Goal: Task Accomplishment & Management: Use online tool/utility

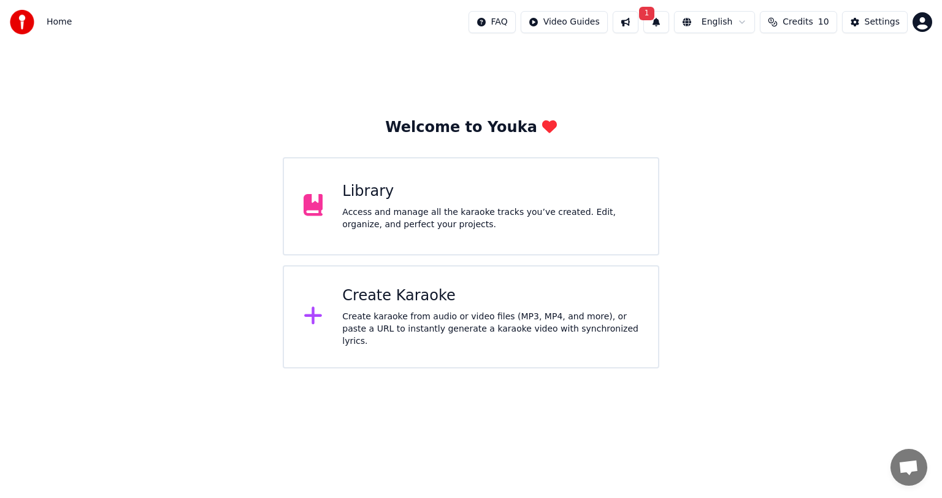
click at [485, 185] on div "Library" at bounding box center [490, 192] width 296 height 20
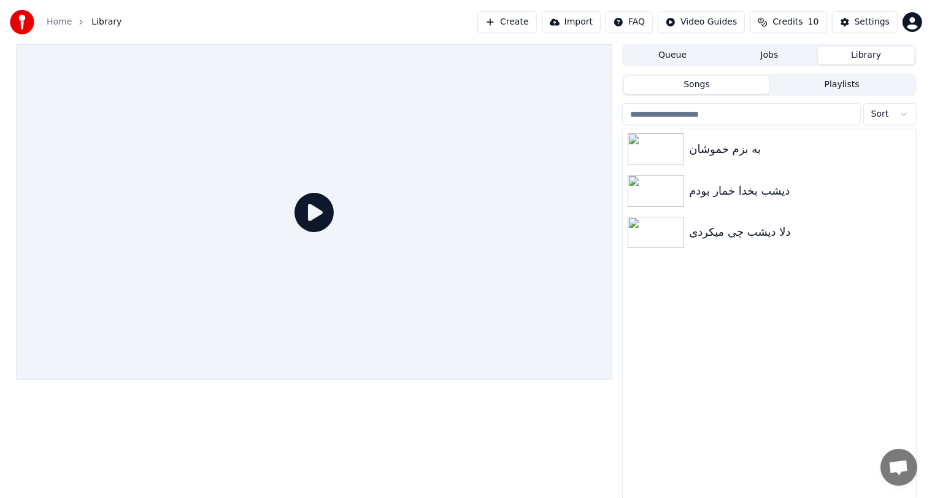
click at [523, 26] on button "Create" at bounding box center [507, 22] width 60 height 22
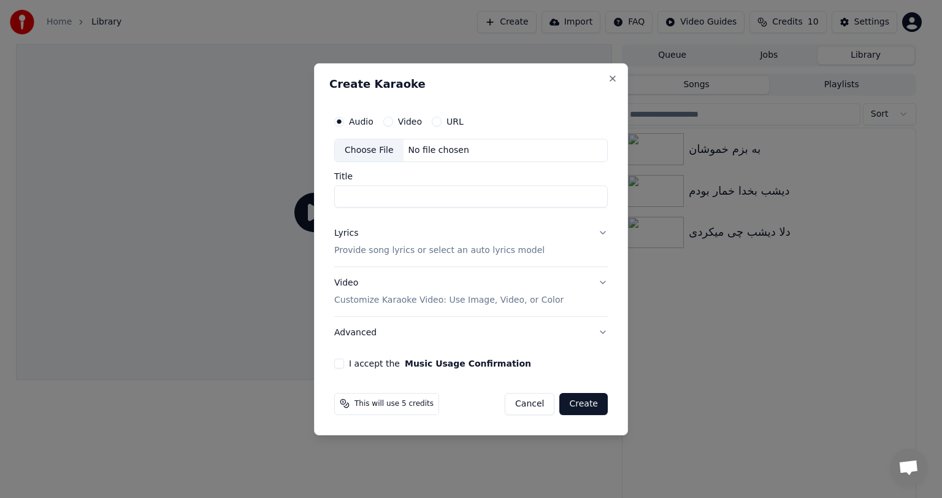
click at [413, 148] on div "No file chosen" at bounding box center [439, 150] width 71 height 12
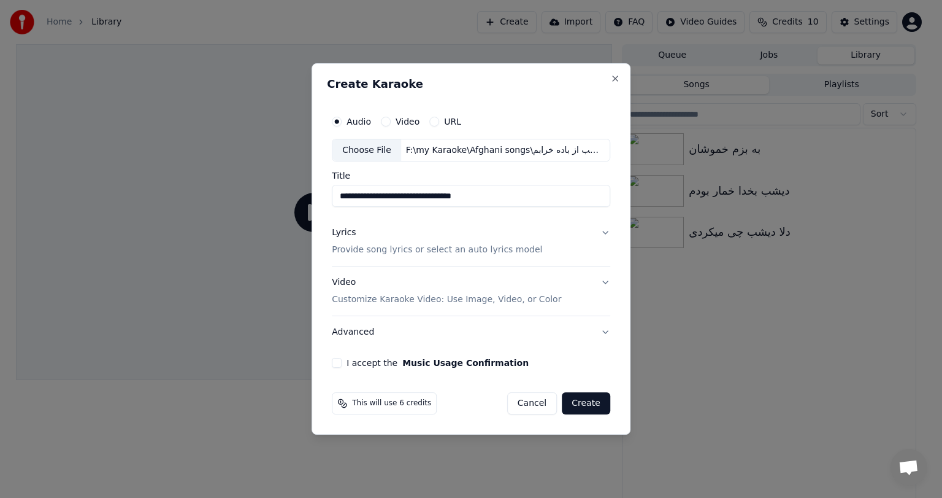
drag, startPoint x: 412, startPoint y: 195, endPoint x: 299, endPoint y: 203, distance: 113.2
click at [299, 203] on body "**********" at bounding box center [466, 249] width 932 height 498
paste input "**********"
click at [470, 191] on input "**********" at bounding box center [471, 196] width 279 height 22
paste input "**********"
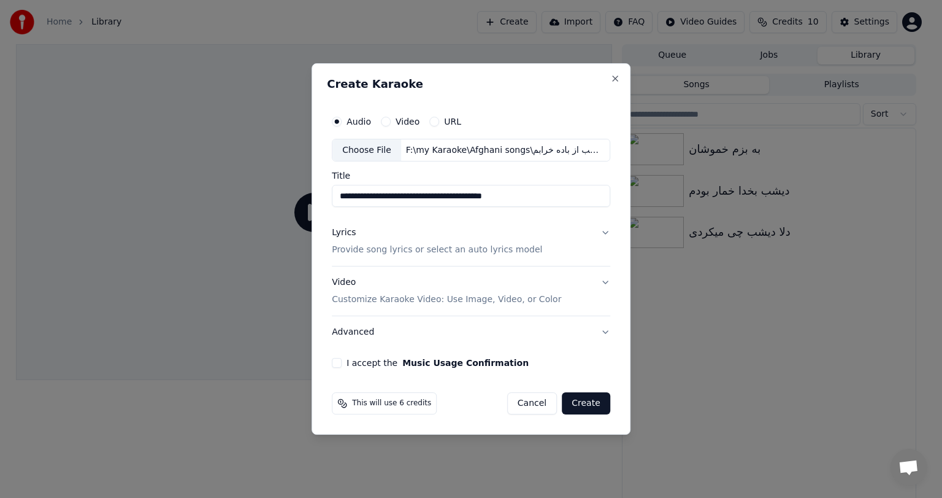
click at [394, 194] on input "**********" at bounding box center [471, 196] width 279 height 22
click at [366, 193] on input "**********" at bounding box center [471, 196] width 279 height 22
click at [363, 194] on input "**********" at bounding box center [471, 196] width 279 height 22
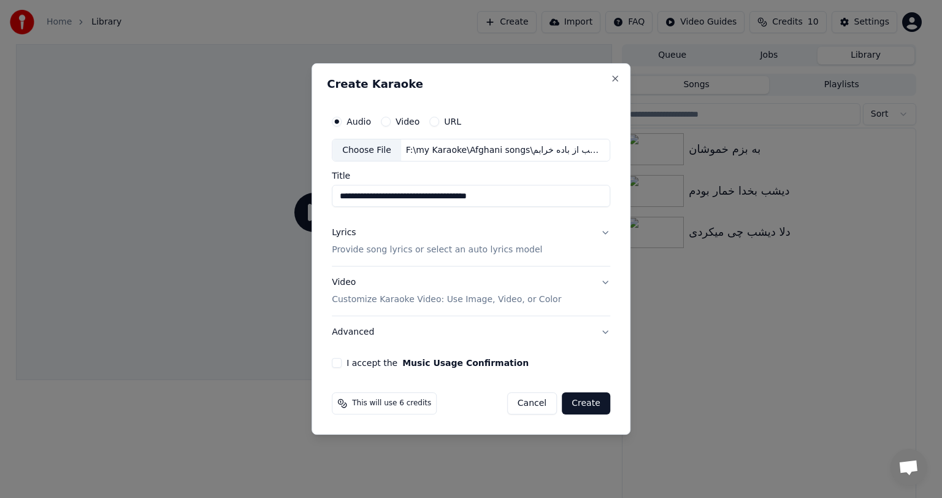
click at [363, 194] on input "**********" at bounding box center [471, 196] width 279 height 22
click at [355, 194] on input "**********" at bounding box center [471, 196] width 279 height 22
click at [344, 198] on input "**********" at bounding box center [471, 196] width 279 height 22
type input "**********"
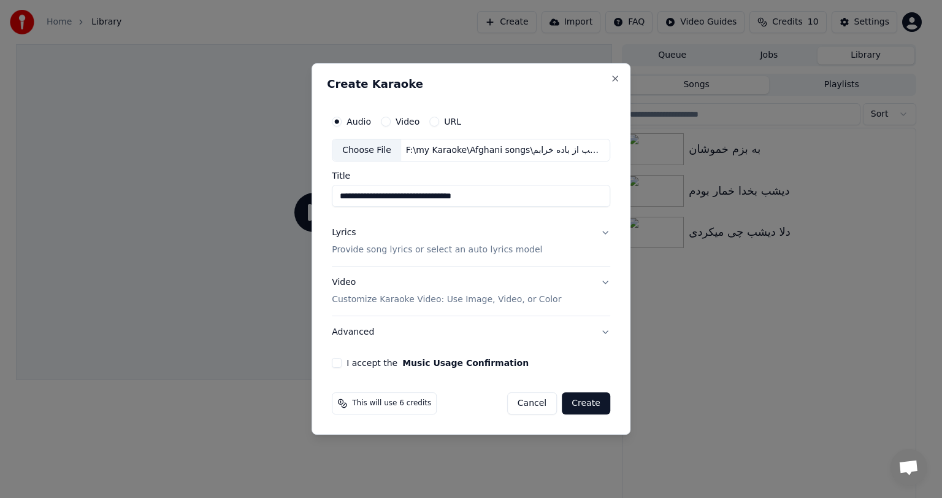
click at [420, 196] on input "**********" at bounding box center [471, 196] width 279 height 22
type input "**********"
click at [598, 234] on button "Lyrics Provide song lyrics or select an auto lyrics model" at bounding box center [471, 241] width 279 height 49
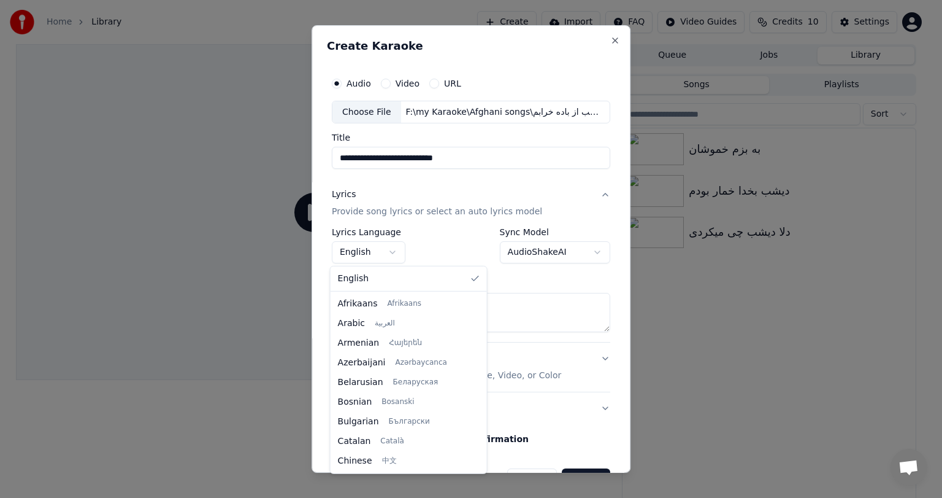
click at [385, 245] on body "**********" at bounding box center [466, 249] width 932 height 498
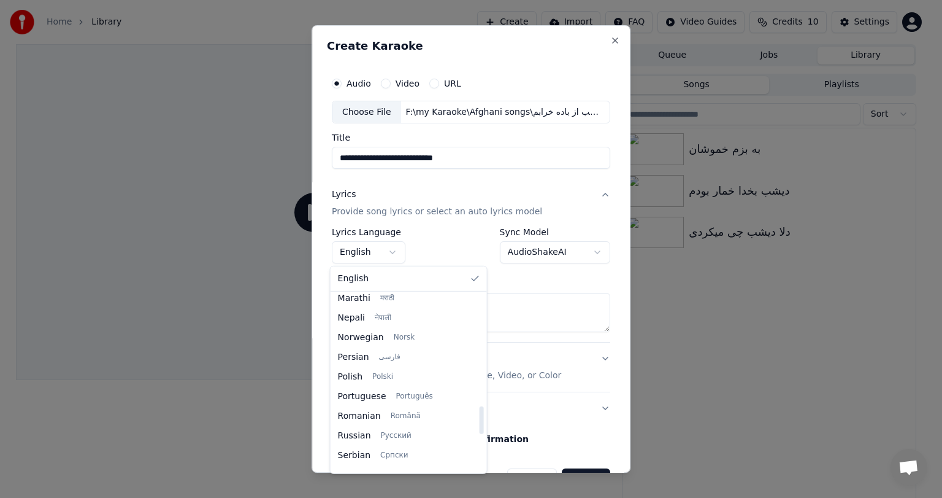
scroll to position [713, 0]
select select "**"
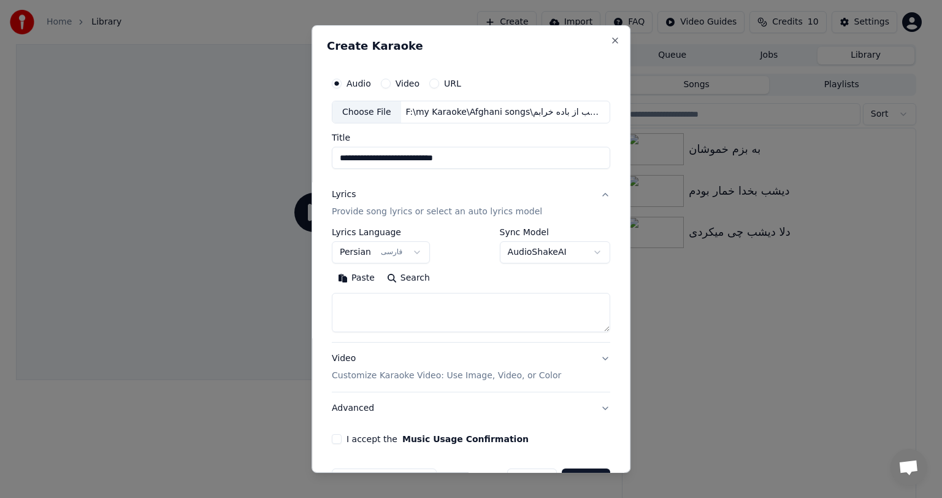
click at [374, 320] on textarea at bounding box center [471, 312] width 279 height 39
paste textarea "**********"
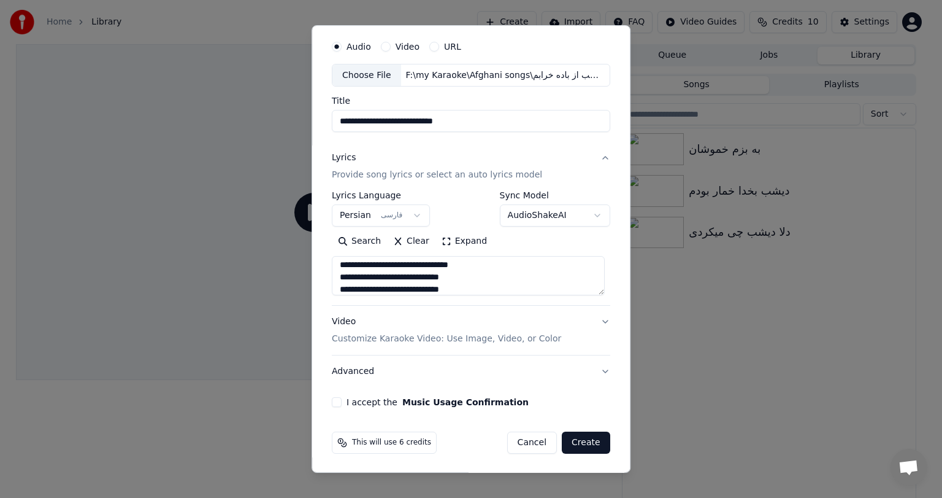
type textarea "**********"
click at [596, 160] on button "Lyrics Provide song lyrics or select an auto lyrics model" at bounding box center [471, 166] width 279 height 49
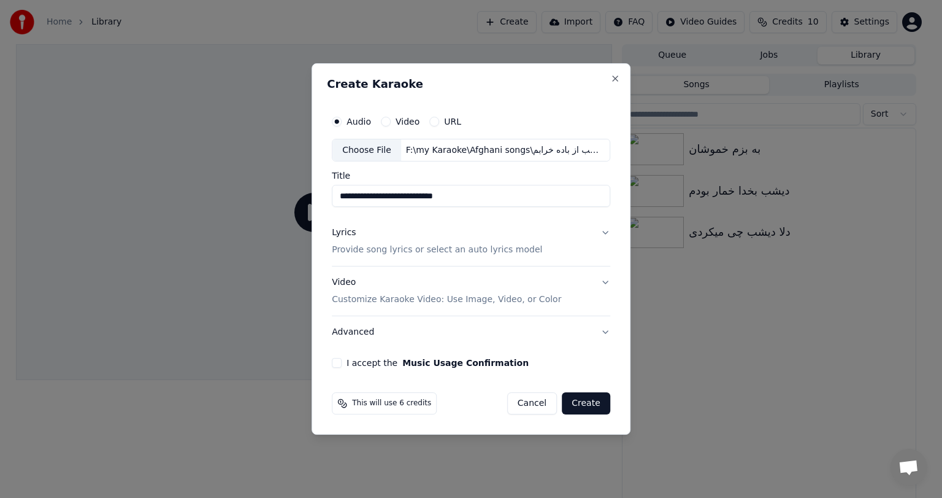
click at [385, 289] on div "Video Customize Karaoke Video: Use Image, Video, or Color" at bounding box center [446, 291] width 229 height 29
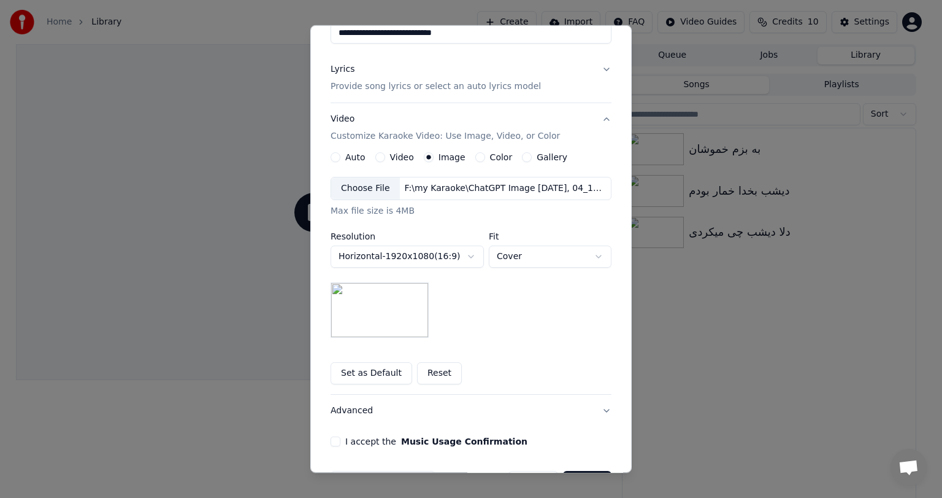
scroll to position [164, 0]
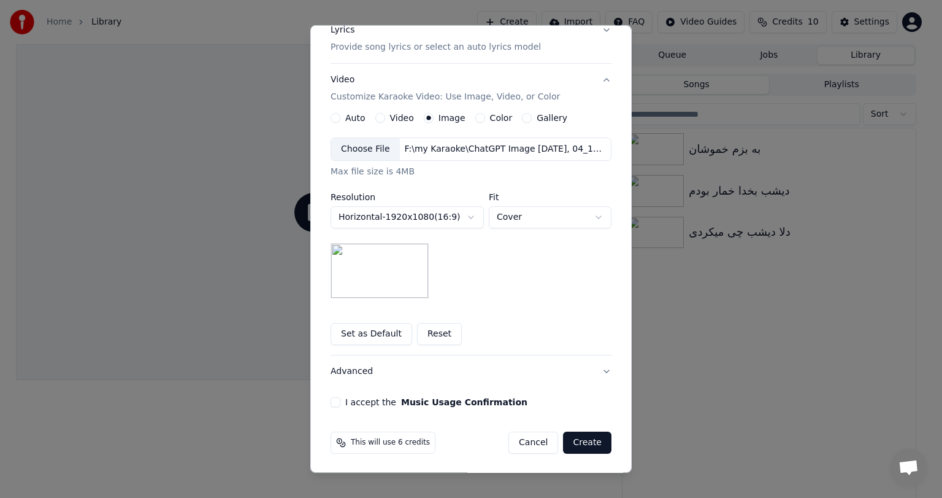
click at [333, 400] on button "I accept the Music Usage Confirmation" at bounding box center [336, 402] width 10 height 10
click at [569, 218] on body "**********" at bounding box center [466, 249] width 932 height 498
select select "*****"
click at [523, 239] on body "**********" at bounding box center [466, 249] width 932 height 498
click at [523, 239] on div "**********" at bounding box center [471, 217] width 281 height 161
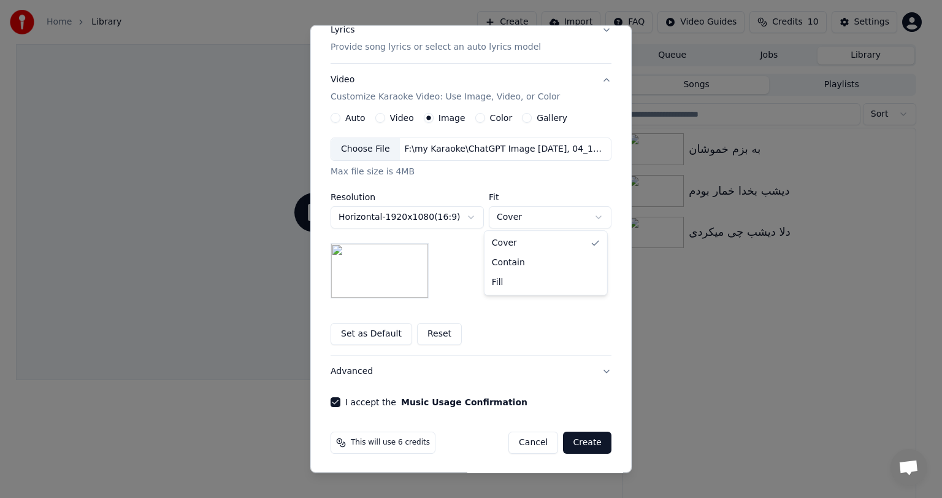
click at [571, 218] on body "**********" at bounding box center [466, 249] width 932 height 498
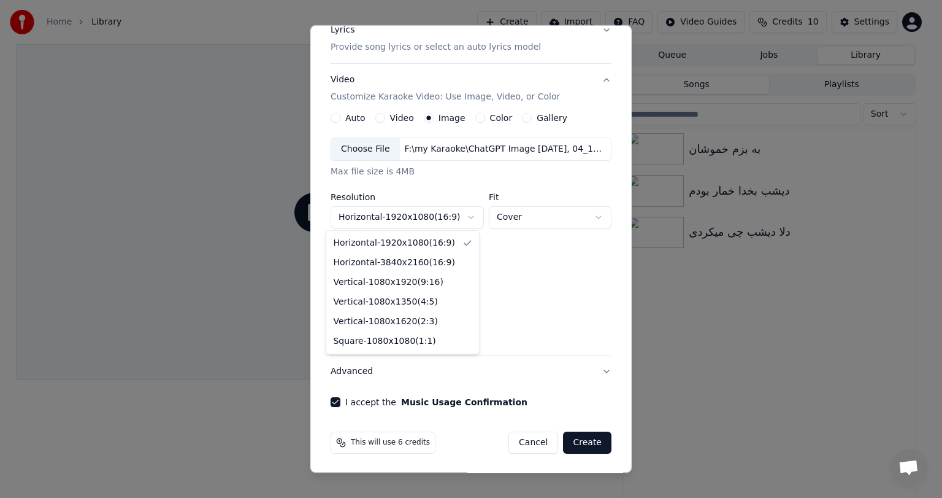
click at [461, 218] on body "**********" at bounding box center [466, 249] width 932 height 498
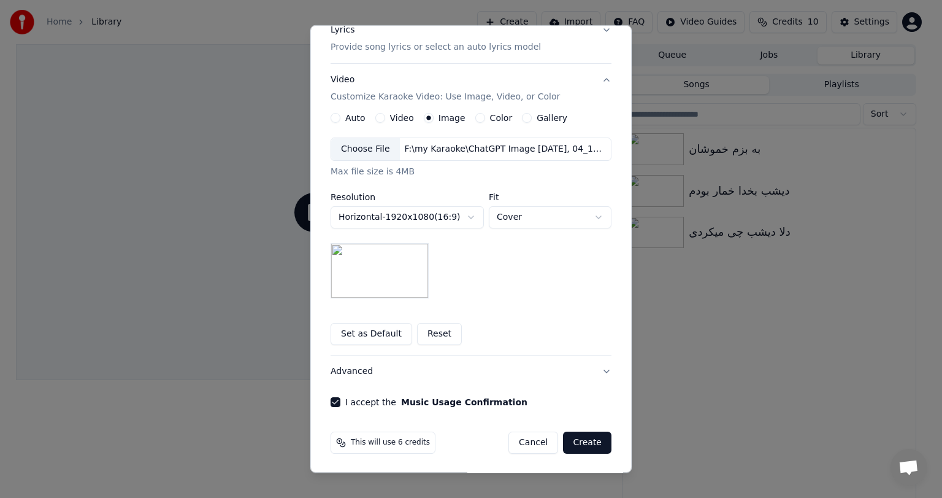
click at [461, 218] on body "**********" at bounding box center [466, 249] width 932 height 498
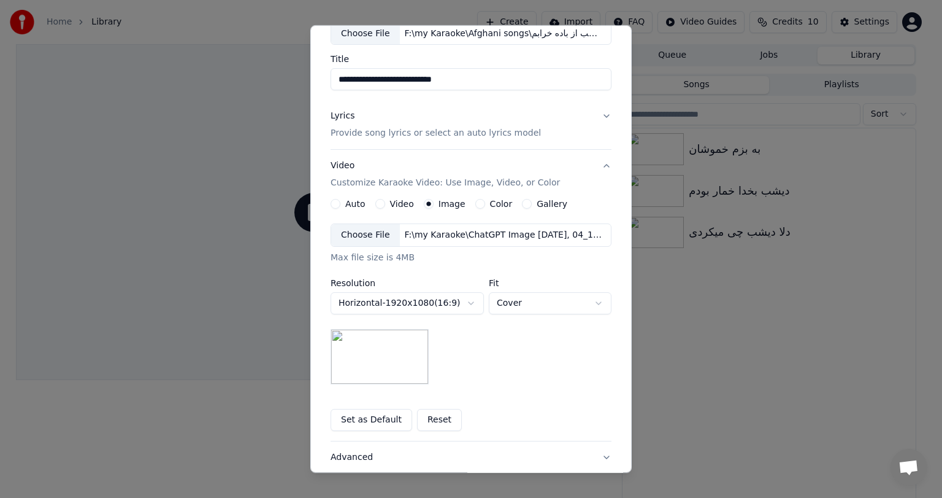
scroll to position [0, 0]
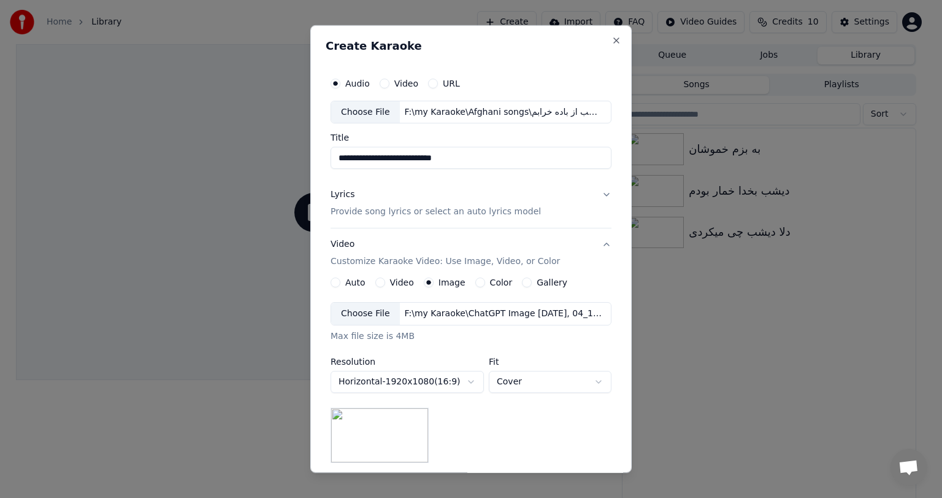
click at [540, 206] on button "Lyrics Provide song lyrics or select an auto lyrics model" at bounding box center [471, 203] width 281 height 49
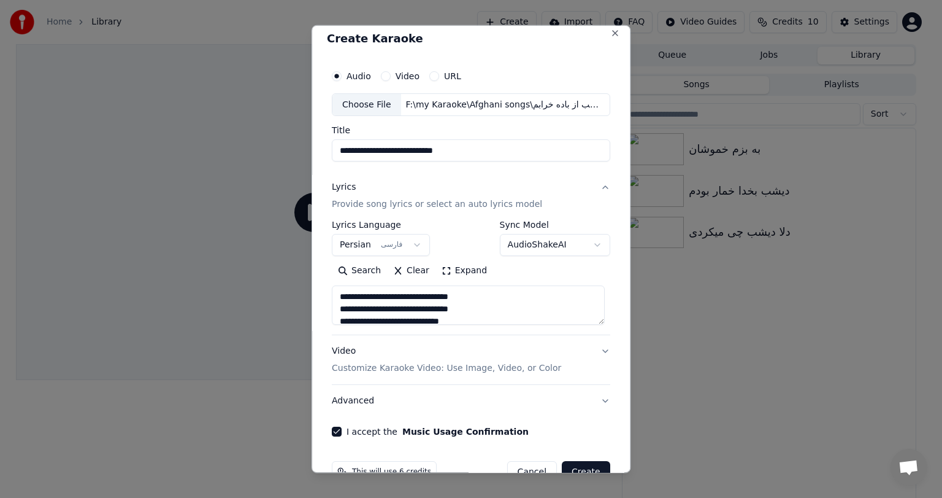
scroll to position [7, 0]
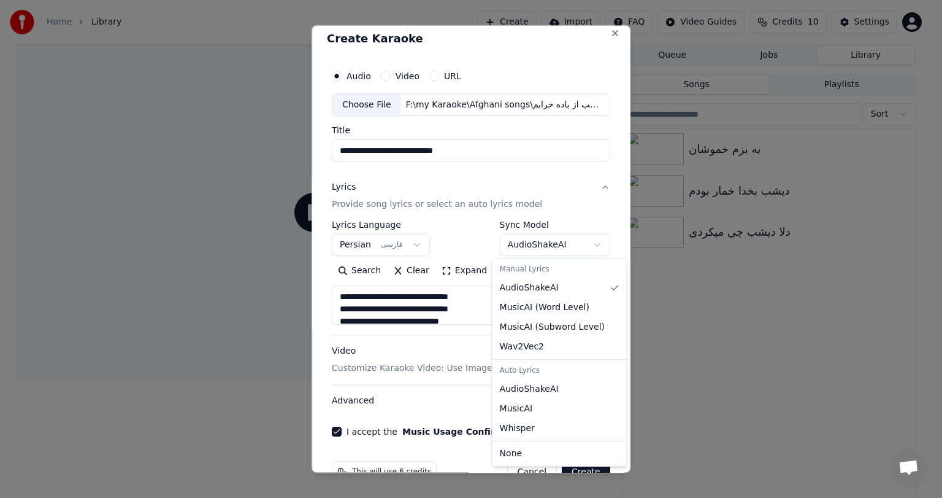
click at [571, 238] on body "**********" at bounding box center [466, 249] width 932 height 498
select select "**********"
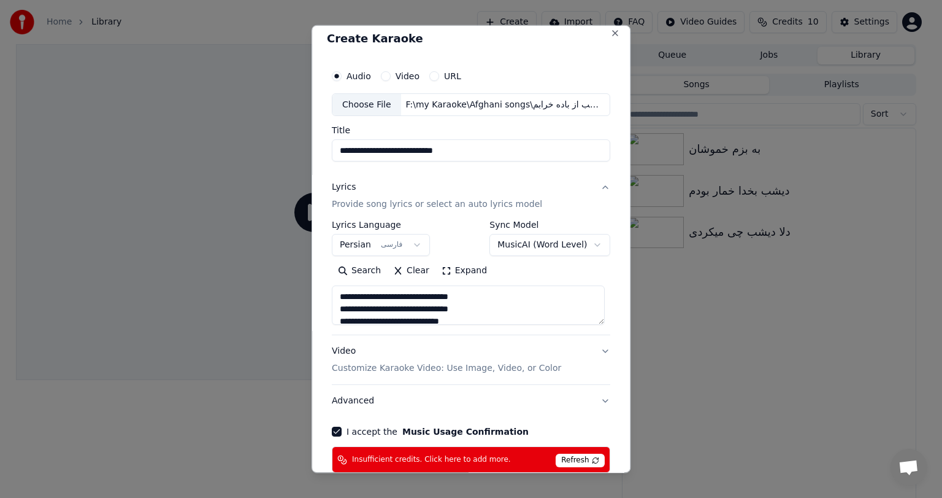
click at [556, 175] on button "Lyrics Provide song lyrics or select an auto lyrics model" at bounding box center [471, 196] width 279 height 49
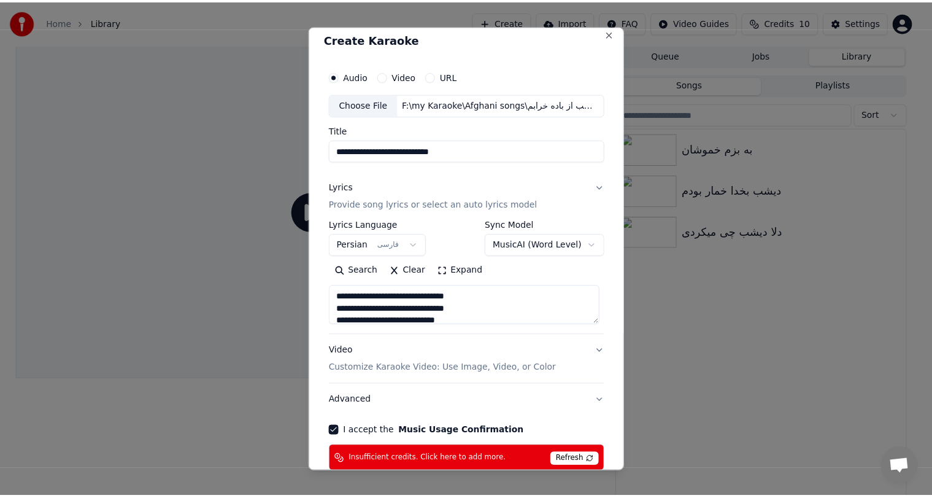
scroll to position [0, 0]
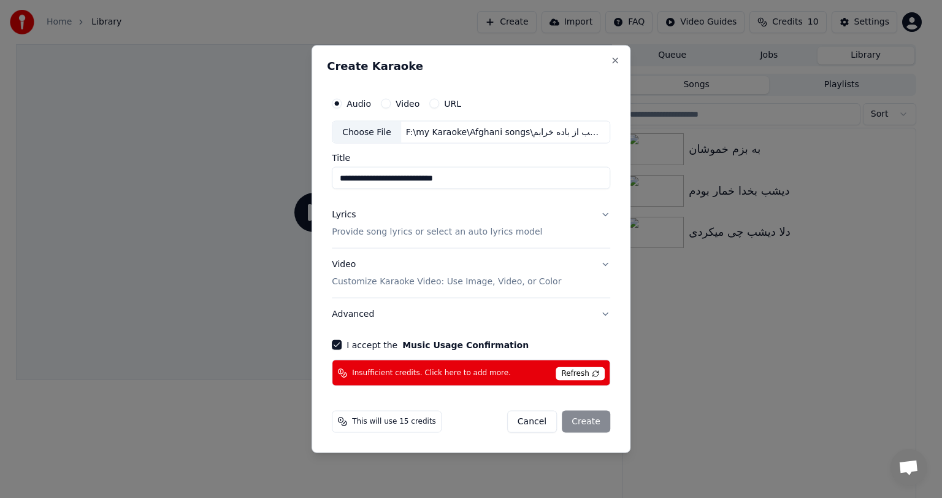
click at [601, 217] on button "Lyrics Provide song lyrics or select an auto lyrics model" at bounding box center [471, 223] width 279 height 49
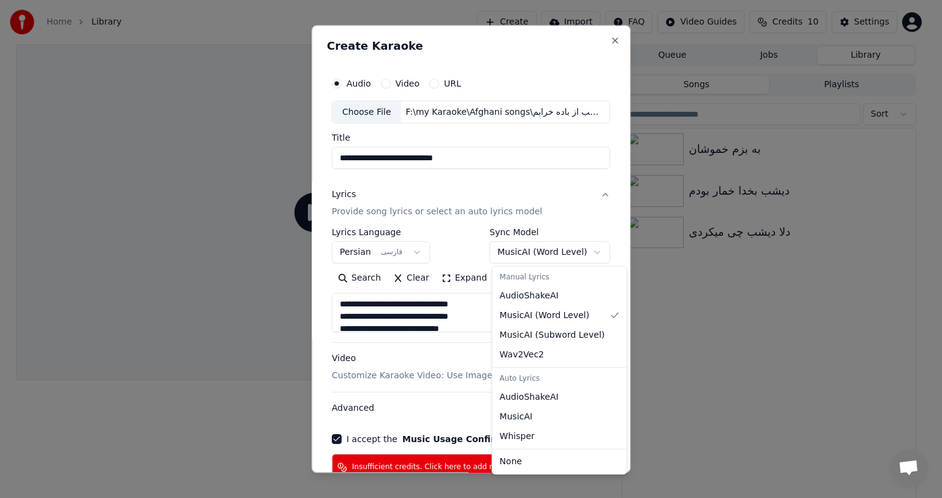
click at [561, 258] on body "**********" at bounding box center [466, 249] width 932 height 498
click at [578, 244] on body "**********" at bounding box center [466, 249] width 932 height 498
select select "**********"
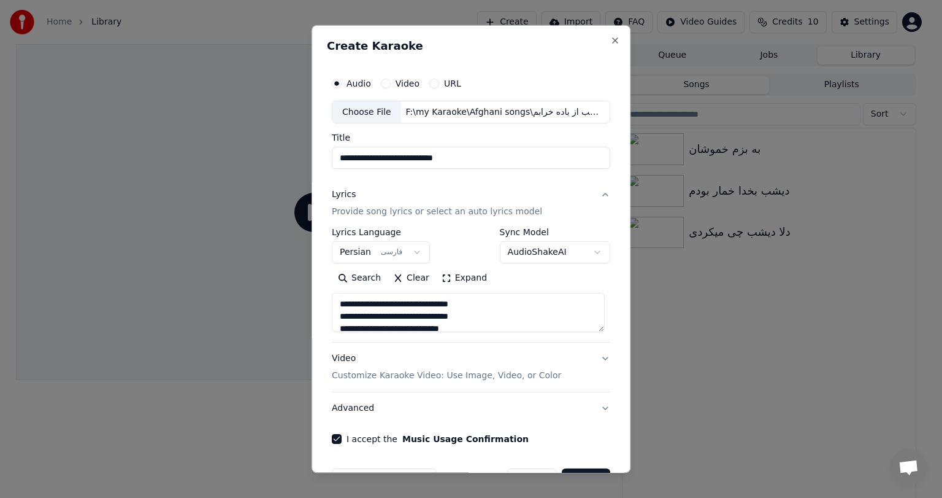
click at [576, 214] on button "Lyrics Provide song lyrics or select an auto lyrics model" at bounding box center [471, 203] width 279 height 49
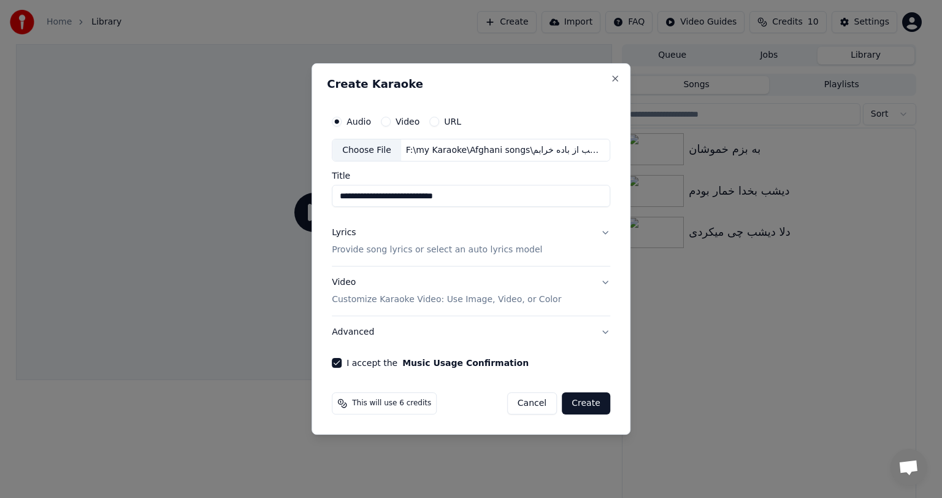
click at [374, 405] on span "This will use 6 credits" at bounding box center [391, 403] width 79 height 10
click at [595, 398] on button "Create" at bounding box center [586, 403] width 48 height 22
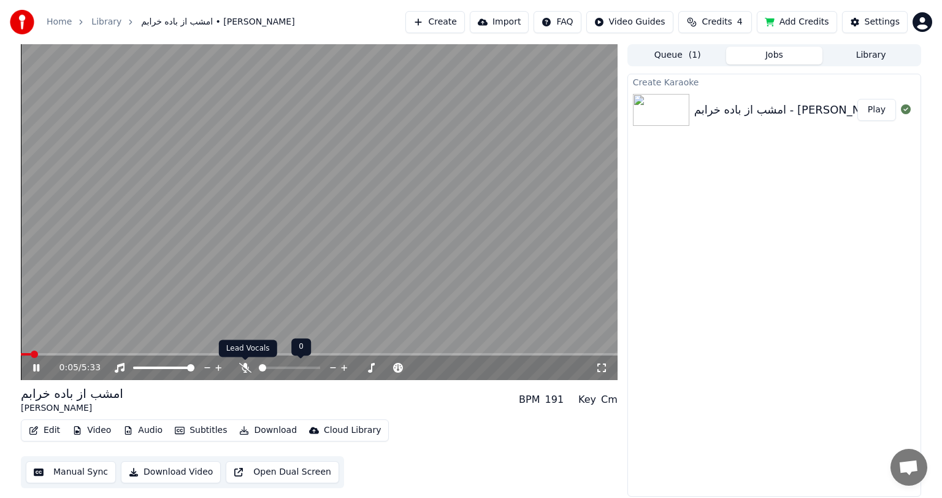
click at [245, 365] on icon at bounding box center [245, 368] width 12 height 10
click at [393, 233] on video at bounding box center [319, 212] width 597 height 336
click at [373, 157] on video at bounding box center [319, 212] width 597 height 336
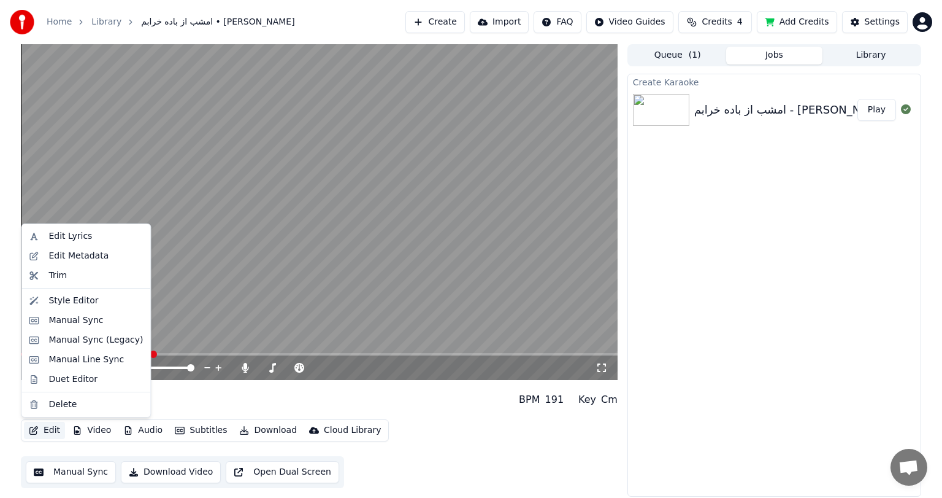
click at [47, 431] on button "Edit" at bounding box center [44, 429] width 41 height 17
click at [68, 238] on div "Edit Lyrics" at bounding box center [70, 236] width 44 height 12
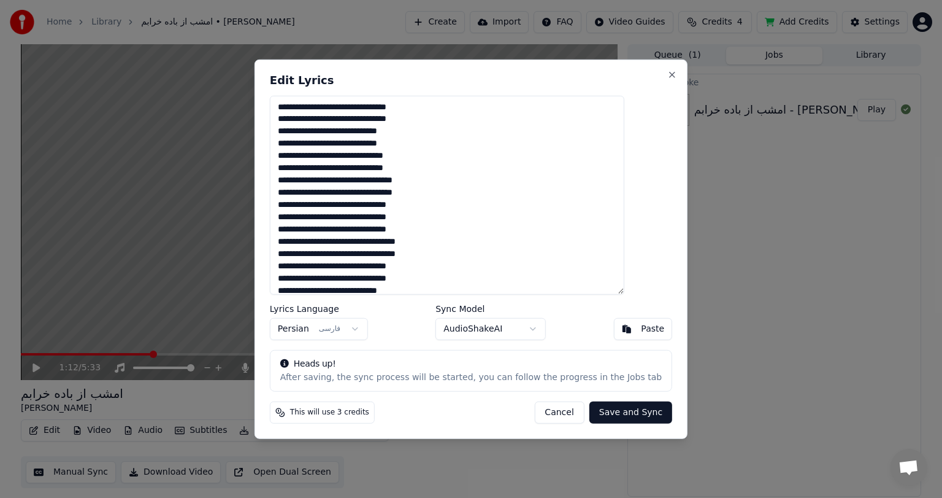
click at [542, 416] on button "Cancel" at bounding box center [559, 412] width 50 height 22
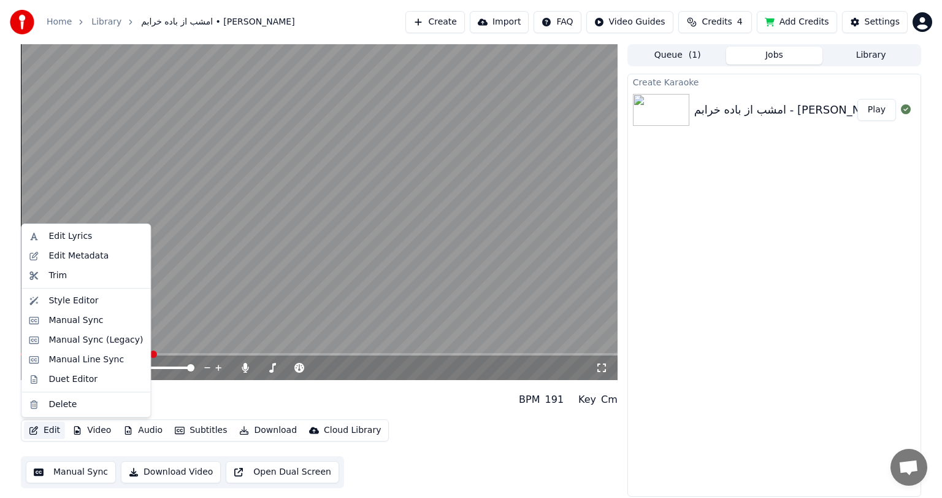
click at [42, 429] on button "Edit" at bounding box center [44, 429] width 41 height 17
click at [72, 323] on div "Manual Sync" at bounding box center [75, 320] width 55 height 12
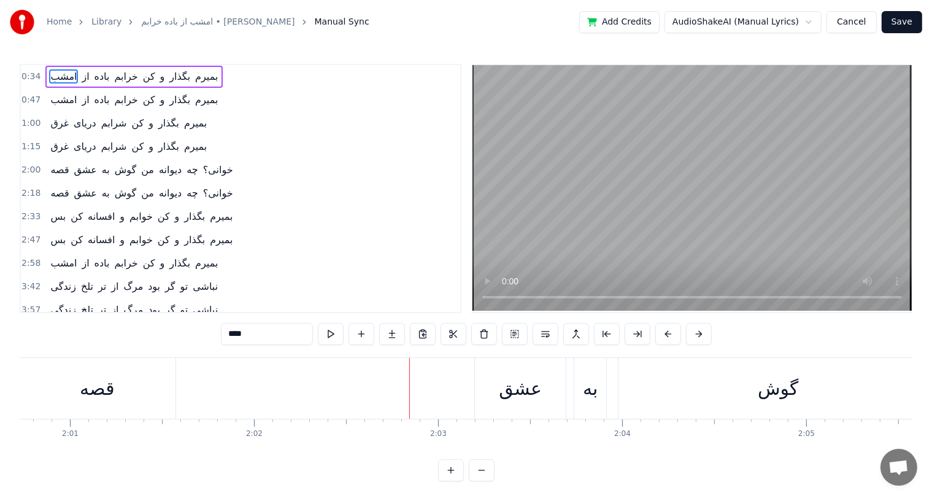
scroll to position [0, 22197]
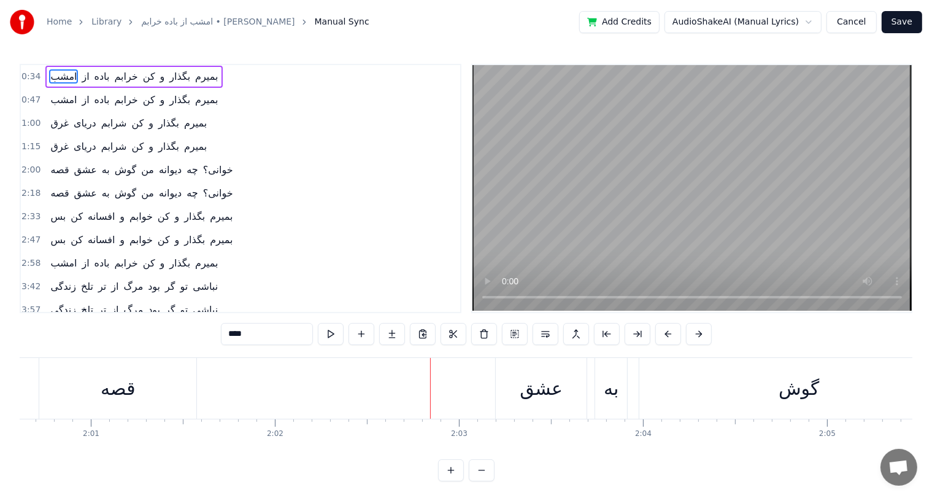
click at [132, 383] on div "قصه" at bounding box center [118, 388] width 34 height 28
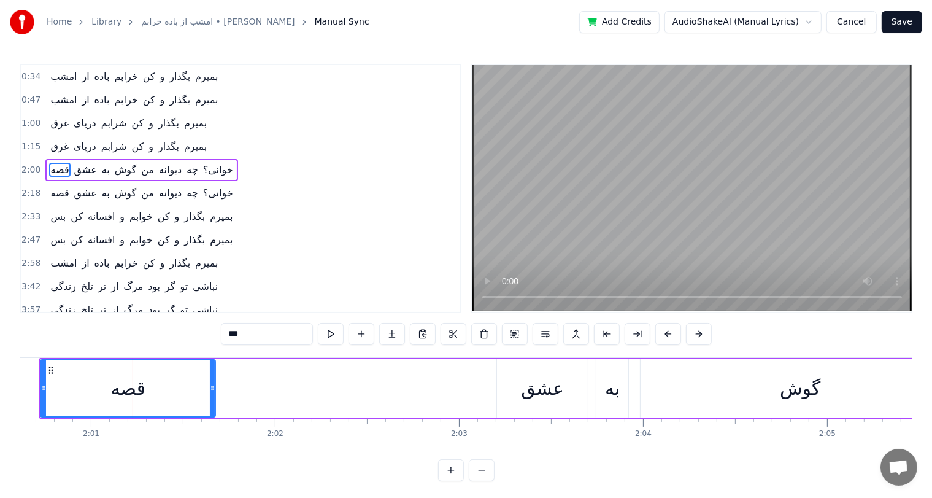
drag, startPoint x: 194, startPoint y: 384, endPoint x: 212, endPoint y: 384, distance: 17.8
click at [212, 384] on icon at bounding box center [212, 388] width 5 height 10
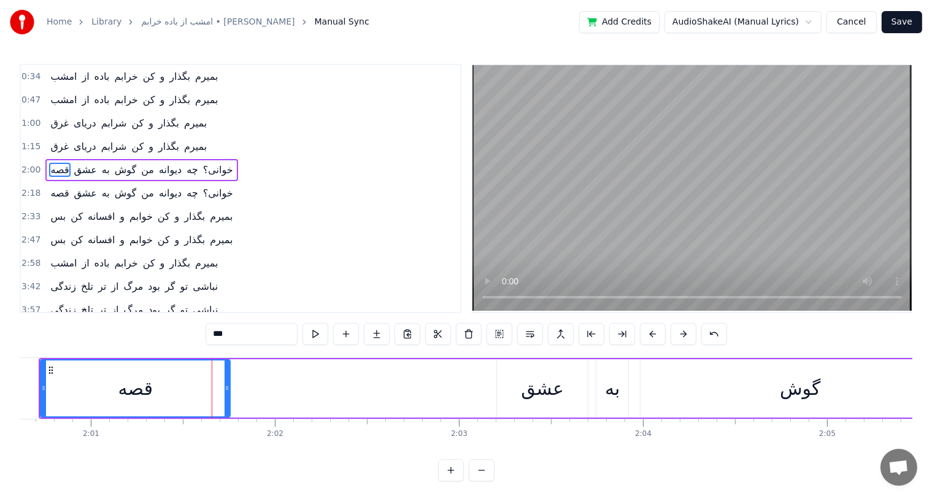
drag, startPoint x: 212, startPoint y: 384, endPoint x: 227, endPoint y: 384, distance: 14.7
click at [227, 384] on icon at bounding box center [227, 388] width 5 height 10
drag, startPoint x: 227, startPoint y: 384, endPoint x: 280, endPoint y: 385, distance: 52.8
click at [280, 385] on icon at bounding box center [279, 388] width 5 height 10
drag, startPoint x: 280, startPoint y: 385, endPoint x: 294, endPoint y: 385, distance: 14.1
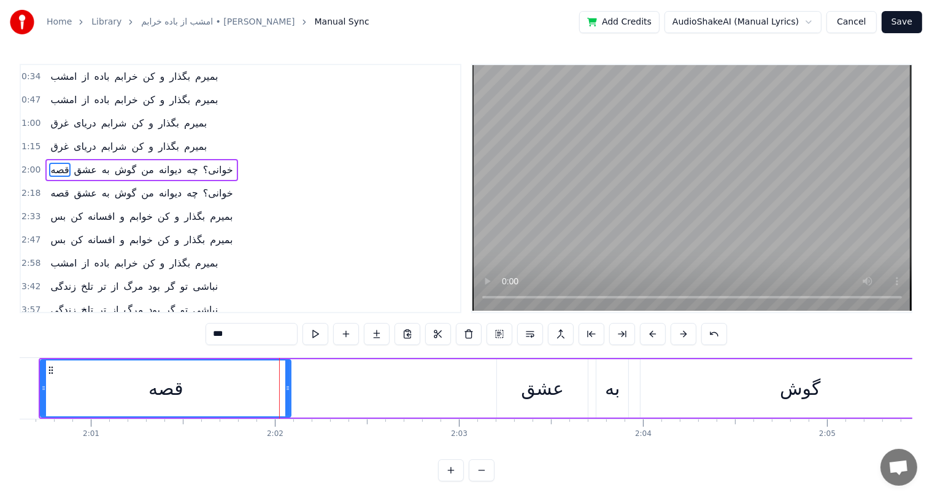
click at [290, 385] on icon at bounding box center [287, 388] width 5 height 10
drag, startPoint x: 294, startPoint y: 385, endPoint x: 323, endPoint y: 388, distance: 28.9
click at [323, 388] on icon at bounding box center [320, 388] width 5 height 10
click at [710, 335] on button at bounding box center [714, 334] width 26 height 22
click at [710, 335] on div "***" at bounding box center [466, 334] width 552 height 22
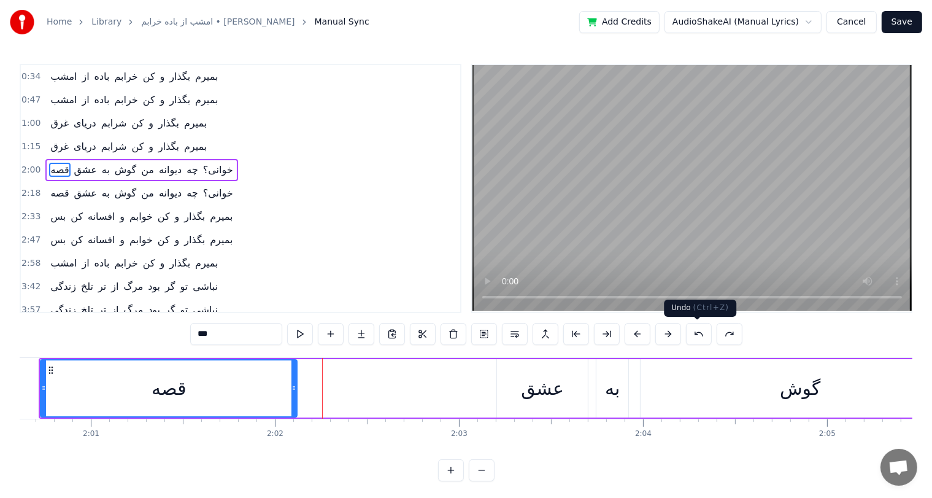
click at [696, 333] on button at bounding box center [699, 334] width 26 height 22
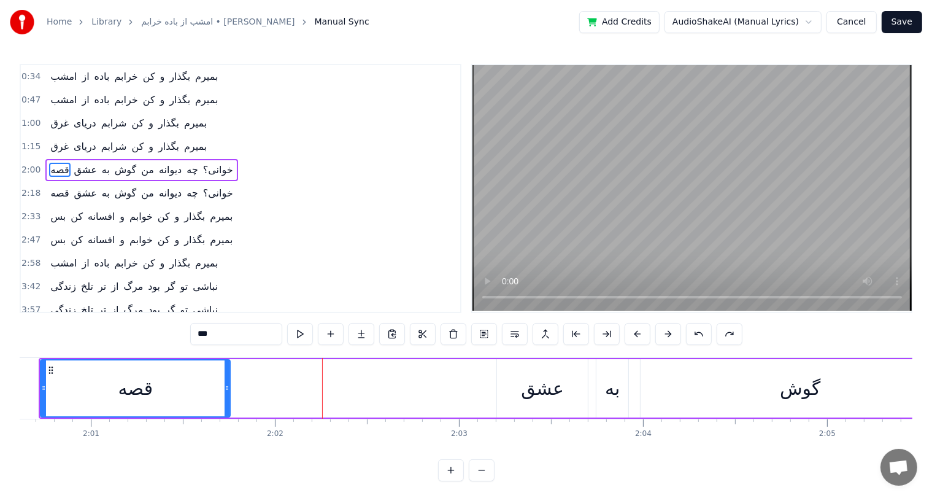
click at [696, 333] on button at bounding box center [699, 334] width 26 height 22
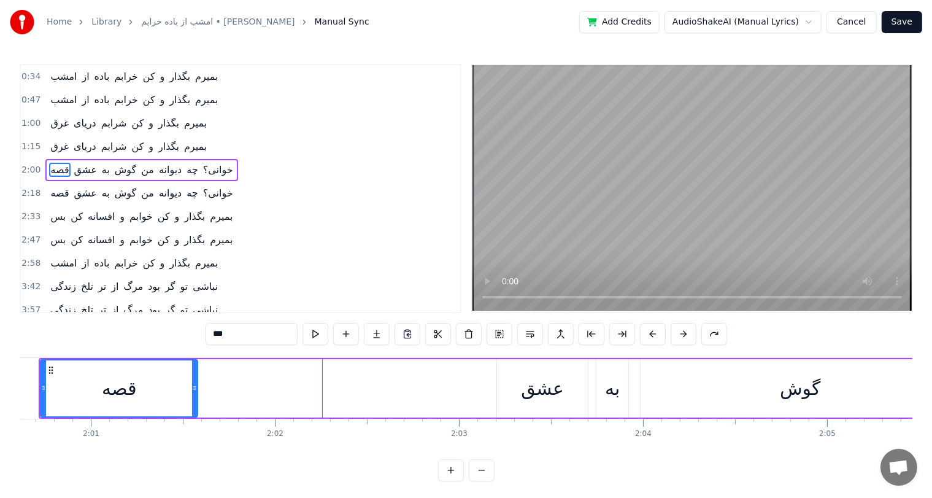
click at [556, 393] on div "عشق" at bounding box center [542, 388] width 43 height 28
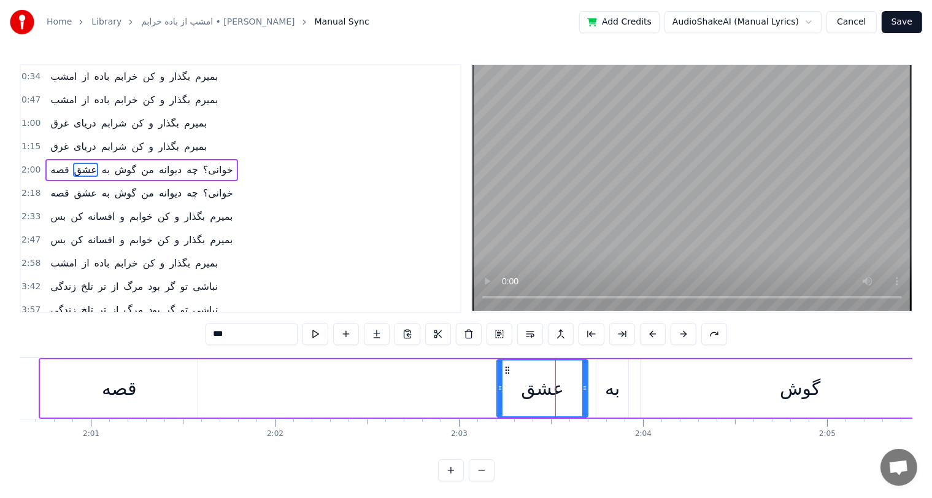
click at [155, 382] on div "قصه" at bounding box center [118, 388] width 157 height 58
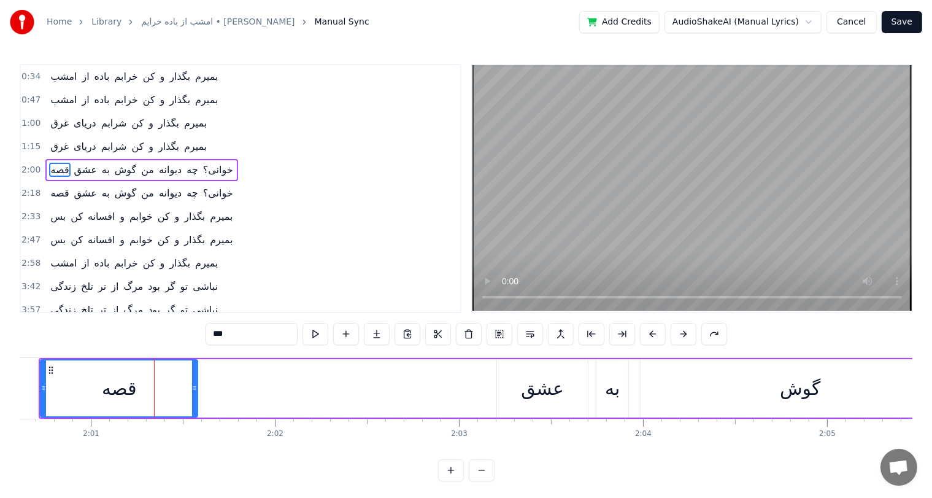
click at [550, 389] on div "عشق" at bounding box center [542, 388] width 43 height 28
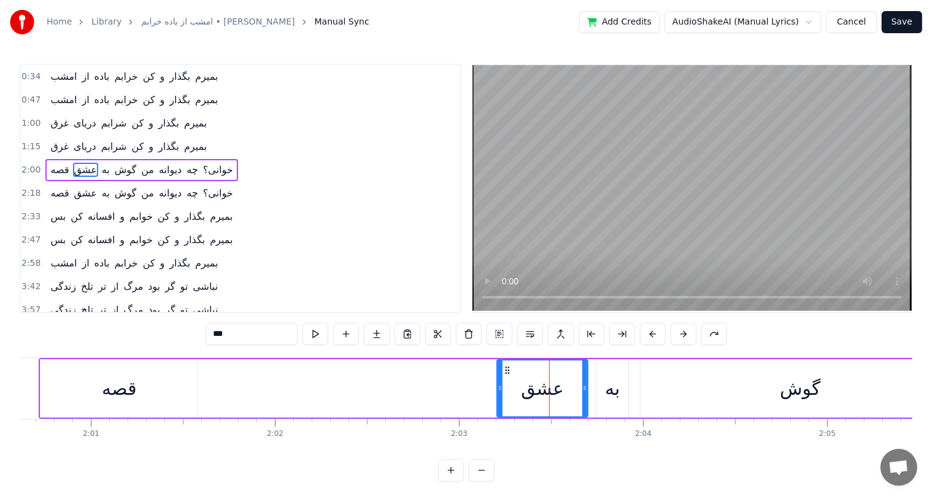
click at [112, 392] on div "قصه" at bounding box center [119, 388] width 34 height 28
type input "***"
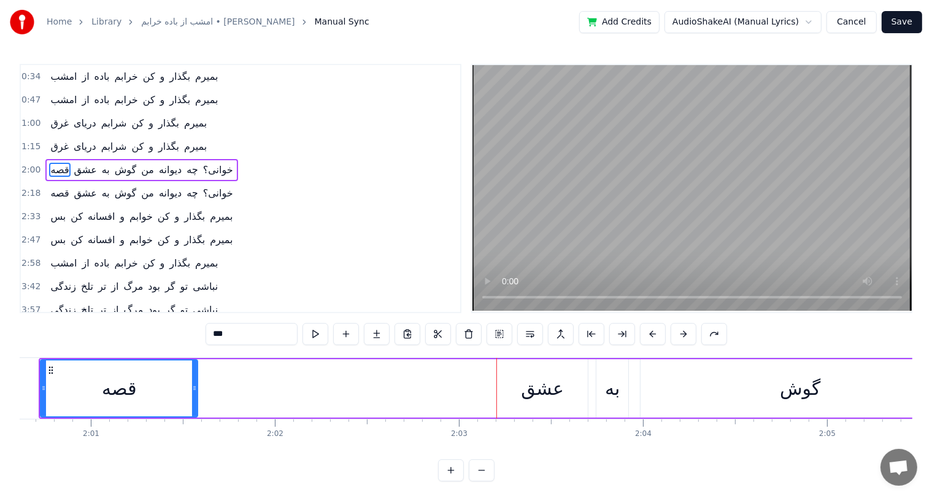
drag, startPoint x: 547, startPoint y: 391, endPoint x: 453, endPoint y: 393, distance: 93.9
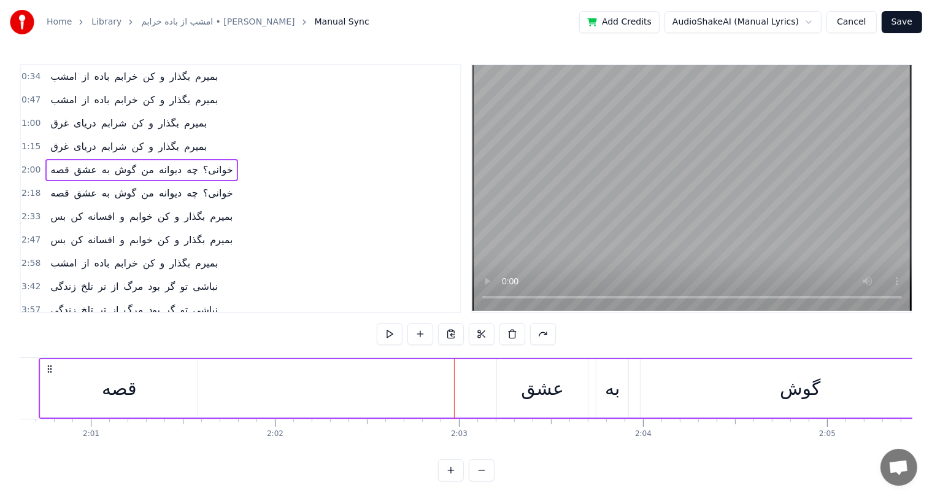
click at [537, 391] on div "عشق" at bounding box center [542, 388] width 43 height 28
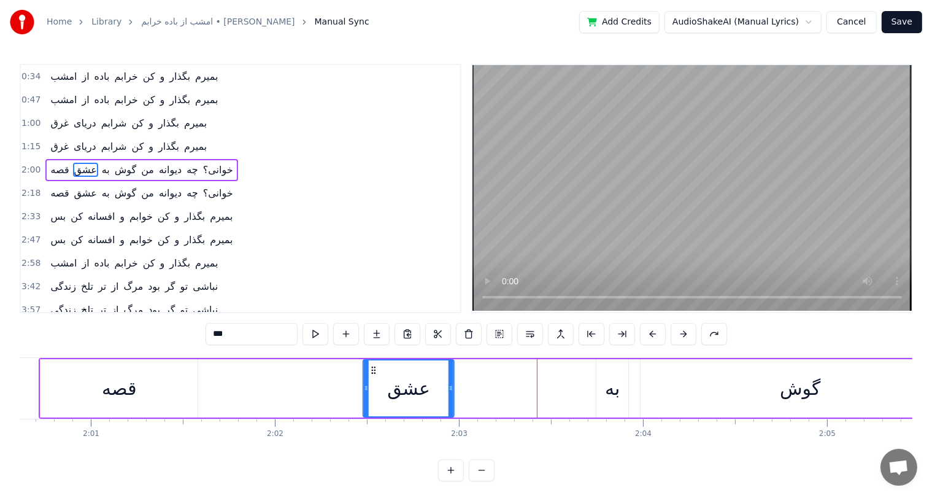
drag, startPoint x: 504, startPoint y: 366, endPoint x: 369, endPoint y: 390, distance: 137.1
click at [369, 390] on div "عشق" at bounding box center [409, 388] width 90 height 56
click at [126, 387] on div "قصه" at bounding box center [119, 388] width 34 height 28
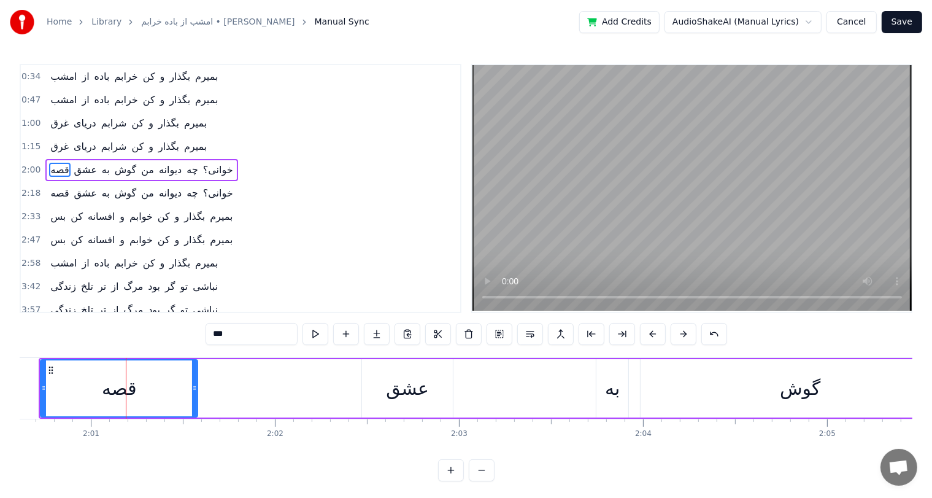
click at [400, 389] on div "عشق" at bounding box center [407, 388] width 43 height 28
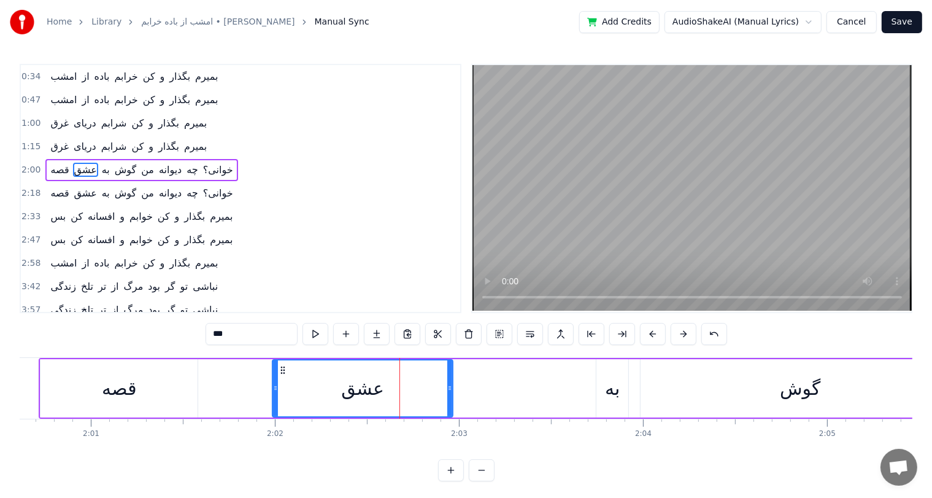
drag, startPoint x: 362, startPoint y: 363, endPoint x: 272, endPoint y: 375, distance: 90.5
click at [273, 375] on div at bounding box center [275, 388] width 5 height 56
drag, startPoint x: 450, startPoint y: 385, endPoint x: 425, endPoint y: 393, distance: 26.2
click at [425, 393] on div at bounding box center [424, 388] width 5 height 56
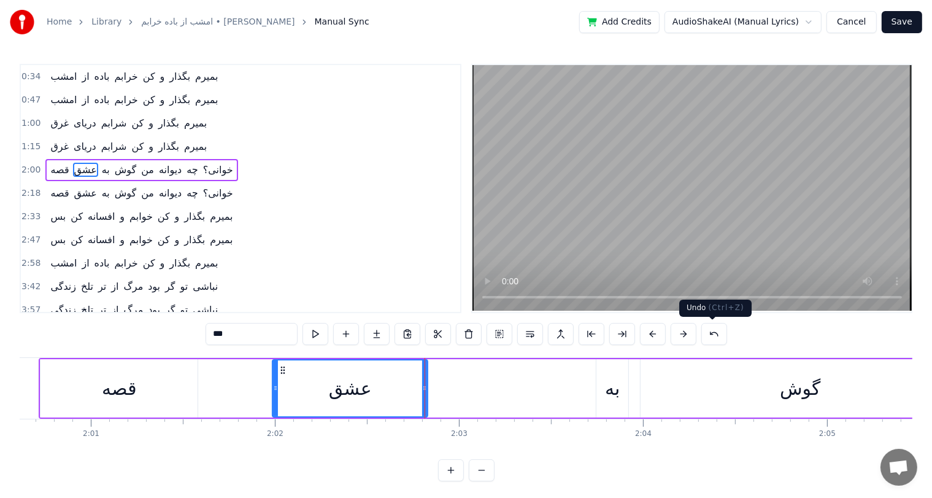
click at [707, 329] on button at bounding box center [714, 334] width 26 height 22
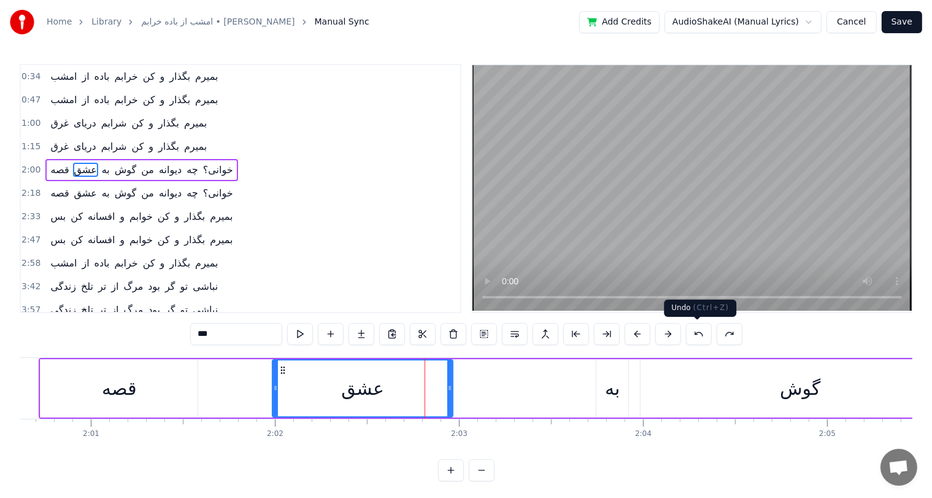
click at [693, 332] on button at bounding box center [699, 334] width 26 height 22
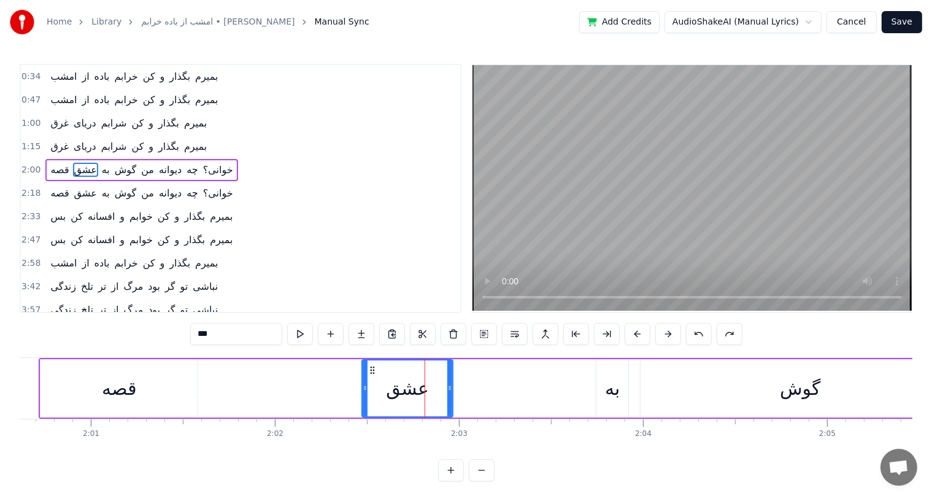
click at [693, 332] on button at bounding box center [699, 334] width 26 height 22
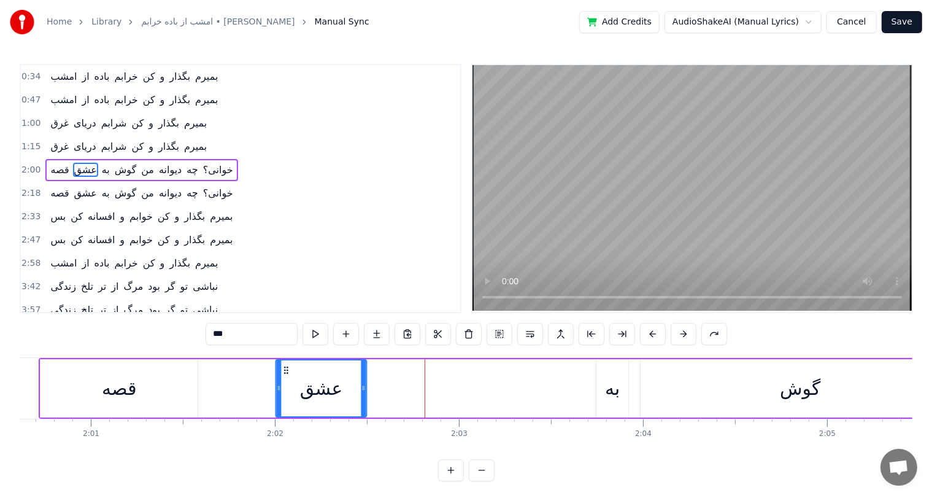
drag, startPoint x: 504, startPoint y: 367, endPoint x: 283, endPoint y: 393, distance: 222.9
click at [283, 393] on div "عشق" at bounding box center [321, 388] width 90 height 56
click at [117, 393] on div "قصه" at bounding box center [119, 388] width 34 height 28
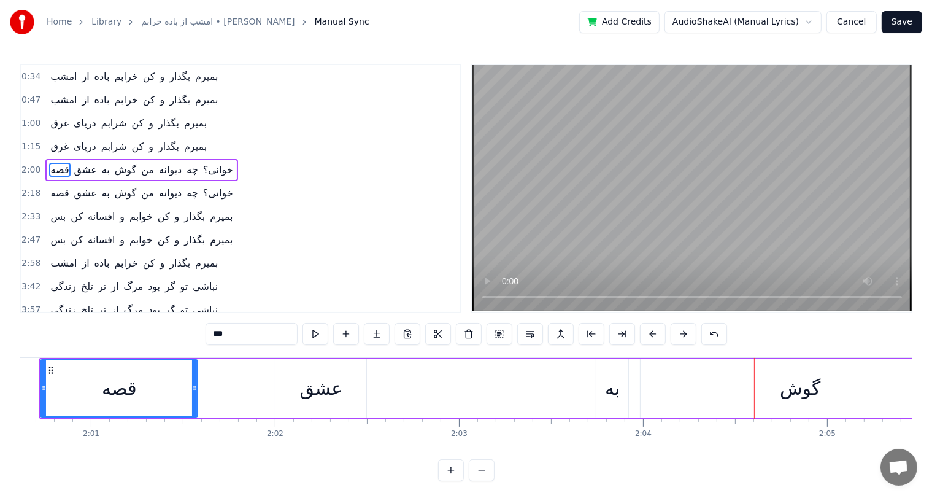
click at [616, 388] on div "به" at bounding box center [612, 388] width 15 height 28
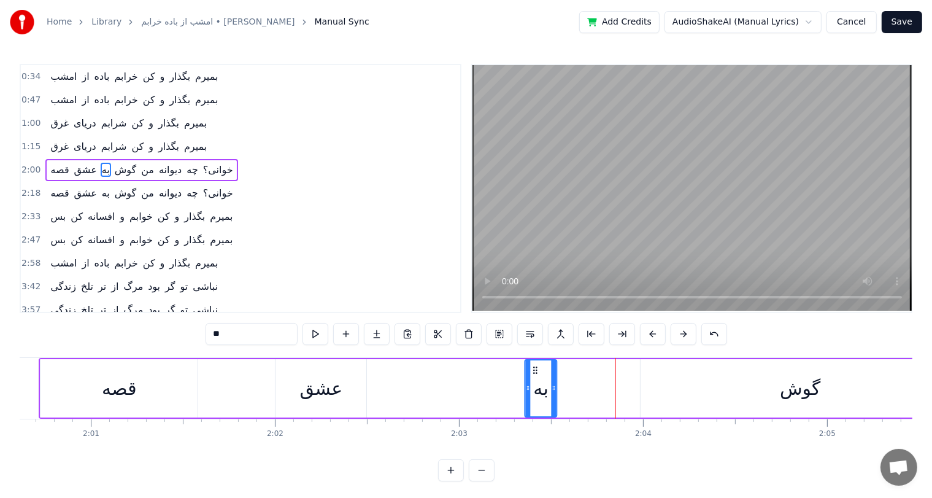
drag, startPoint x: 607, startPoint y: 366, endPoint x: 536, endPoint y: 371, distance: 71.9
click at [536, 371] on icon at bounding box center [535, 370] width 10 height 10
click at [799, 386] on div "گوش" at bounding box center [800, 388] width 40 height 28
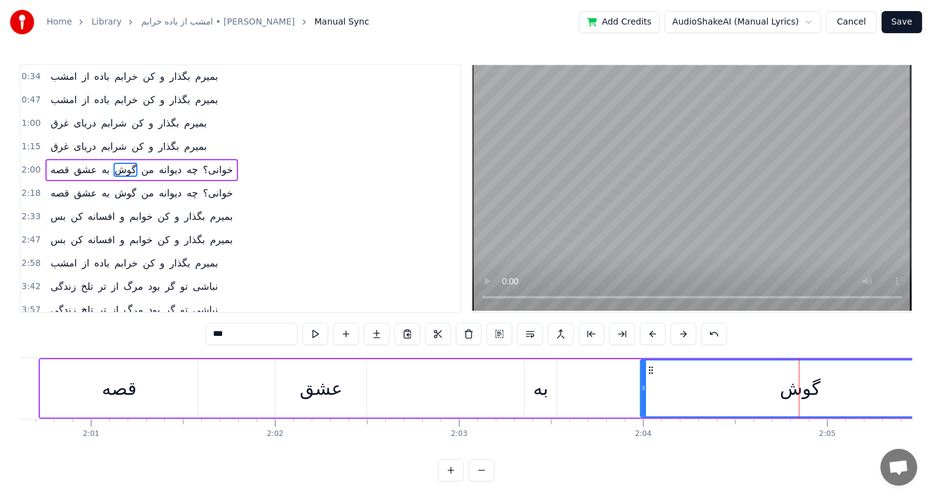
click at [113, 387] on div "قصه" at bounding box center [119, 388] width 34 height 28
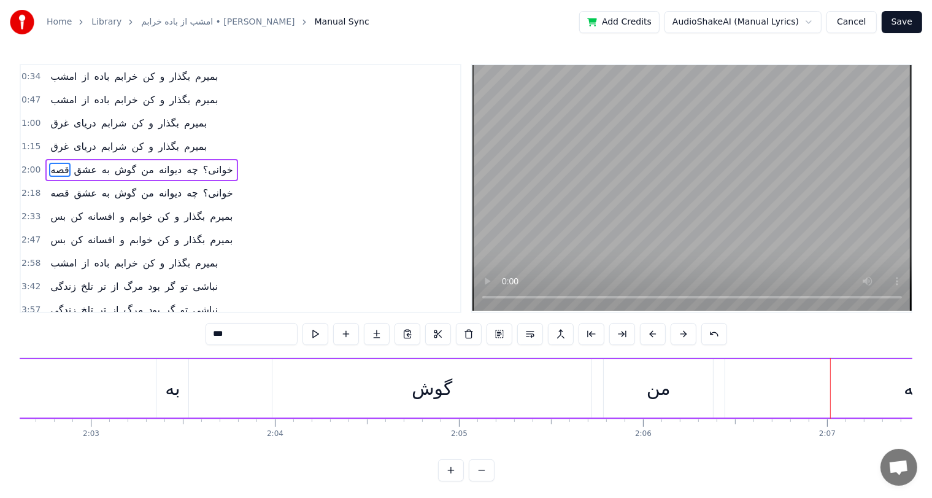
scroll to position [0, 22562]
click at [169, 384] on div "به" at bounding box center [176, 388] width 15 height 28
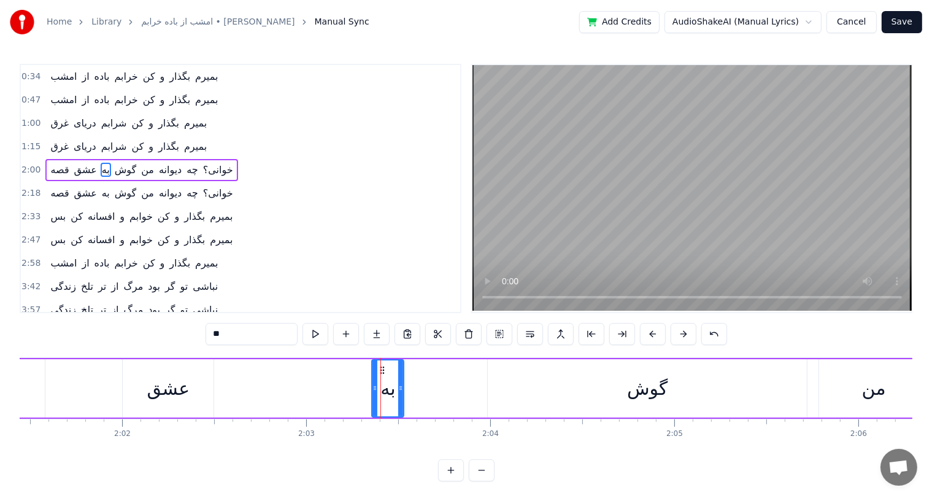
scroll to position [0, 22313]
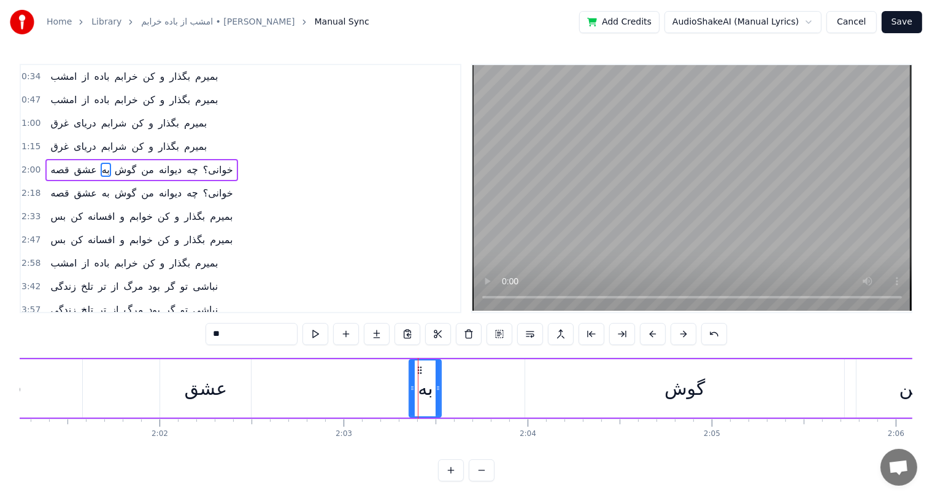
click at [206, 385] on div "عشق" at bounding box center [206, 388] width 43 height 28
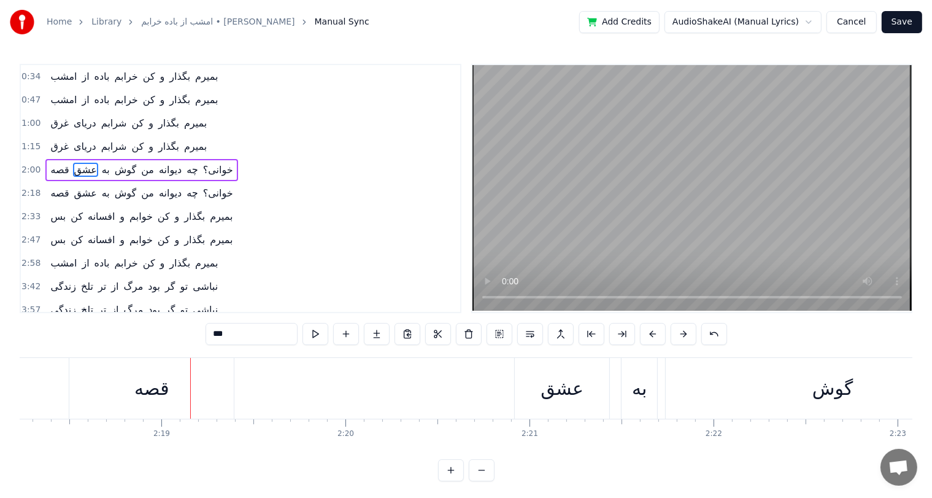
scroll to position [0, 25447]
click at [561, 385] on div "عشق" at bounding box center [553, 388] width 43 height 28
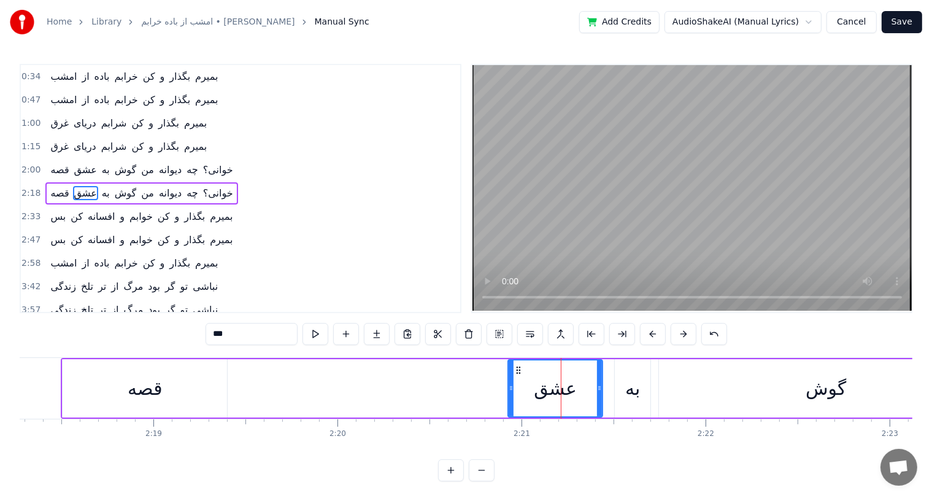
scroll to position [0, 0]
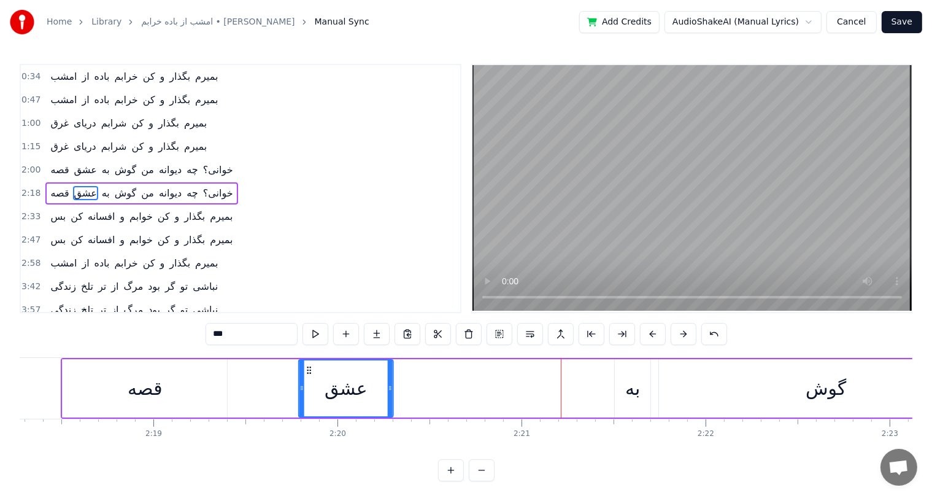
drag, startPoint x: 517, startPoint y: 366, endPoint x: 308, endPoint y: 376, distance: 209.4
click at [308, 376] on div "عشق" at bounding box center [345, 388] width 93 height 56
click at [635, 385] on div "به" at bounding box center [632, 388] width 15 height 28
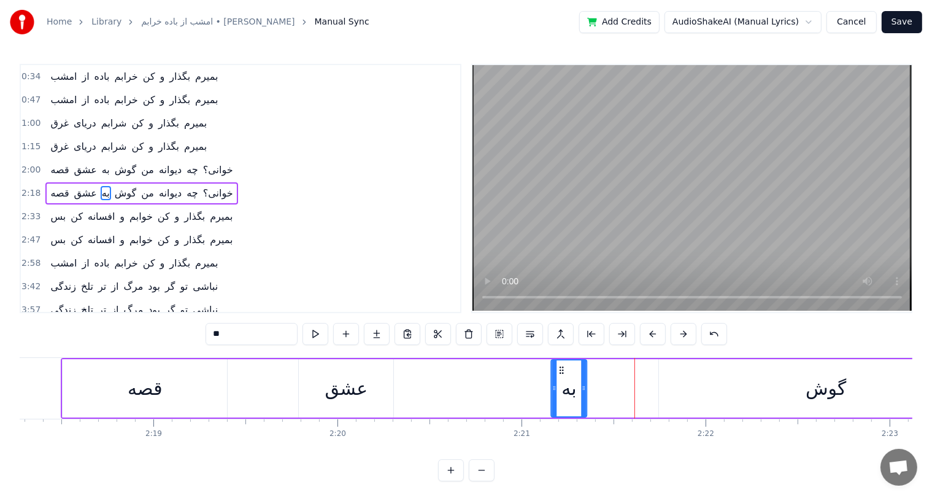
drag, startPoint x: 626, startPoint y: 368, endPoint x: 562, endPoint y: 379, distance: 64.6
click at [562, 379] on div "به" at bounding box center [569, 388] width 34 height 56
click at [140, 388] on div "قصه" at bounding box center [145, 388] width 34 height 28
type input "***"
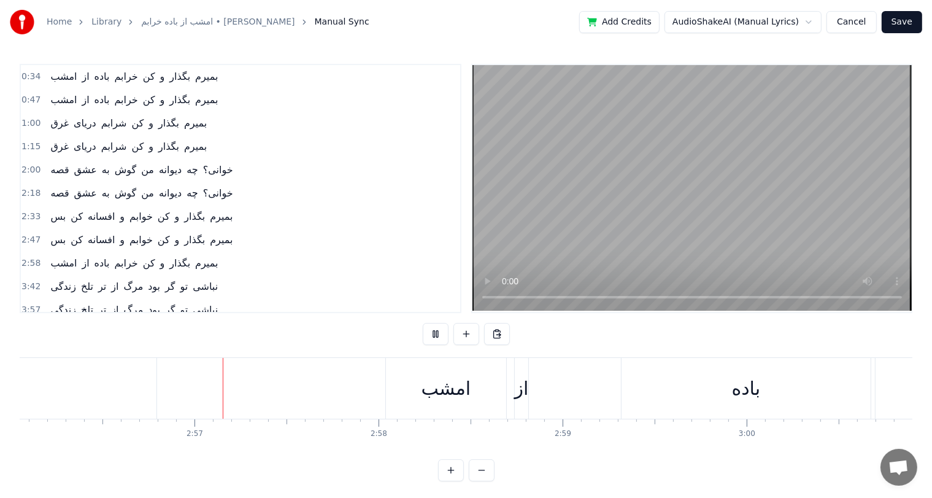
scroll to position [0, 32423]
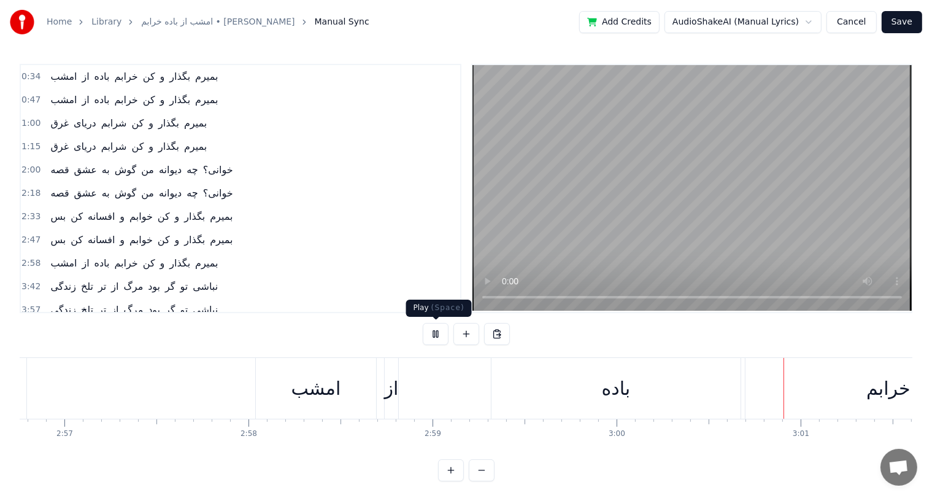
click at [434, 333] on button at bounding box center [436, 334] width 26 height 22
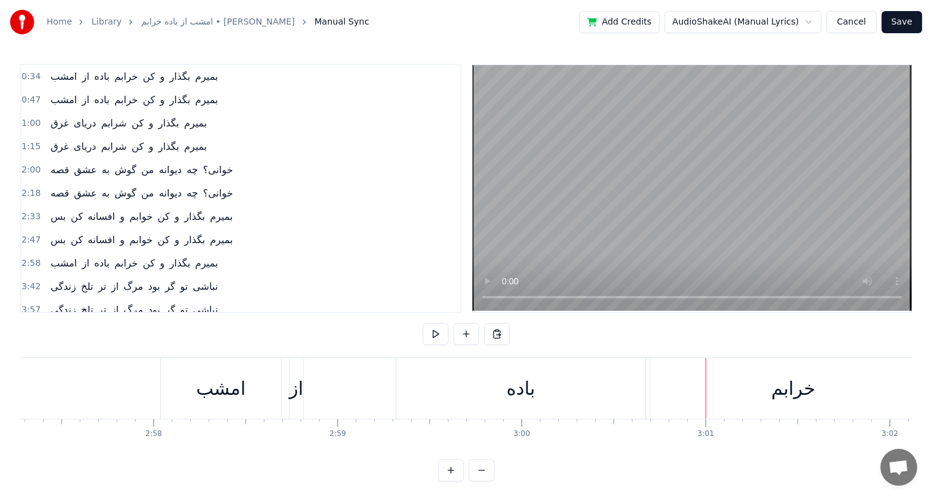
scroll to position [0, 32621]
click at [223, 388] on div "امشب" at bounding box center [225, 388] width 50 height 28
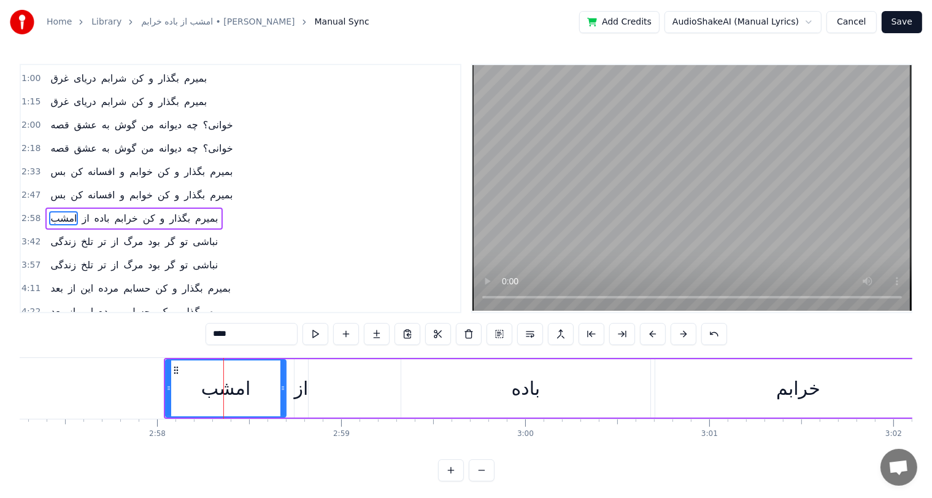
scroll to position [68, 0]
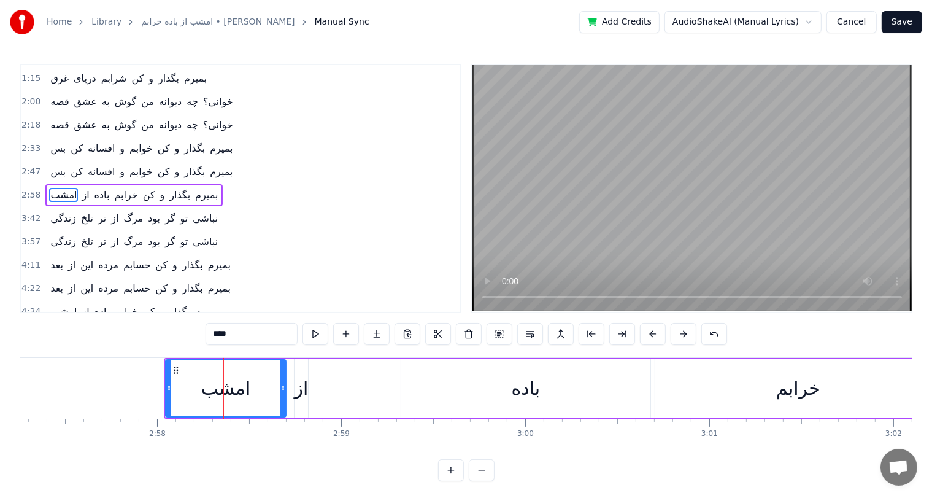
click at [302, 389] on div "از" at bounding box center [301, 388] width 14 height 28
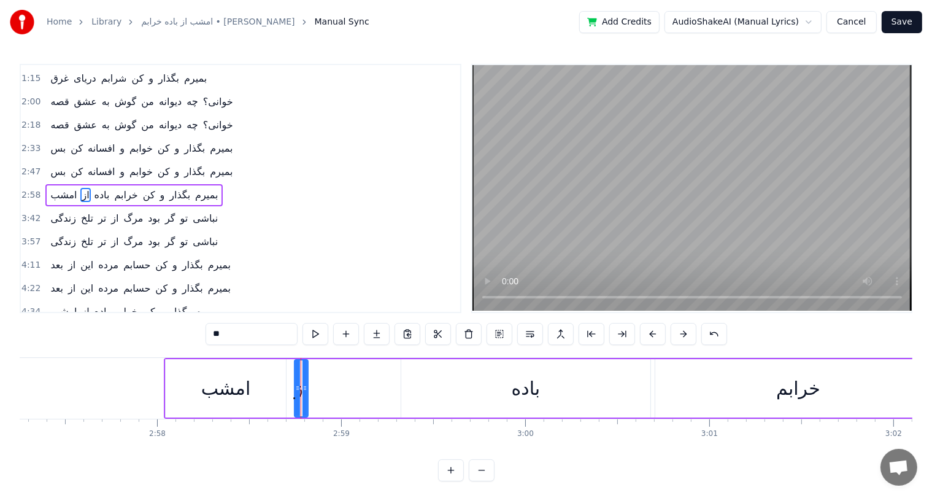
click at [523, 383] on div "باده" at bounding box center [526, 388] width 29 height 28
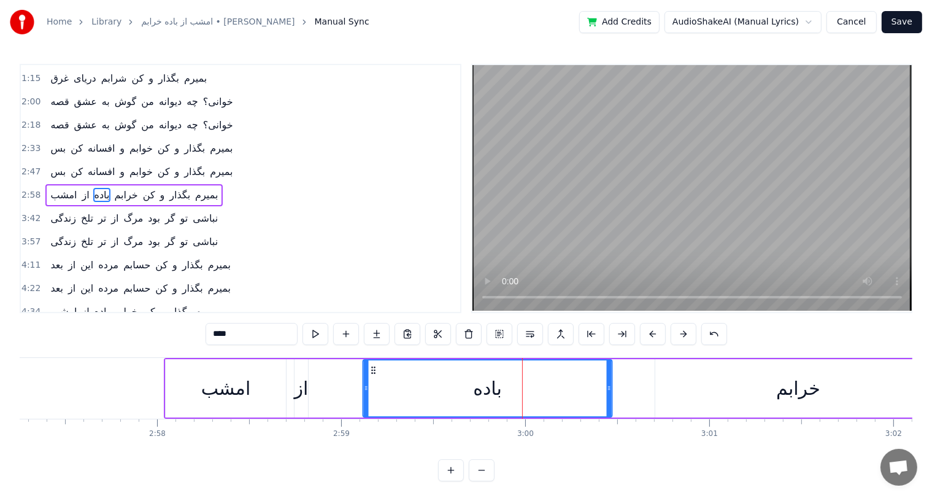
drag, startPoint x: 410, startPoint y: 368, endPoint x: 372, endPoint y: 375, distance: 38.6
click at [372, 375] on div "باده" at bounding box center [488, 388] width 248 height 56
click at [304, 394] on div "از" at bounding box center [301, 388] width 14 height 28
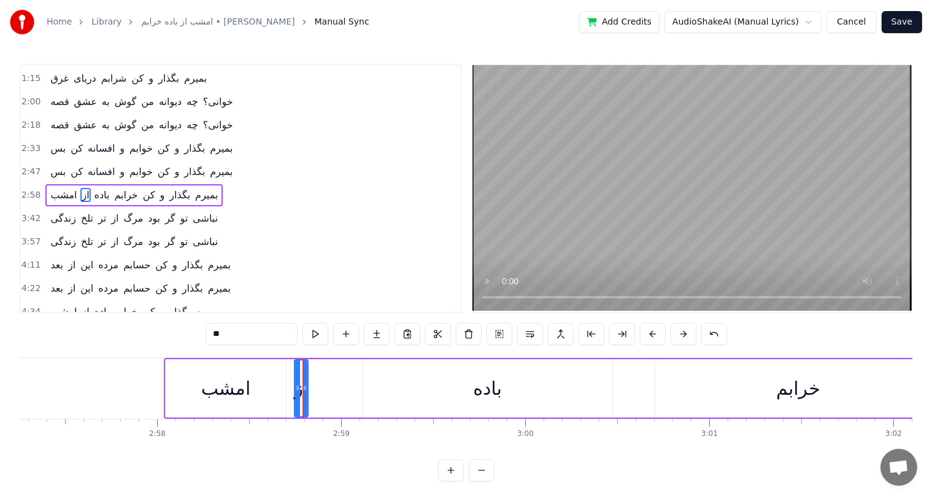
click at [225, 394] on div "امشب" at bounding box center [226, 388] width 50 height 28
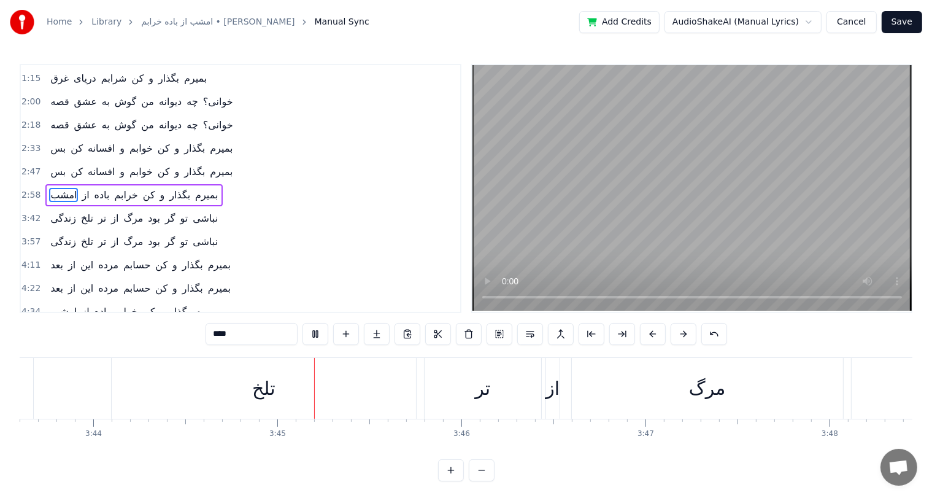
scroll to position [0, 41293]
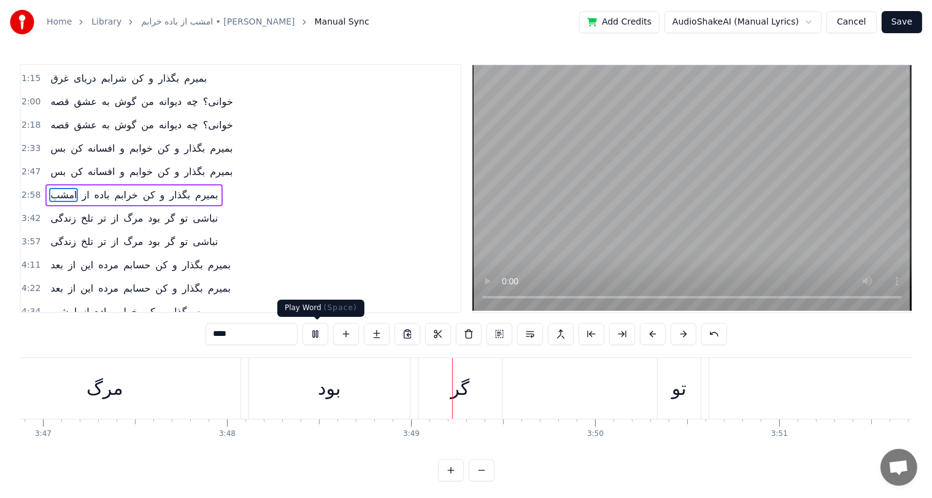
click at [321, 339] on button at bounding box center [315, 334] width 26 height 22
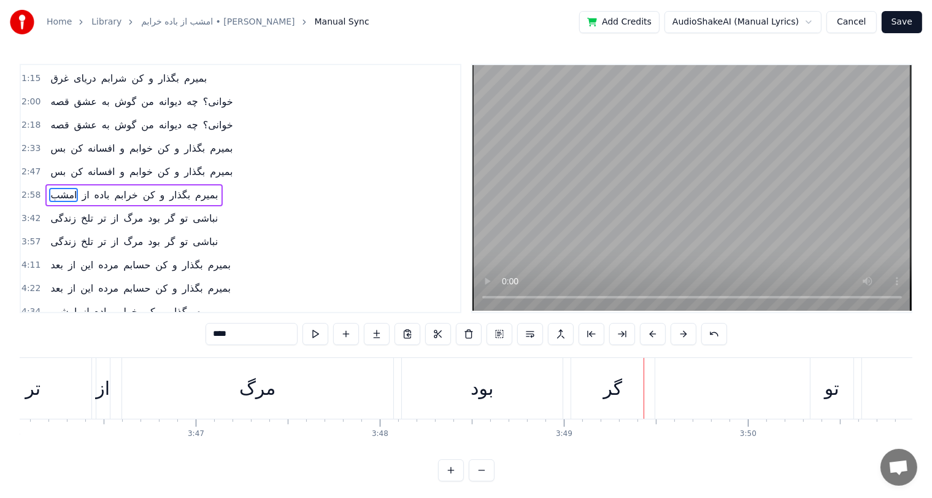
scroll to position [0, 41600]
click at [245, 386] on div "مرگ" at bounding box center [258, 388] width 36 height 28
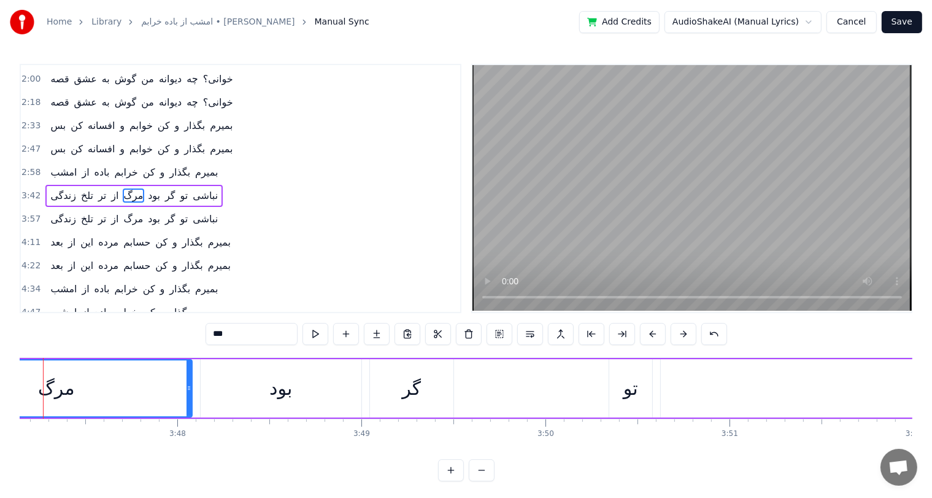
scroll to position [0, 41811]
click at [407, 389] on div "گر" at bounding box center [403, 388] width 19 height 28
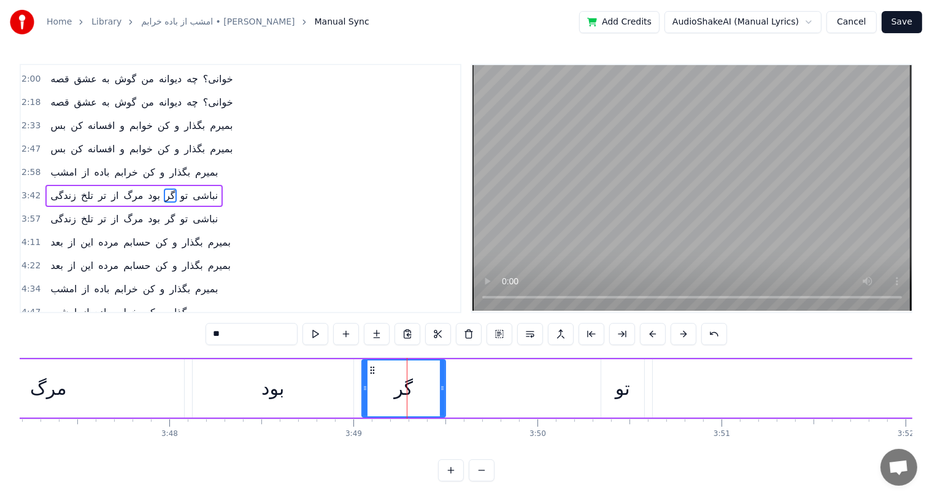
click at [628, 393] on div "تو" at bounding box center [622, 388] width 15 height 28
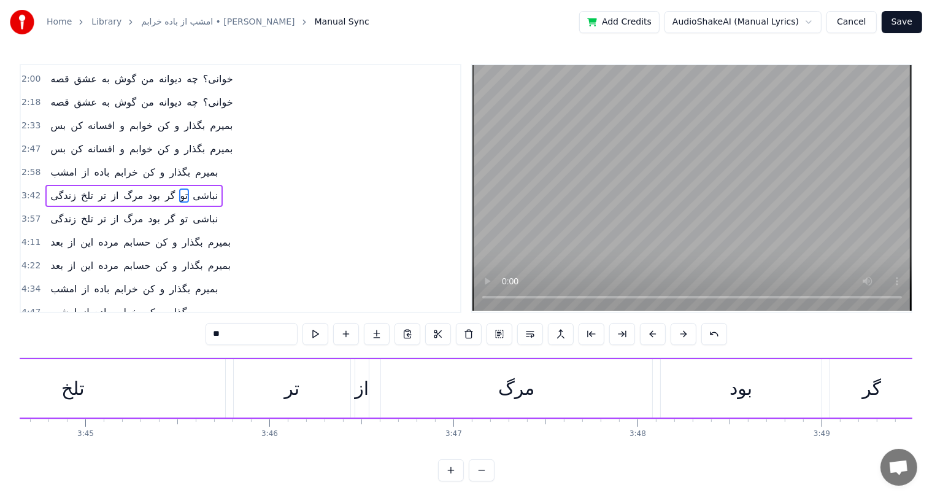
scroll to position [0, 41342]
click at [102, 387] on div "تلخ" at bounding box center [73, 388] width 304 height 58
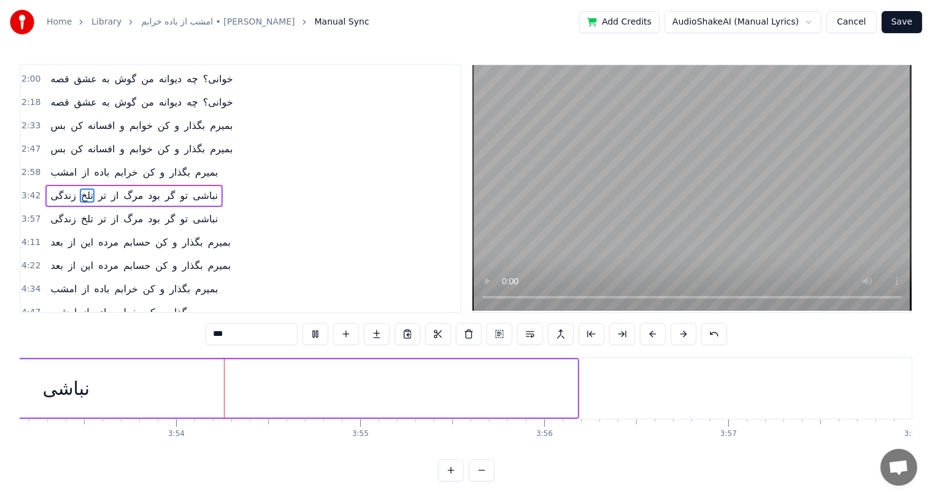
scroll to position [0, 42932]
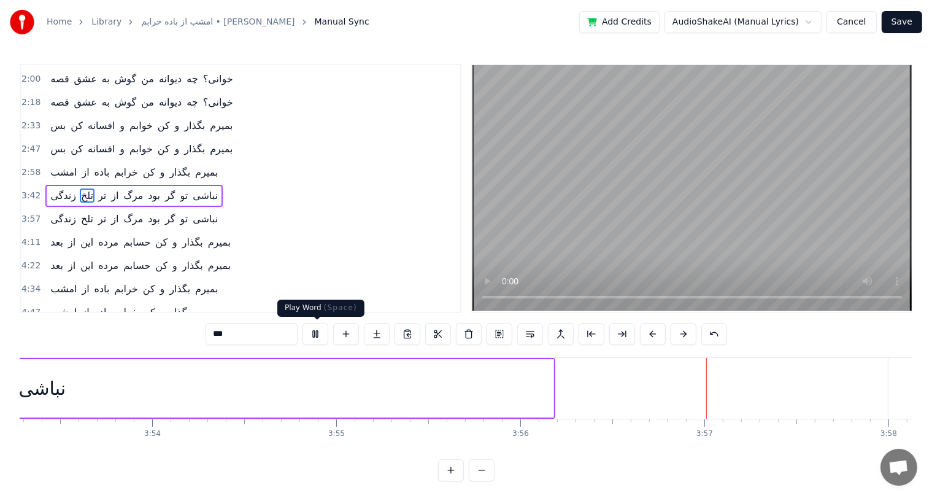
click at [317, 332] on button at bounding box center [315, 334] width 26 height 22
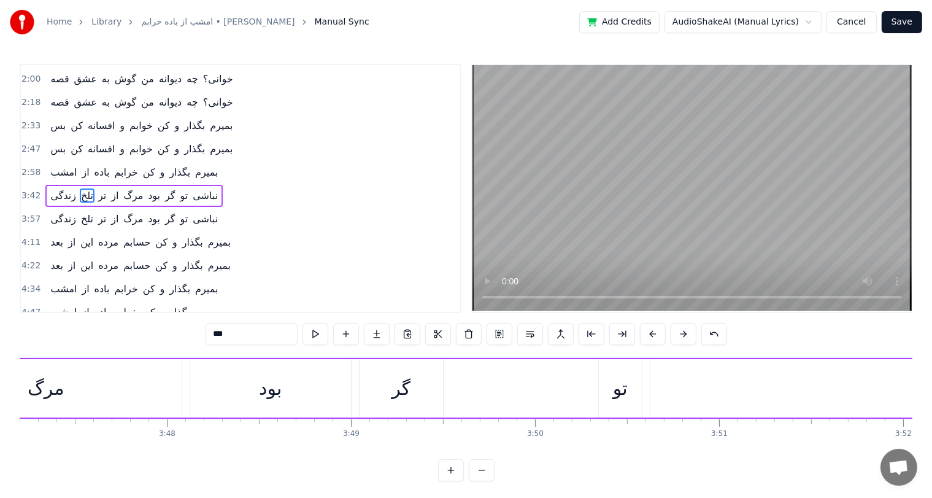
scroll to position [0, 41771]
click at [302, 379] on div "بود" at bounding box center [312, 388] width 23 height 28
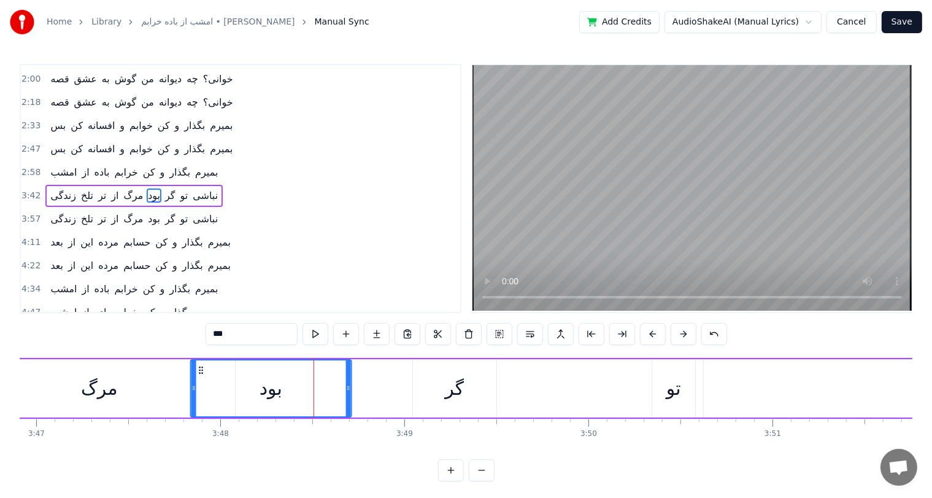
drag, startPoint x: 240, startPoint y: 368, endPoint x: 195, endPoint y: 372, distance: 45.6
click at [196, 372] on icon at bounding box center [201, 370] width 10 height 10
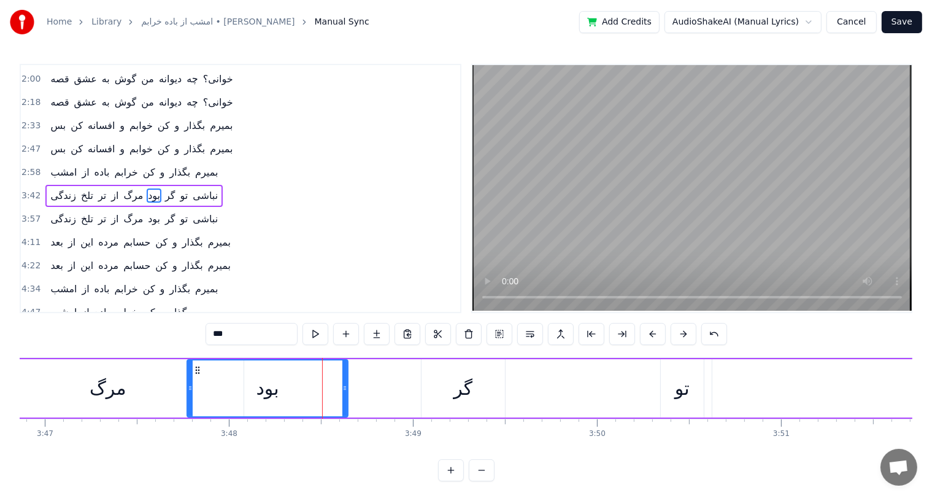
click at [98, 397] on div "مرگ" at bounding box center [108, 388] width 36 height 28
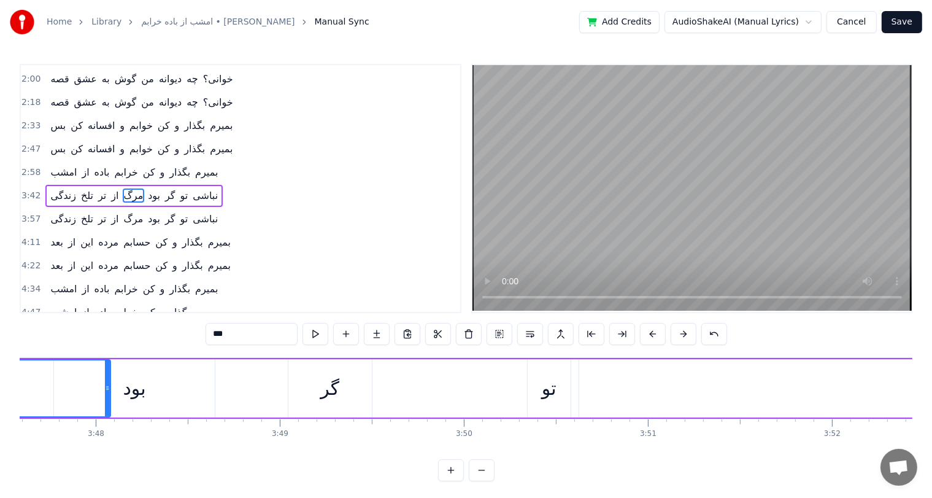
scroll to position [0, 41886]
click at [316, 384] on div "گر" at bounding box center [328, 388] width 83 height 58
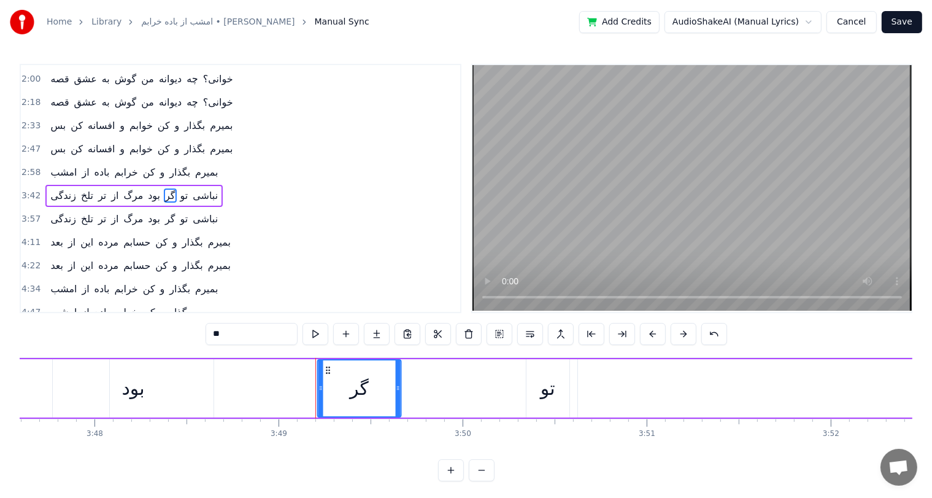
drag, startPoint x: 294, startPoint y: 366, endPoint x: 324, endPoint y: 367, distance: 30.1
click at [324, 367] on icon at bounding box center [328, 370] width 10 height 10
click at [149, 386] on div "بود" at bounding box center [133, 388] width 161 height 58
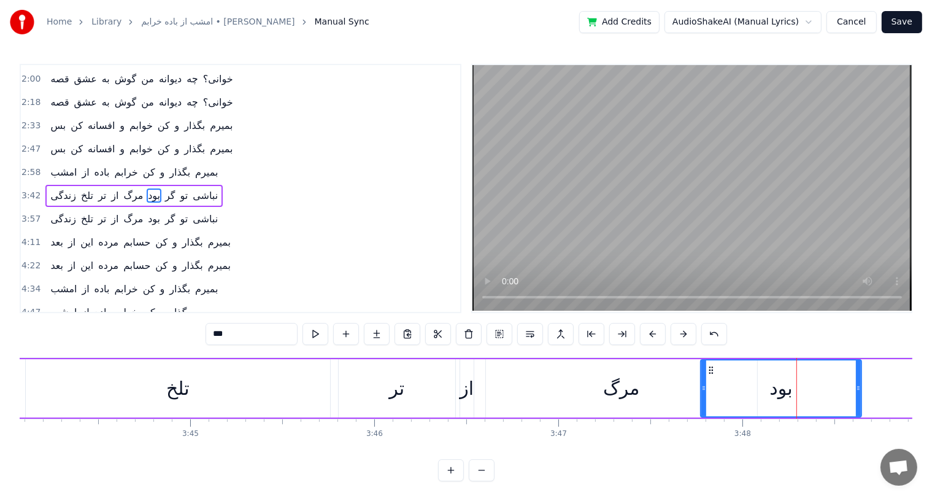
scroll to position [0, 41237]
click at [167, 383] on div "تلخ" at bounding box center [178, 388] width 23 height 28
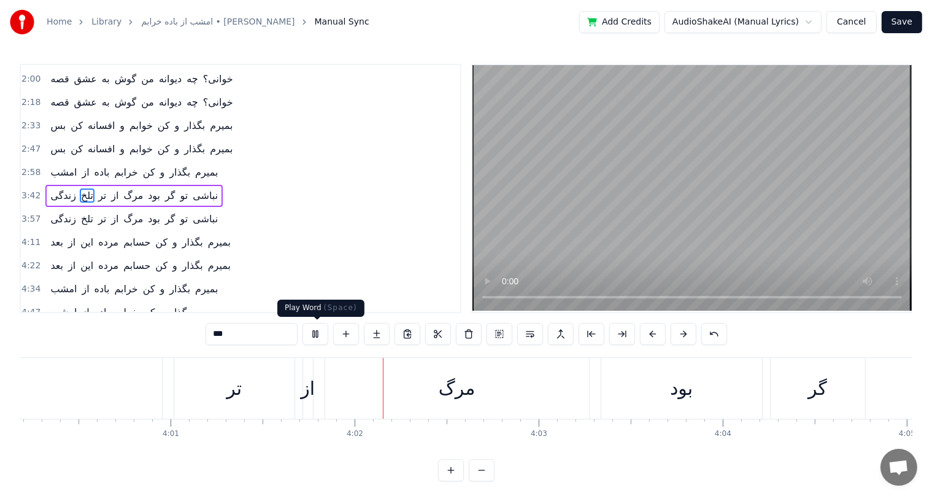
scroll to position [0, 44403]
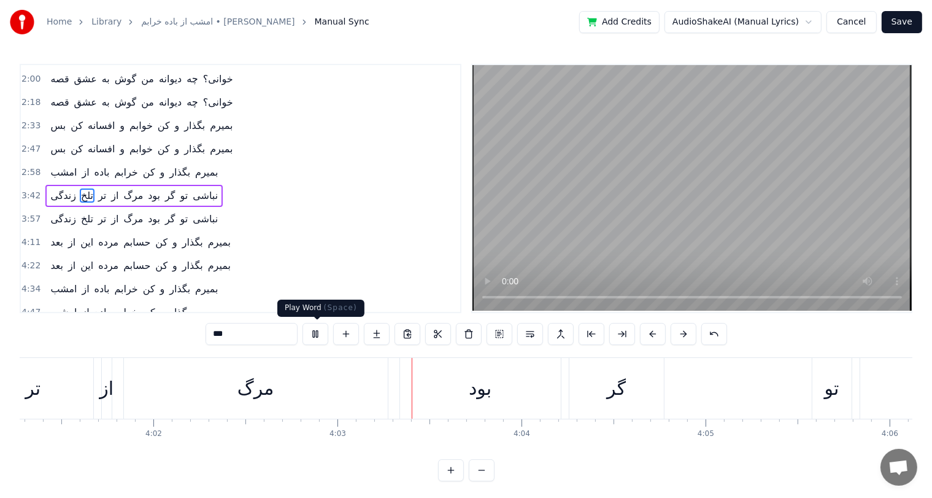
click at [317, 328] on button at bounding box center [315, 334] width 26 height 22
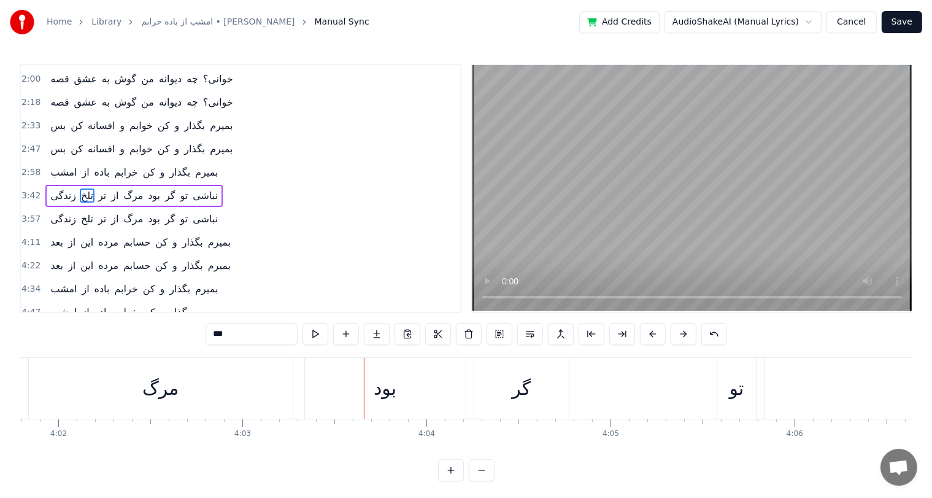
scroll to position [0, 44506]
drag, startPoint x: 518, startPoint y: 386, endPoint x: 539, endPoint y: 386, distance: 20.9
click at [539, 386] on div "گر" at bounding box center [513, 388] width 94 height 61
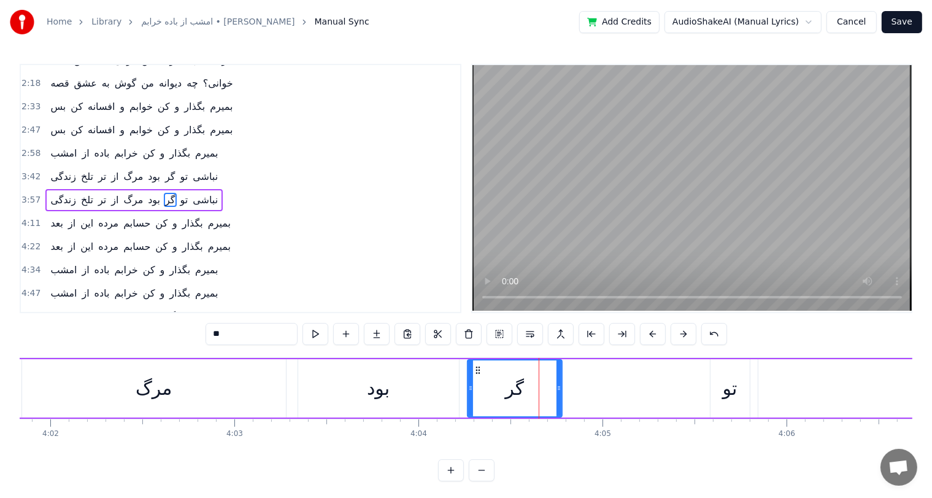
scroll to position [113, 0]
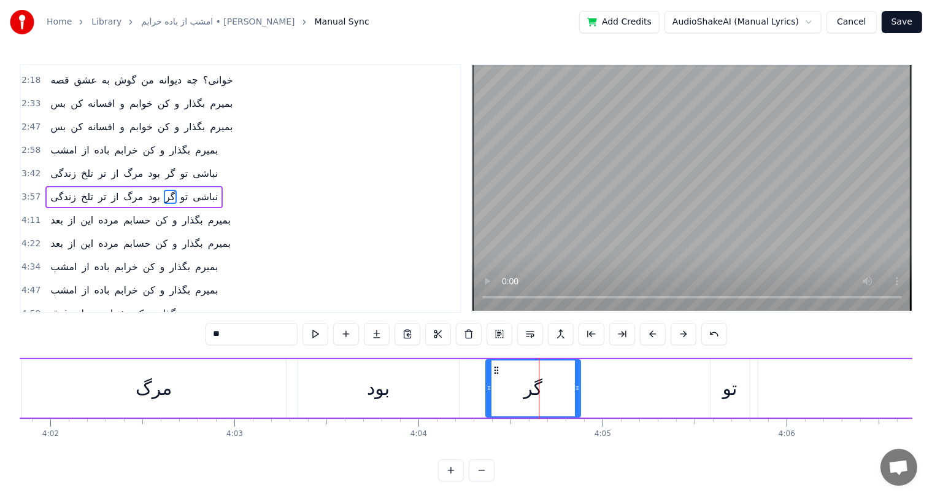
drag, startPoint x: 475, startPoint y: 369, endPoint x: 493, endPoint y: 369, distance: 17.8
click at [494, 369] on circle at bounding box center [494, 369] width 1 height 1
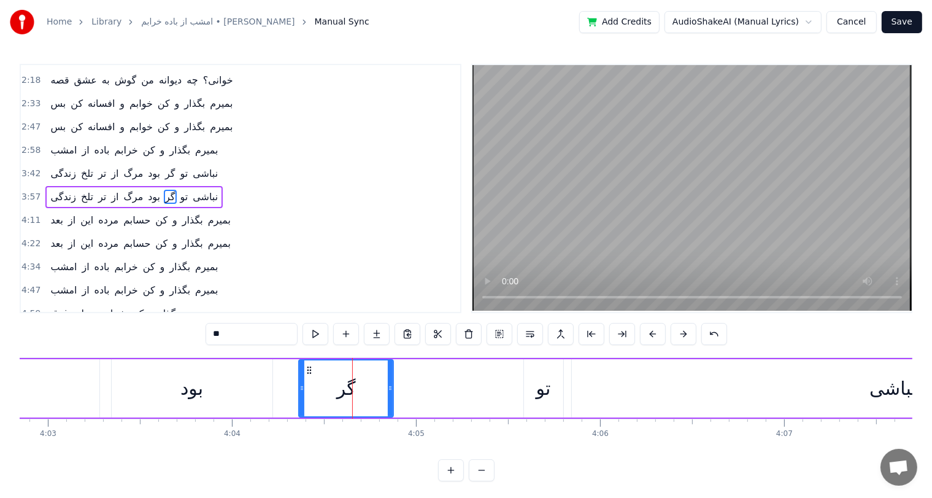
scroll to position [0, 44694]
click at [545, 382] on div "تو" at bounding box center [542, 388] width 15 height 28
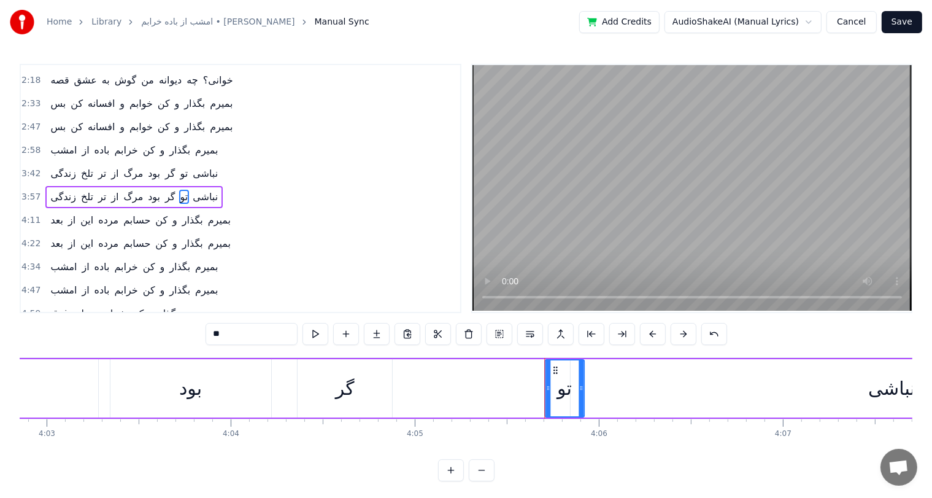
drag, startPoint x: 530, startPoint y: 367, endPoint x: 552, endPoint y: 368, distance: 22.1
click at [552, 368] on icon at bounding box center [555, 370] width 10 height 10
click at [348, 387] on div "گر" at bounding box center [345, 388] width 19 height 28
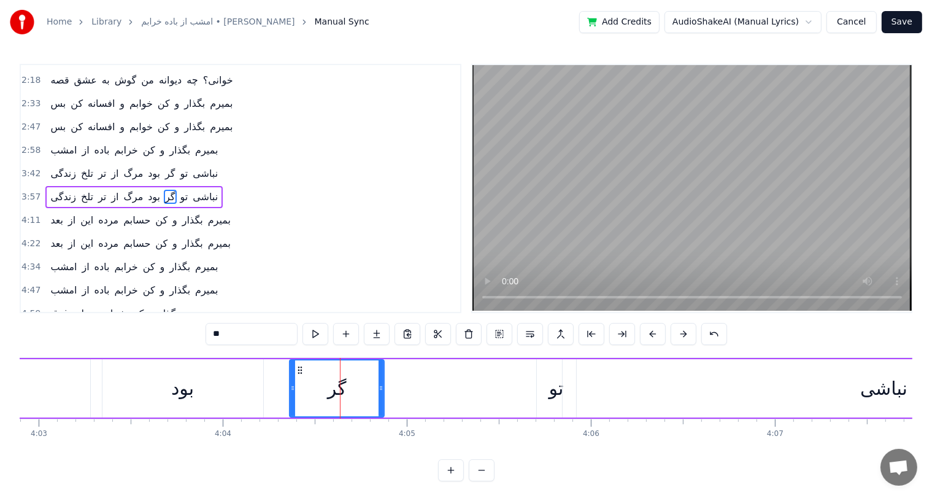
scroll to position [0, 44704]
drag, startPoint x: 295, startPoint y: 369, endPoint x: 304, endPoint y: 369, distance: 9.2
click at [304, 369] on circle at bounding box center [304, 369] width 1 height 1
click at [167, 392] on div "بود" at bounding box center [181, 388] width 161 height 58
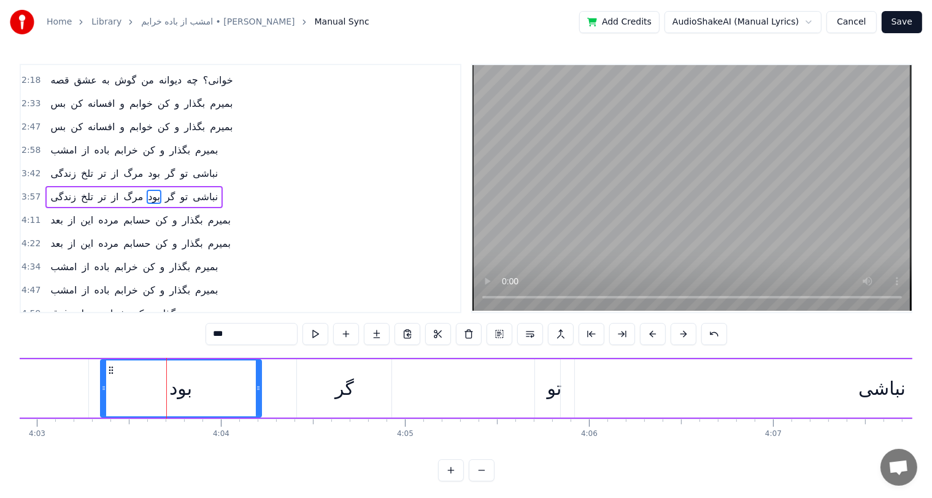
click at [571, 385] on div "نباشی" at bounding box center [882, 388] width 643 height 58
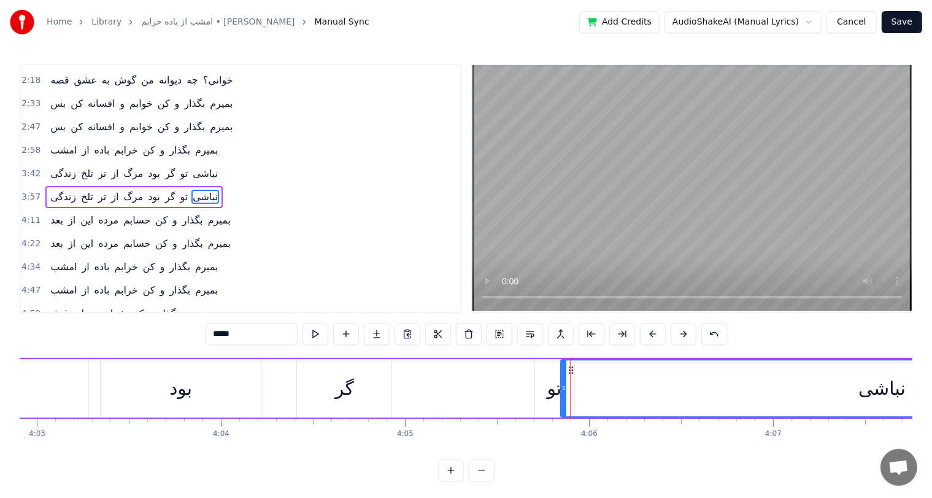
click at [550, 389] on div "تو" at bounding box center [554, 388] width 15 height 28
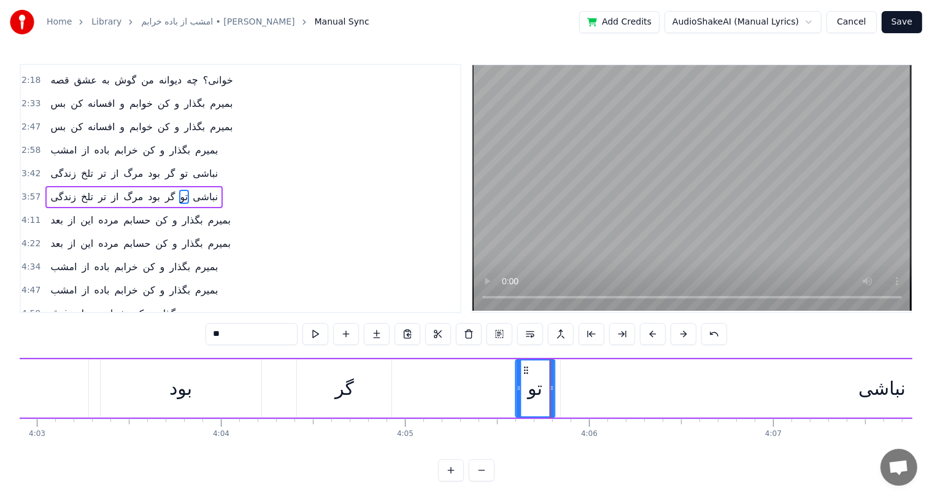
drag, startPoint x: 542, startPoint y: 371, endPoint x: 523, endPoint y: 374, distance: 20.0
click at [523, 374] on div "تو" at bounding box center [535, 388] width 38 height 56
click at [166, 393] on div "بود" at bounding box center [181, 388] width 161 height 58
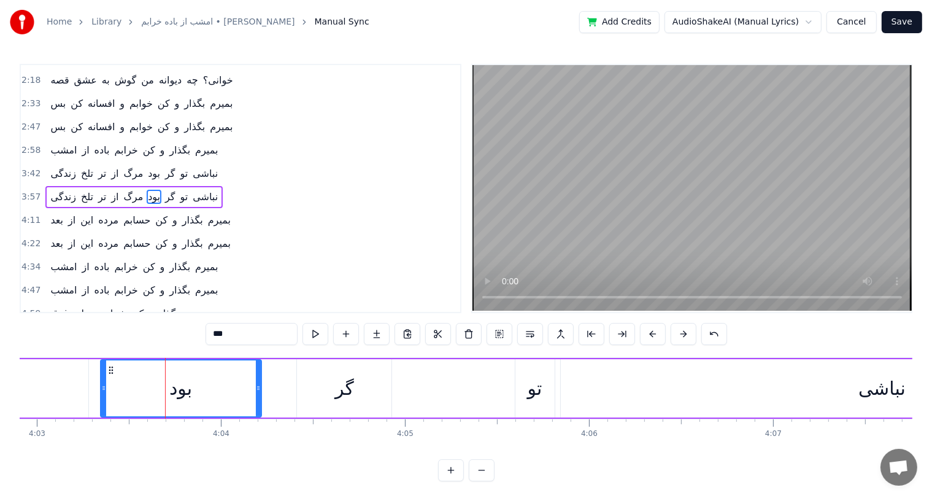
click at [343, 394] on div "گر" at bounding box center [344, 388] width 19 height 28
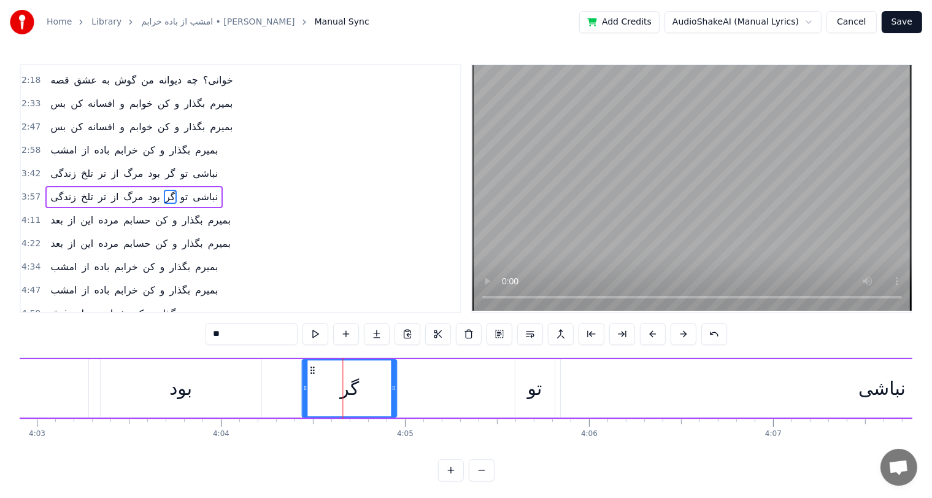
click at [312, 368] on icon at bounding box center [312, 370] width 10 height 10
click at [535, 382] on div "تو" at bounding box center [535, 388] width 15 height 28
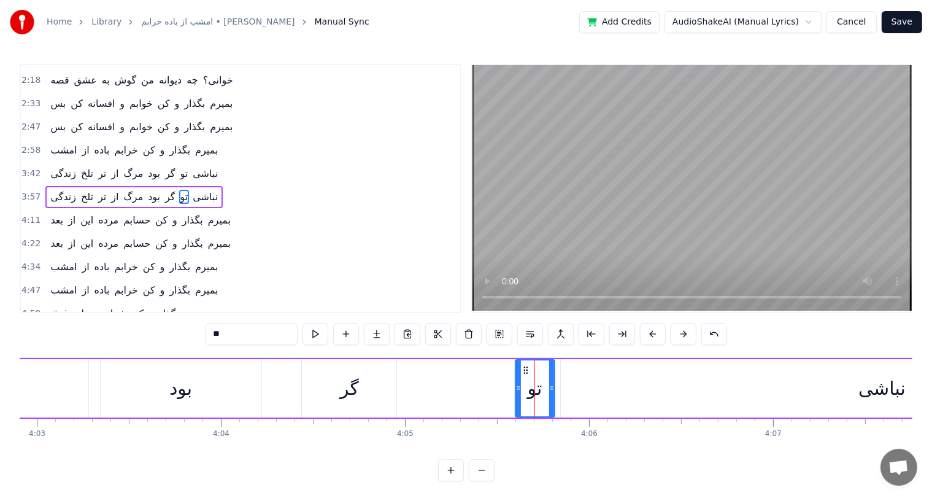
click at [319, 388] on div "گر" at bounding box center [349, 388] width 94 height 58
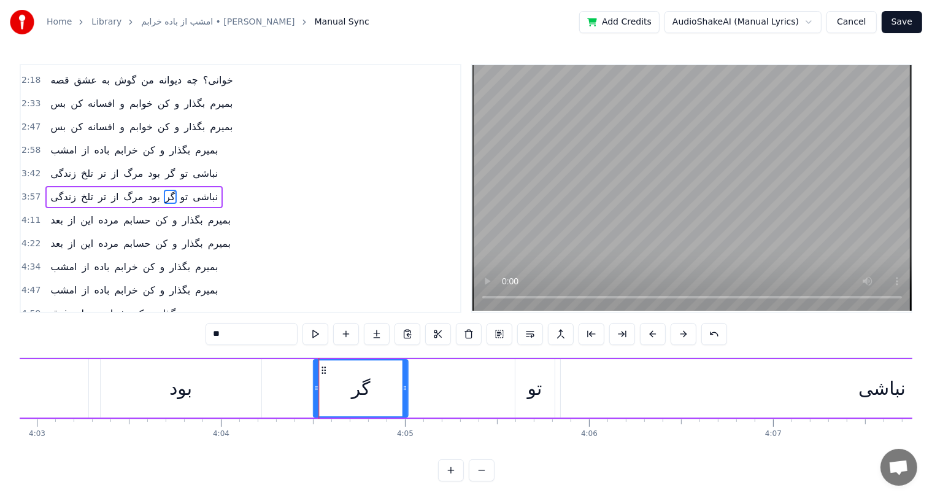
drag, startPoint x: 309, startPoint y: 369, endPoint x: 321, endPoint y: 369, distance: 11.7
click at [321, 369] on icon at bounding box center [324, 370] width 10 height 10
drag, startPoint x: 321, startPoint y: 369, endPoint x: 302, endPoint y: 371, distance: 19.1
click at [302, 371] on icon at bounding box center [305, 370] width 10 height 10
click at [540, 383] on div "تو" at bounding box center [535, 388] width 15 height 28
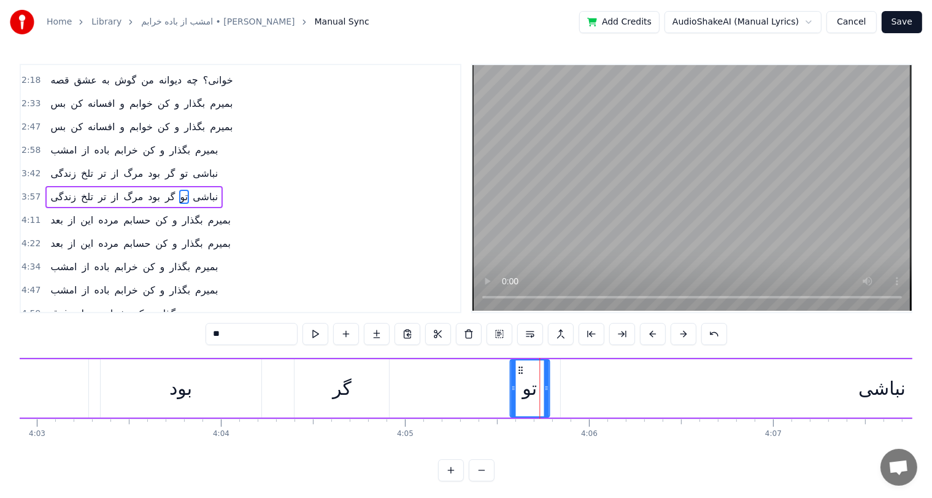
click at [518, 367] on icon at bounding box center [520, 370] width 10 height 10
click at [345, 383] on div "گر" at bounding box center [341, 388] width 19 height 28
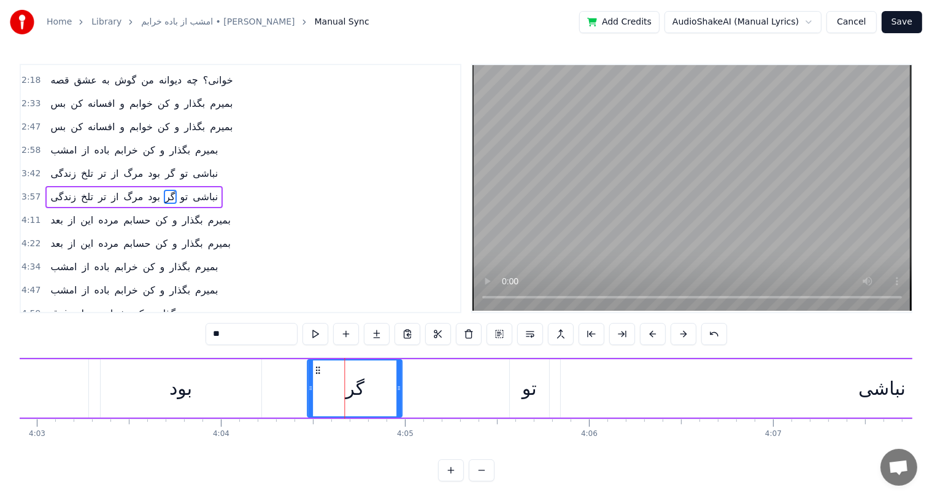
drag, startPoint x: 301, startPoint y: 367, endPoint x: 313, endPoint y: 369, distance: 12.9
click at [313, 369] on icon at bounding box center [318, 370] width 10 height 10
drag, startPoint x: 313, startPoint y: 369, endPoint x: 324, endPoint y: 369, distance: 10.4
click at [324, 369] on icon at bounding box center [326, 370] width 10 height 10
click at [196, 393] on div "بود" at bounding box center [181, 388] width 161 height 58
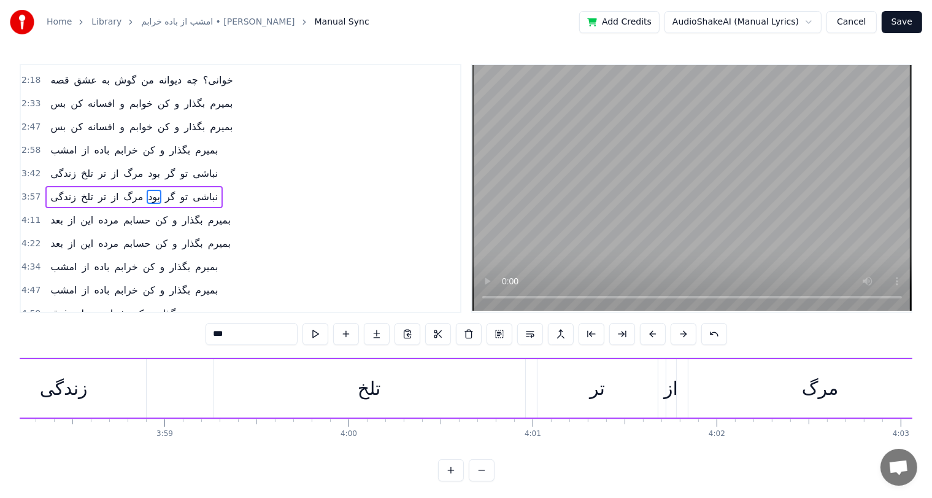
scroll to position [0, 43828]
click at [361, 387] on div "تلخ" at bounding box center [381, 388] width 312 height 58
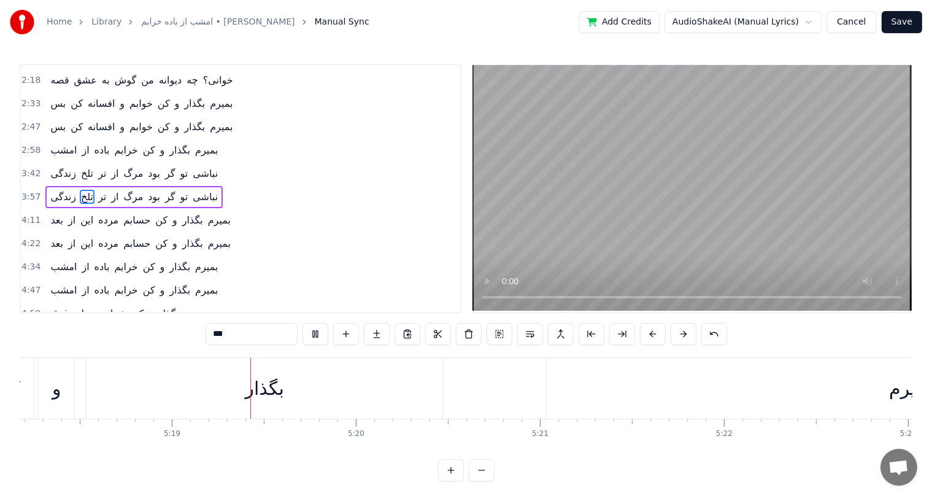
scroll to position [0, 58604]
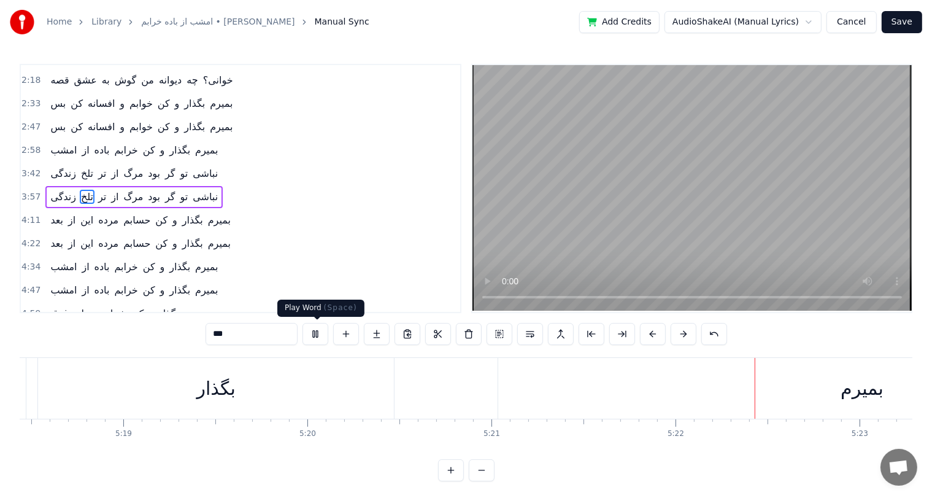
click at [314, 332] on button at bounding box center [315, 334] width 26 height 22
click at [183, 382] on div "بگذار" at bounding box center [216, 388] width 356 height 61
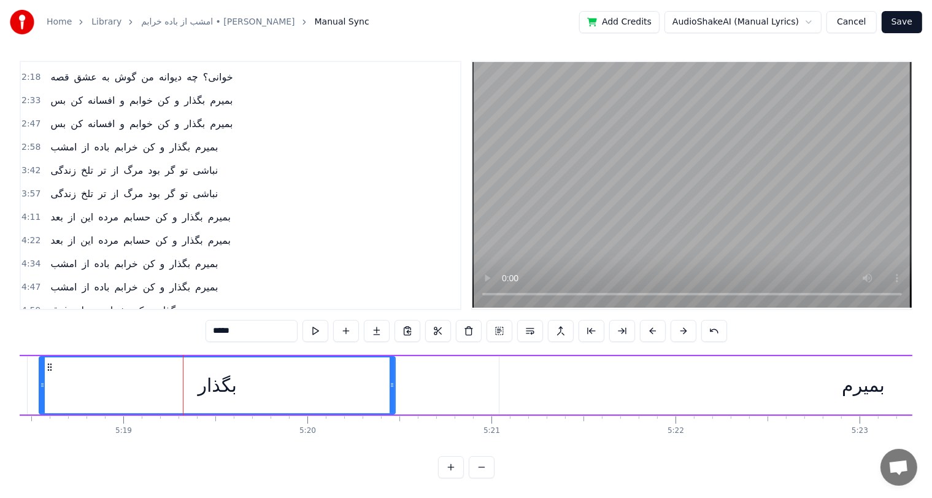
scroll to position [137, 0]
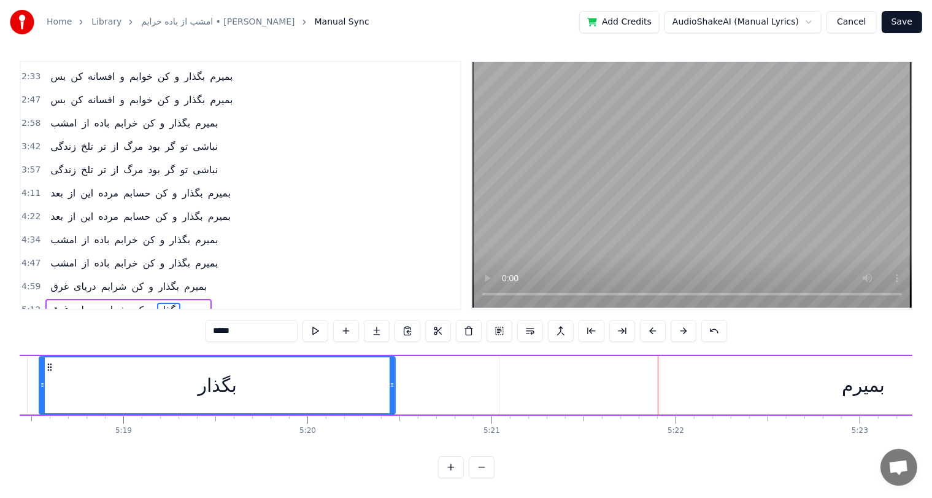
click at [864, 377] on div "بمیرم" at bounding box center [863, 385] width 43 height 28
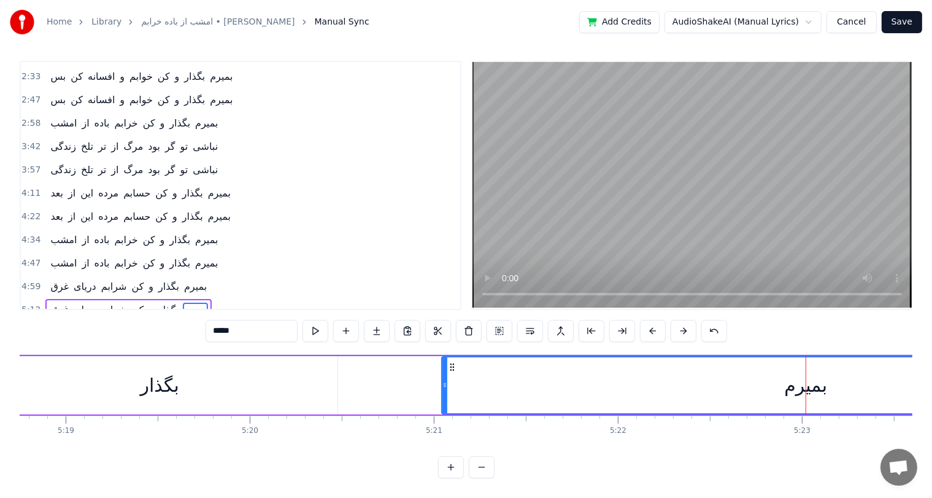
scroll to position [0, 58657]
drag, startPoint x: 450, startPoint y: 374, endPoint x: 426, endPoint y: 379, distance: 24.3
click at [426, 380] on icon at bounding box center [425, 385] width 5 height 10
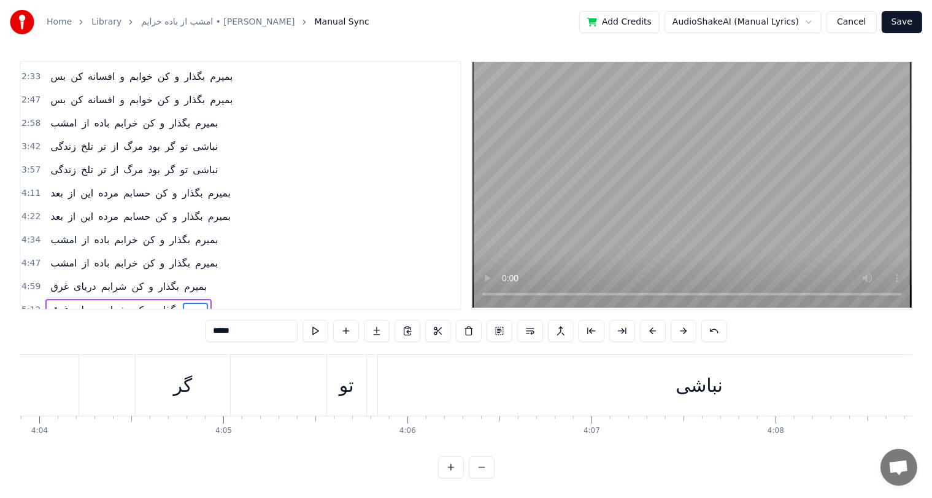
scroll to position [0, 44559]
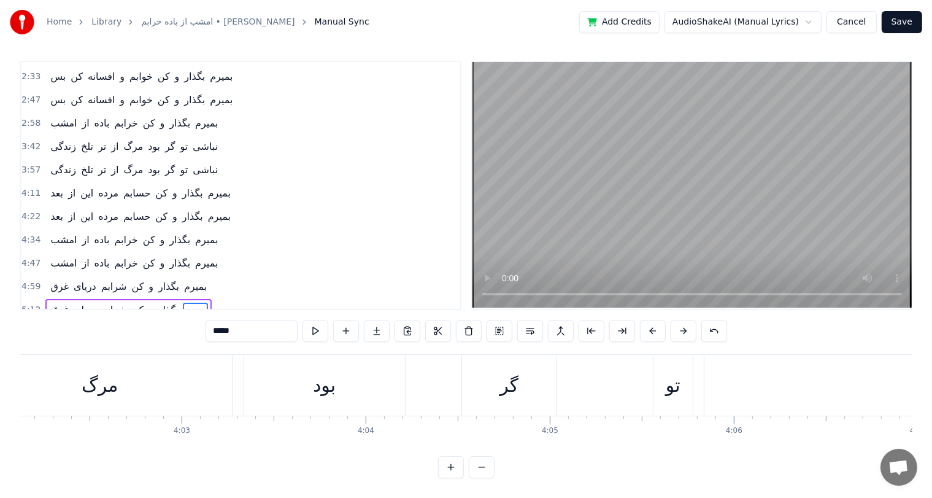
click at [85, 373] on div "مرگ" at bounding box center [100, 385] width 36 height 28
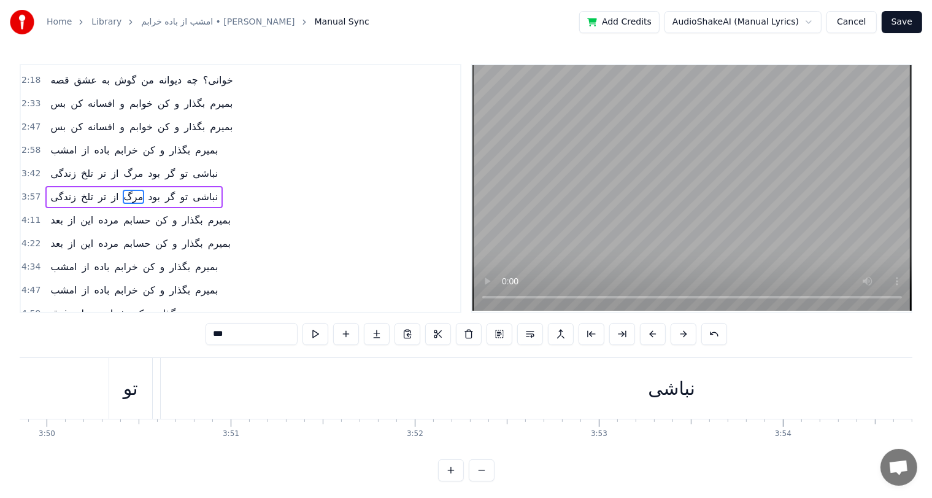
scroll to position [0, 42017]
click at [209, 393] on div "گر" at bounding box center [225, 388] width 83 height 61
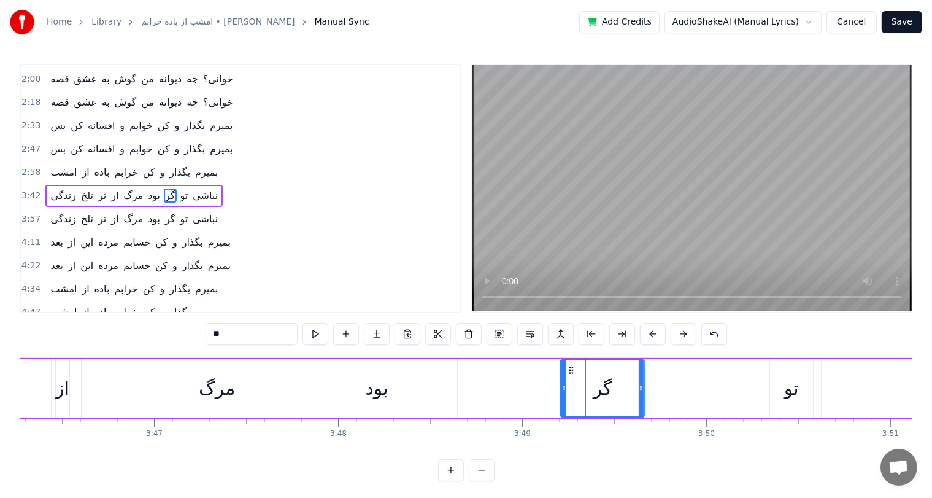
scroll to position [0, 41639]
click at [209, 393] on div "مرگ" at bounding box center [220, 388] width 36 height 28
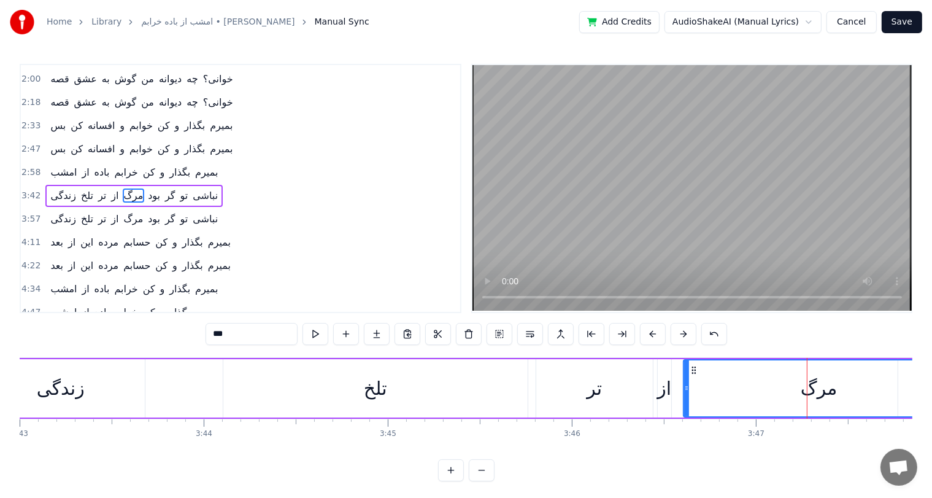
scroll to position [0, 41039]
click at [71, 393] on div "زندگی" at bounding box center [62, 388] width 48 height 28
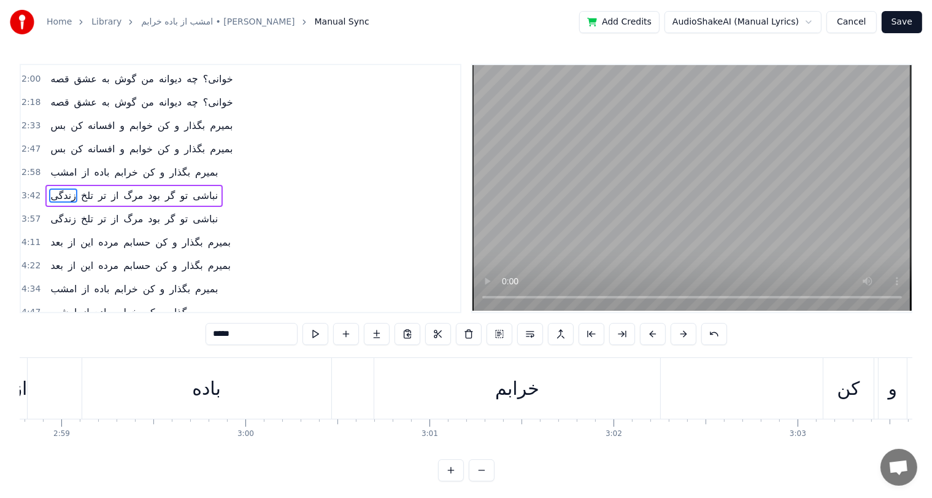
scroll to position [0, 32849]
click at [226, 384] on div "باده" at bounding box center [258, 388] width 249 height 61
type input "****"
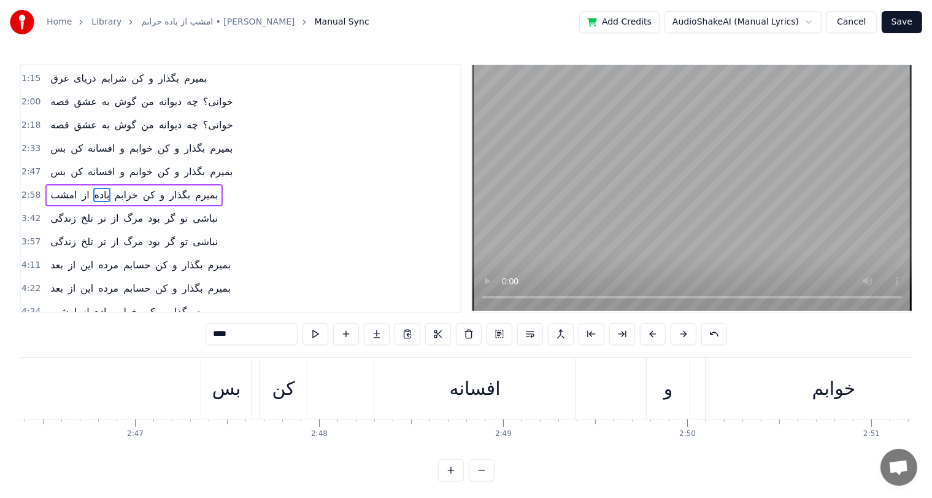
scroll to position [0, 30578]
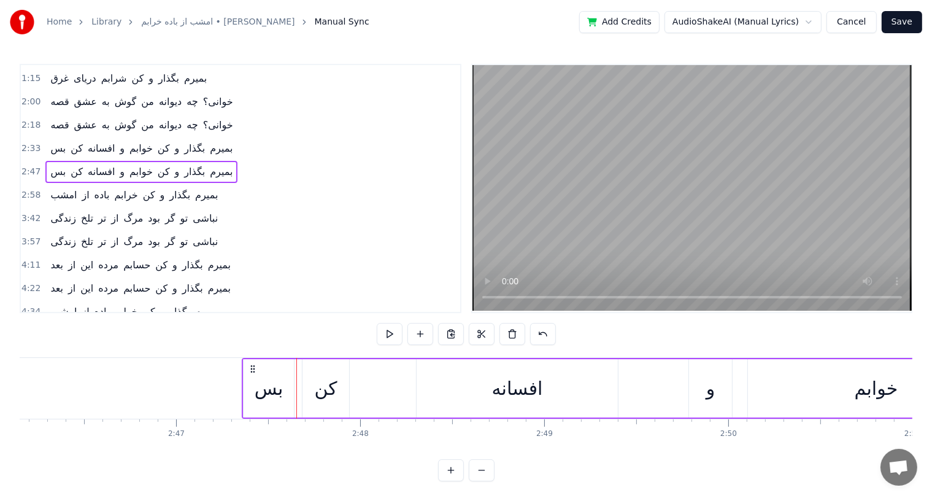
click at [309, 391] on div "کن" at bounding box center [325, 388] width 47 height 58
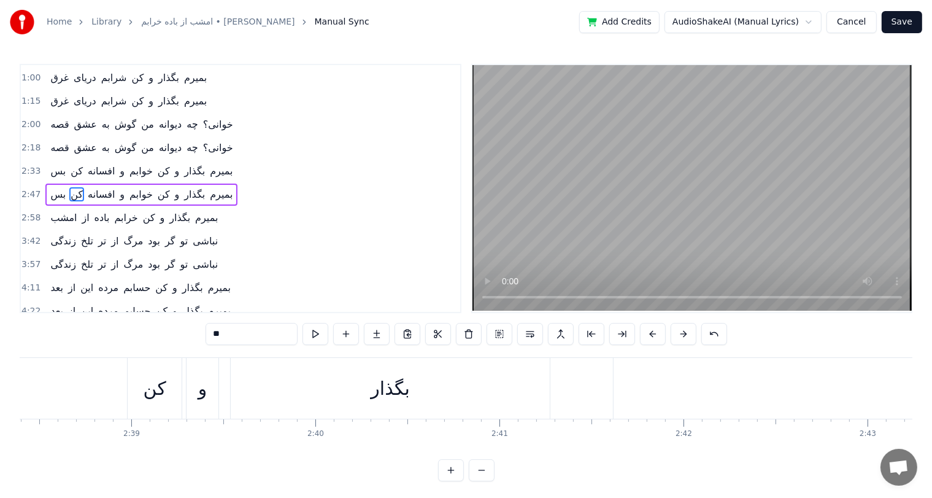
scroll to position [0, 29123]
click at [179, 393] on div "کن" at bounding box center [182, 388] width 23 height 28
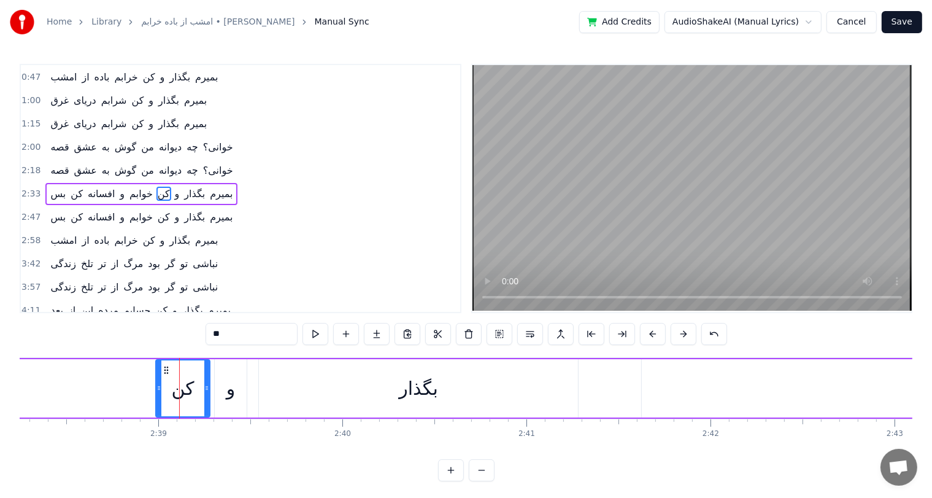
scroll to position [0, 28670]
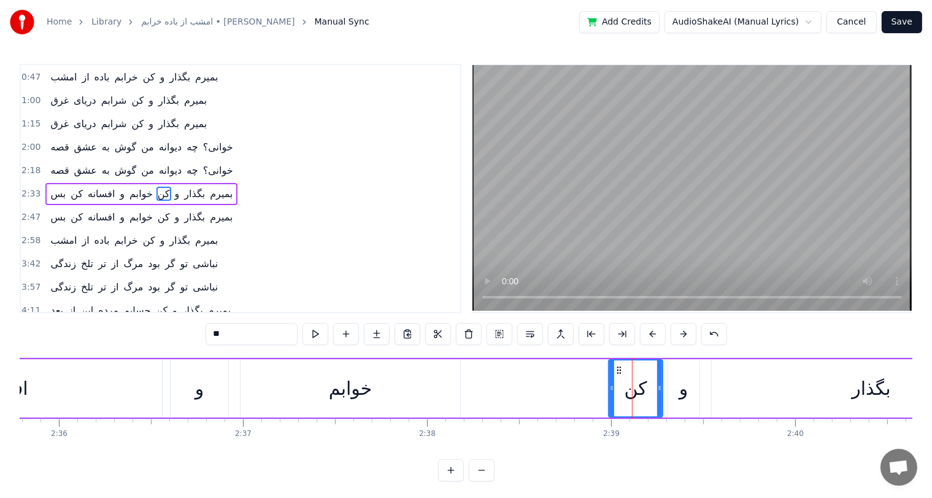
click at [213, 393] on div "و" at bounding box center [200, 388] width 58 height 58
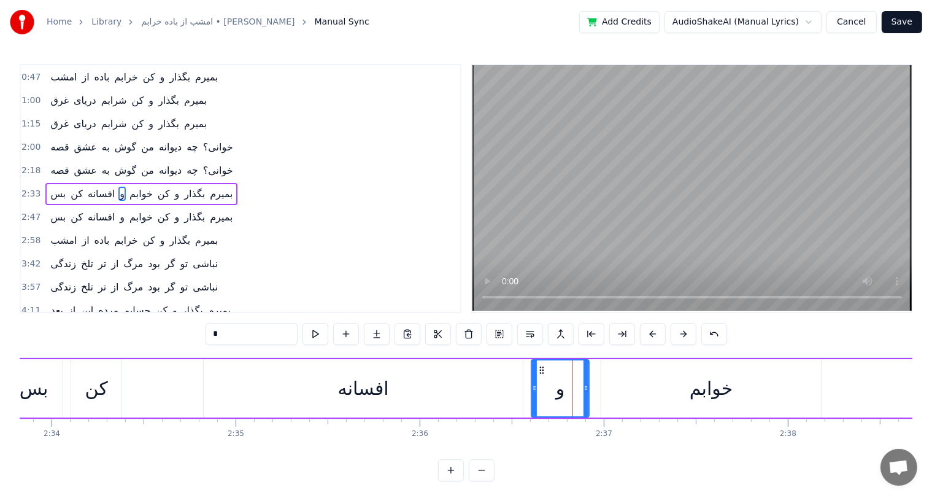
scroll to position [0, 28309]
click at [82, 393] on div "کن" at bounding box center [97, 388] width 50 height 58
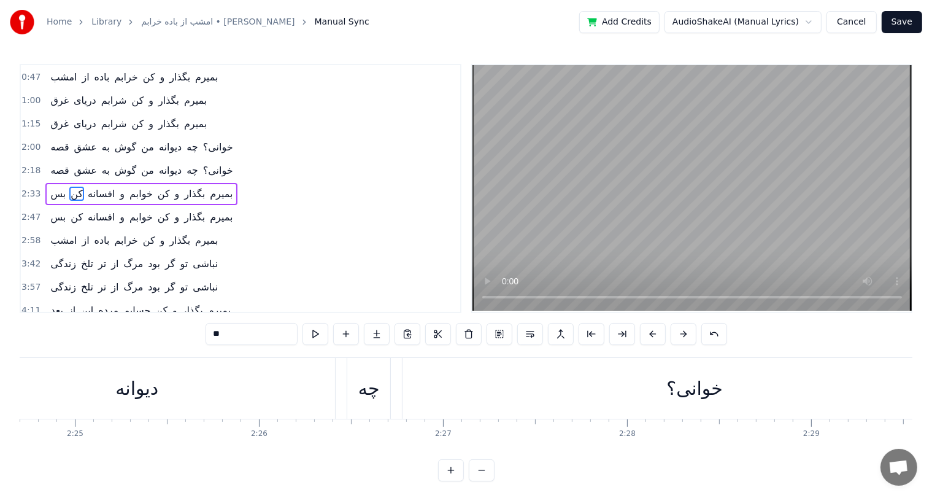
scroll to position [0, 26622]
click at [133, 384] on div "دیوانه" at bounding box center [145, 388] width 43 height 28
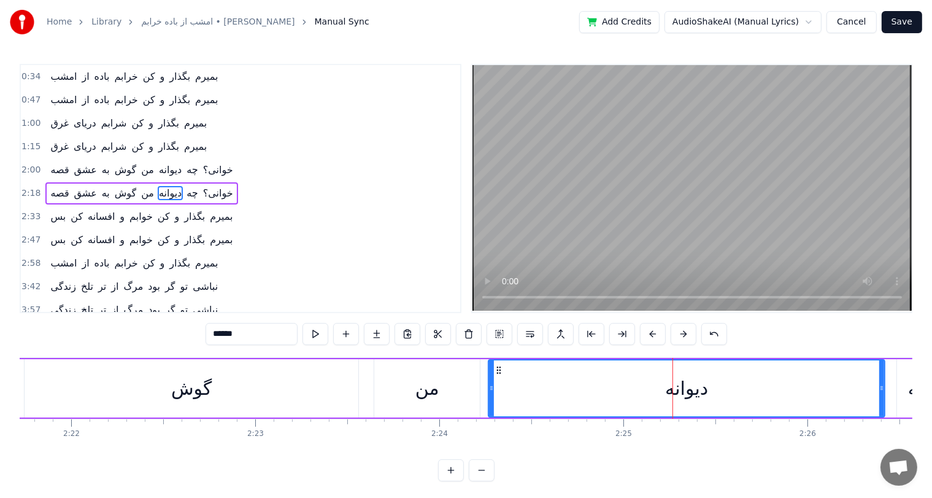
scroll to position [0, 26078]
click at [169, 385] on div "گوش" at bounding box center [195, 388] width 334 height 58
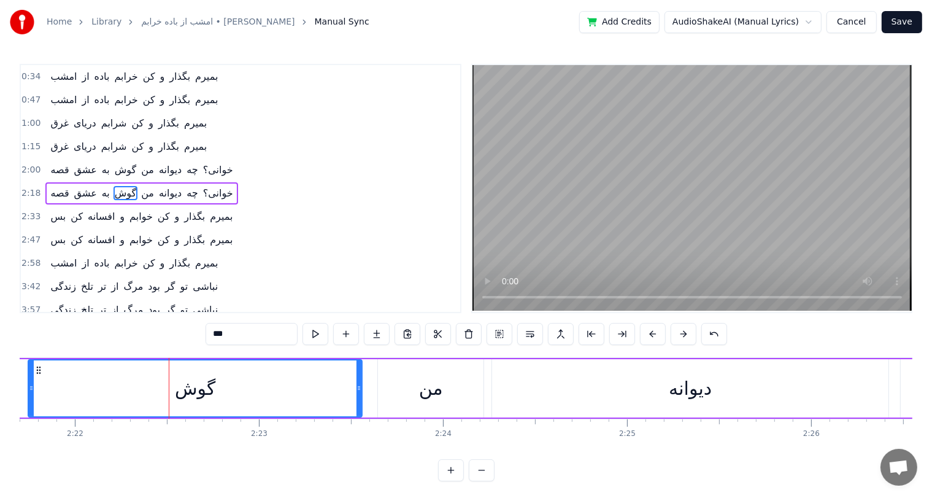
scroll to position [0, 25666]
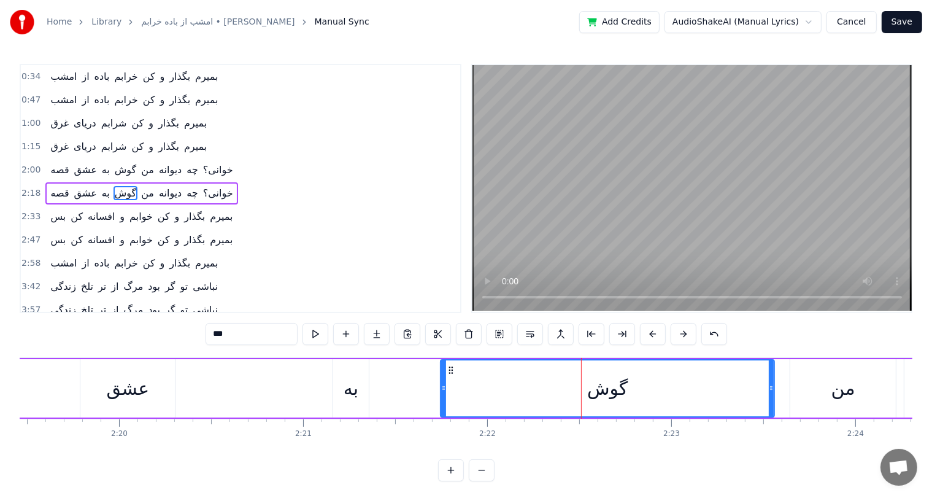
click at [128, 398] on div "عشق" at bounding box center [128, 388] width 43 height 28
type input "***"
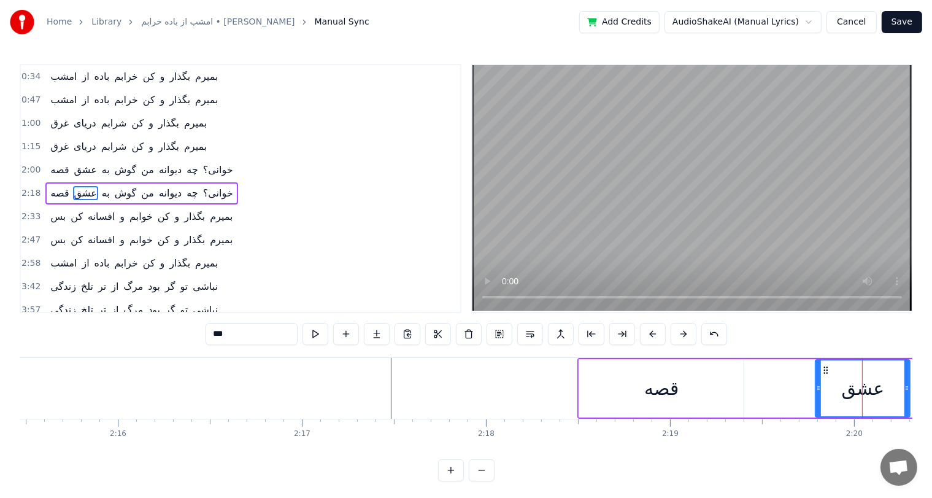
scroll to position [0, 24930]
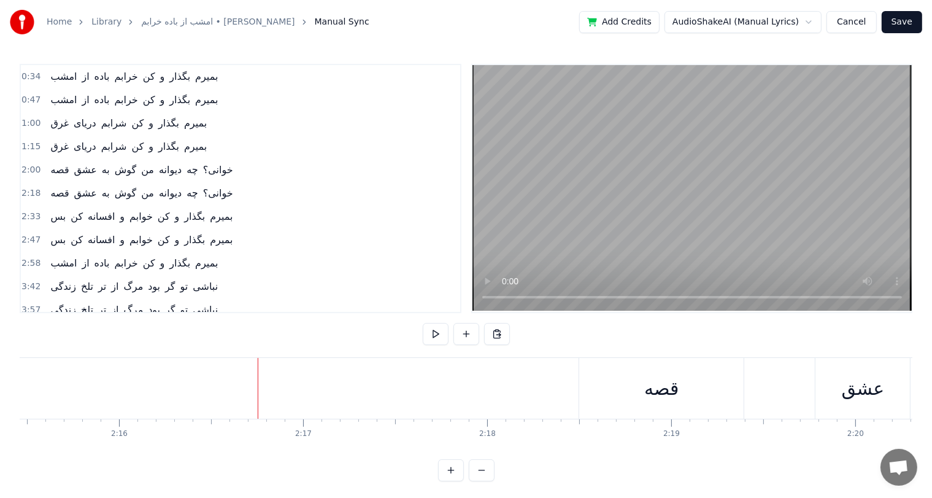
click at [258, 388] on div at bounding box center [258, 388] width 1 height 61
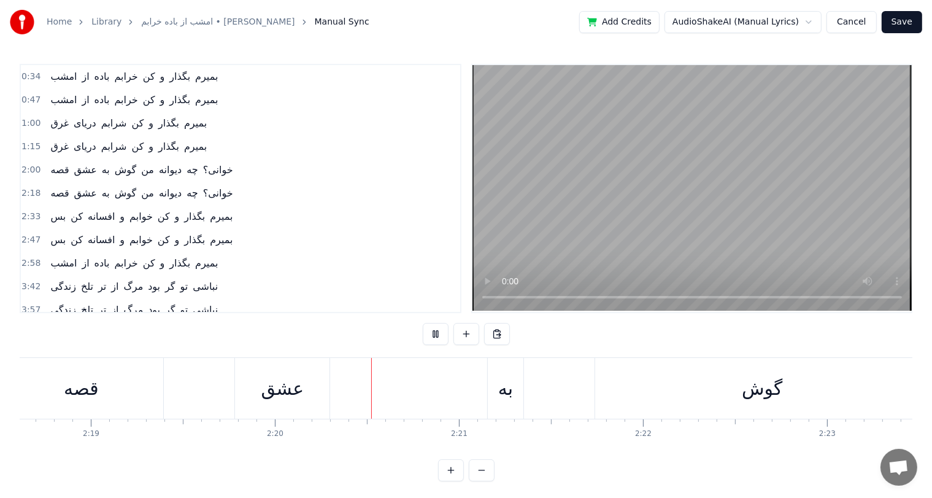
scroll to position [0, 25700]
click at [323, 391] on div "به" at bounding box center [316, 388] width 36 height 61
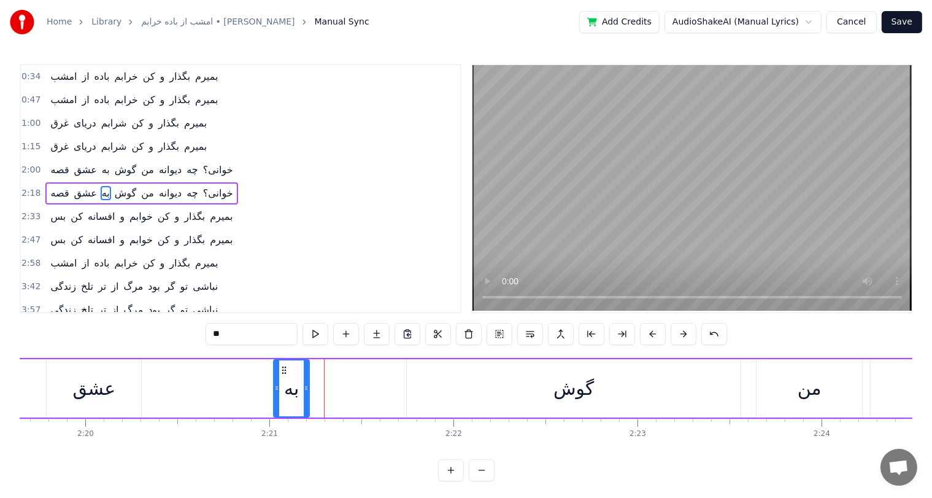
drag, startPoint x: 309, startPoint y: 366, endPoint x: 282, endPoint y: 369, distance: 26.5
click at [282, 369] on icon at bounding box center [284, 370] width 10 height 10
click at [113, 398] on div "عشق" at bounding box center [94, 388] width 94 height 58
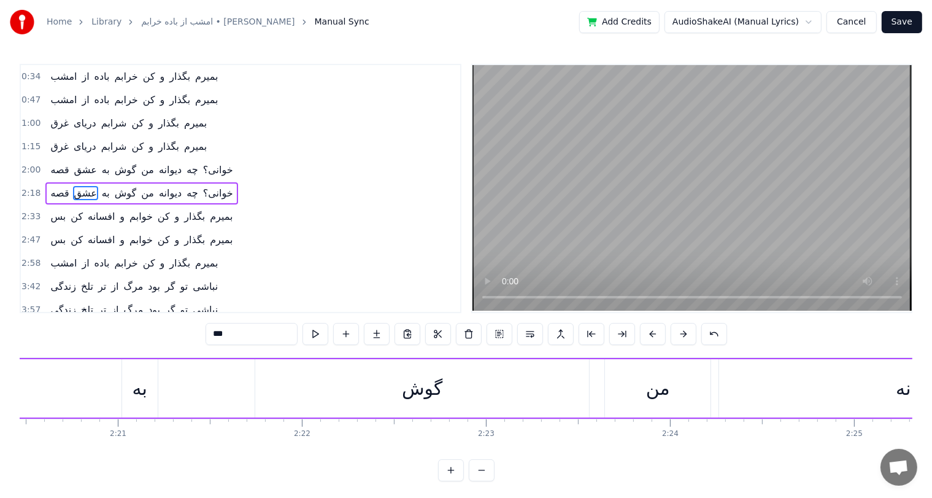
scroll to position [0, 25849]
click at [434, 393] on div "گوش" at bounding box center [424, 388] width 40 height 28
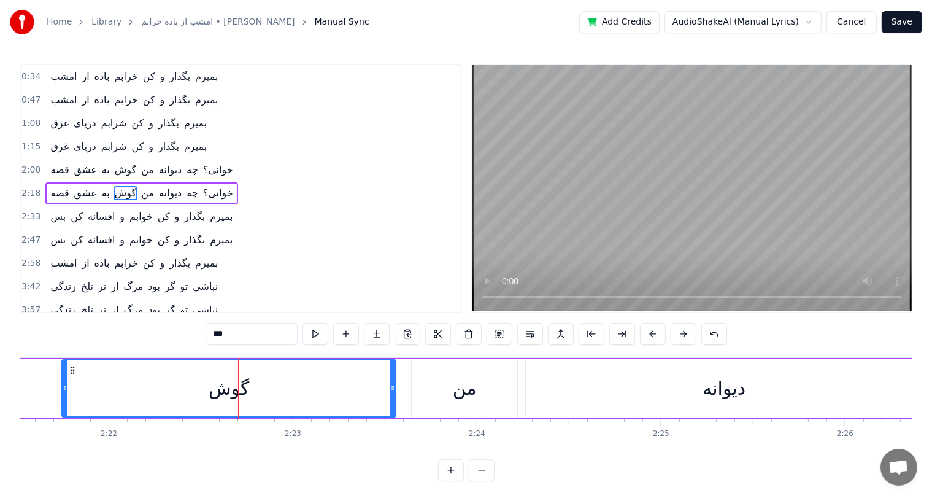
scroll to position [0, 26045]
click at [464, 391] on div "من" at bounding box center [464, 388] width 24 height 28
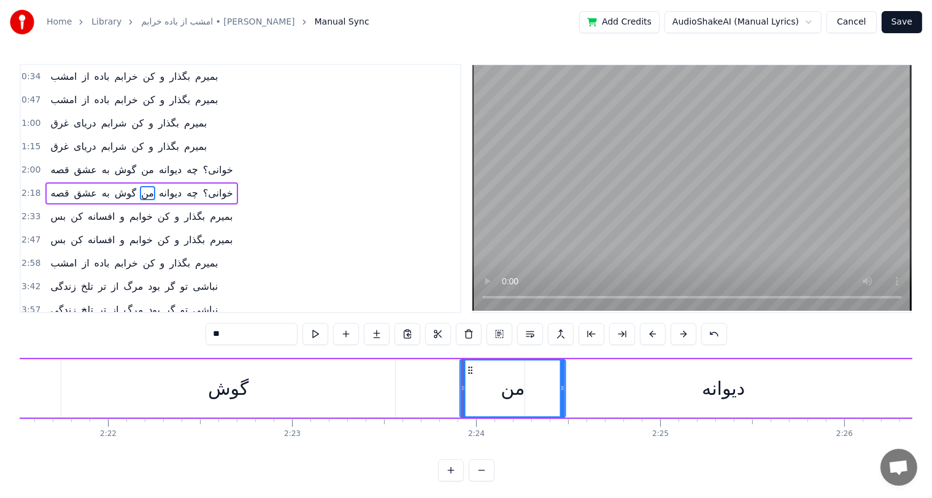
drag, startPoint x: 421, startPoint y: 366, endPoint x: 469, endPoint y: 367, distance: 48.5
click at [469, 367] on icon at bounding box center [470, 370] width 10 height 10
click at [250, 381] on div "گوش" at bounding box center [228, 388] width 334 height 58
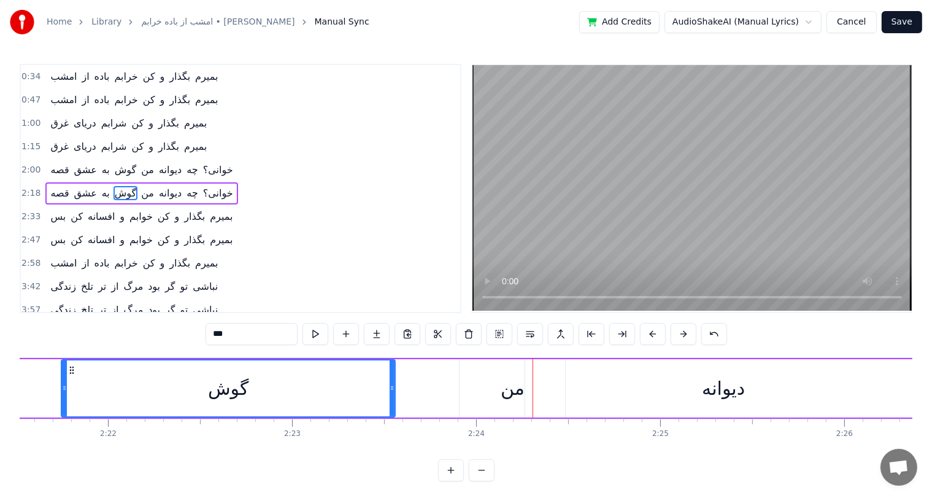
click at [514, 392] on div "من" at bounding box center [513, 388] width 24 height 28
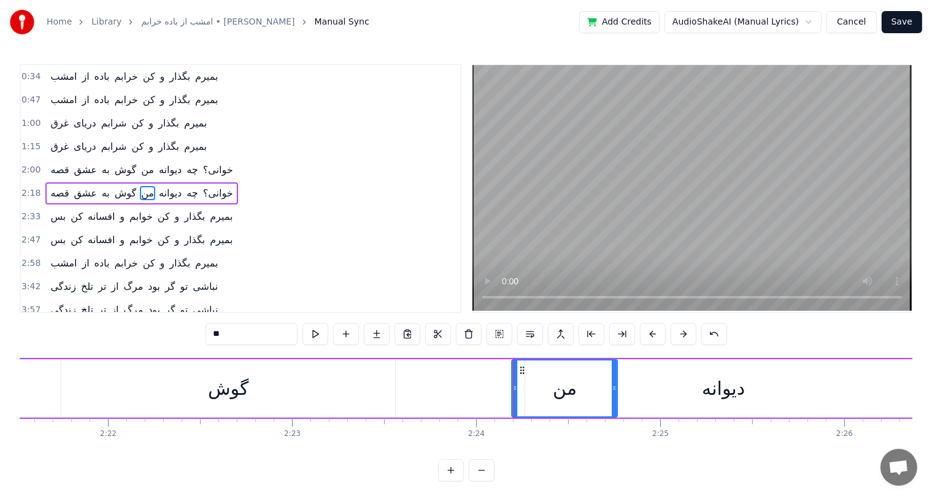
drag, startPoint x: 471, startPoint y: 367, endPoint x: 523, endPoint y: 363, distance: 52.3
click at [523, 363] on div "من" at bounding box center [564, 388] width 104 height 56
click at [224, 385] on div "گوش" at bounding box center [228, 388] width 40 height 28
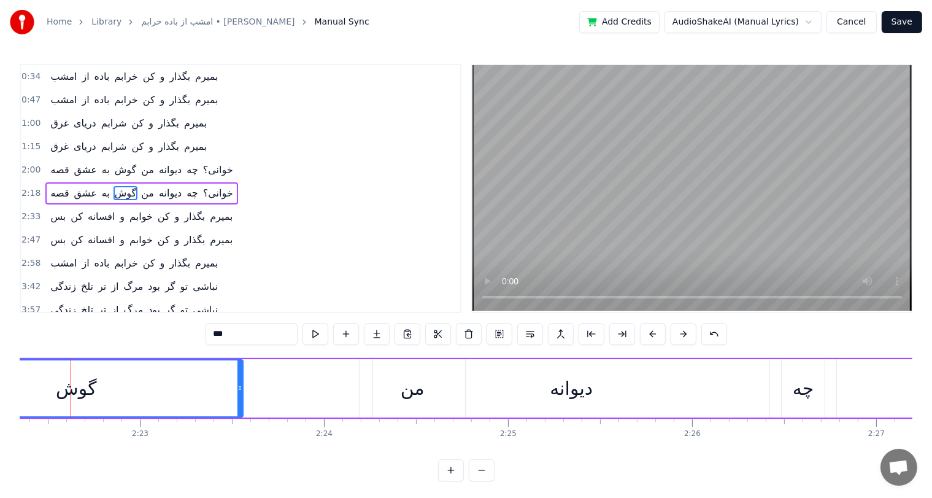
scroll to position [0, 26199]
click at [409, 390] on div "دیوانه" at bounding box center [569, 388] width 396 height 58
type input "******"
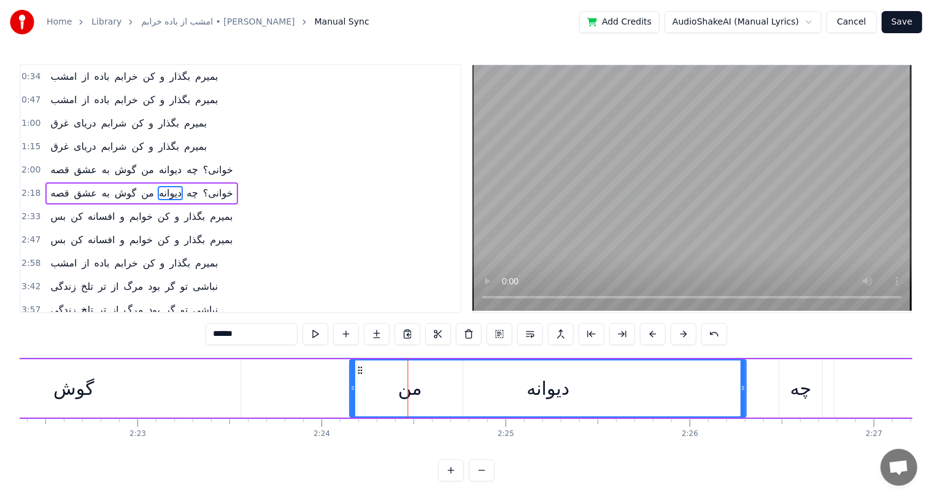
drag, startPoint x: 379, startPoint y: 369, endPoint x: 361, endPoint y: 372, distance: 18.1
click at [361, 372] on icon at bounding box center [360, 370] width 10 height 10
click at [410, 393] on div "دیوانه" at bounding box center [550, 388] width 395 height 56
click at [401, 393] on div "دیوانه" at bounding box center [550, 388] width 395 height 56
click at [278, 385] on div "قصه عشق به گوش دیوانه من چه خوانی؟" at bounding box center [365, 388] width 2112 height 61
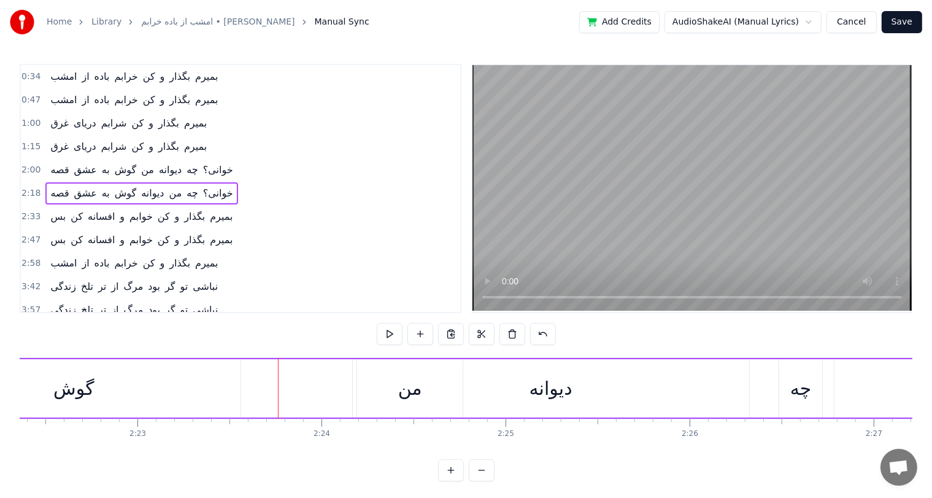
click at [400, 393] on div "من" at bounding box center [410, 388] width 24 height 28
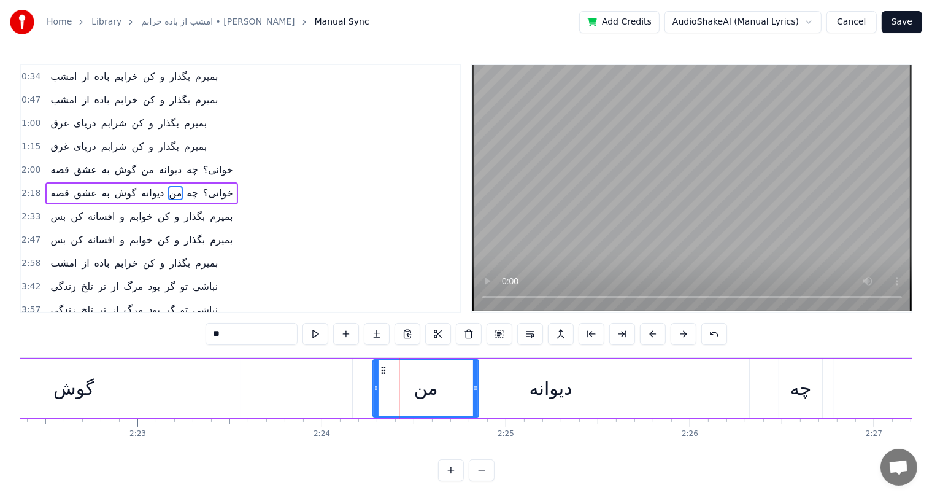
drag, startPoint x: 366, startPoint y: 366, endPoint x: 382, endPoint y: 367, distance: 16.0
click at [382, 367] on icon at bounding box center [384, 370] width 10 height 10
click at [83, 385] on div "گوش" at bounding box center [73, 388] width 40 height 28
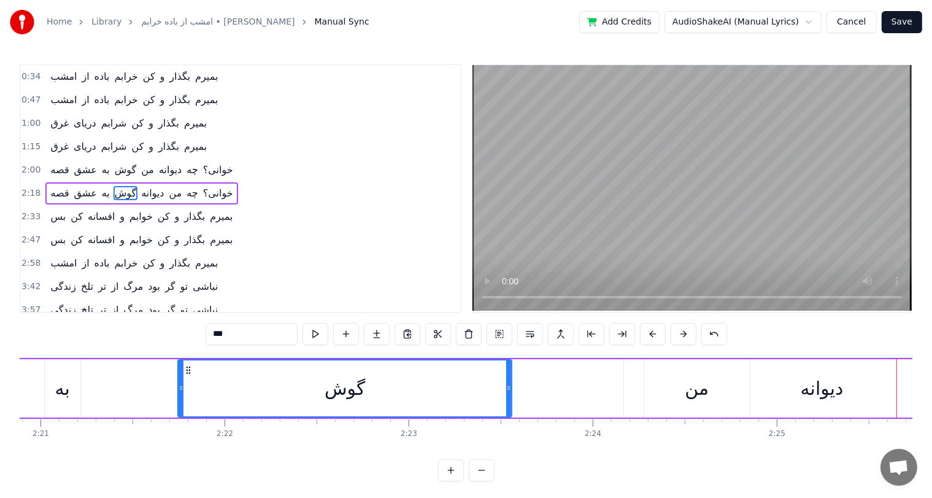
scroll to position [0, 25927]
click at [74, 390] on div "به" at bounding box center [64, 388] width 36 height 58
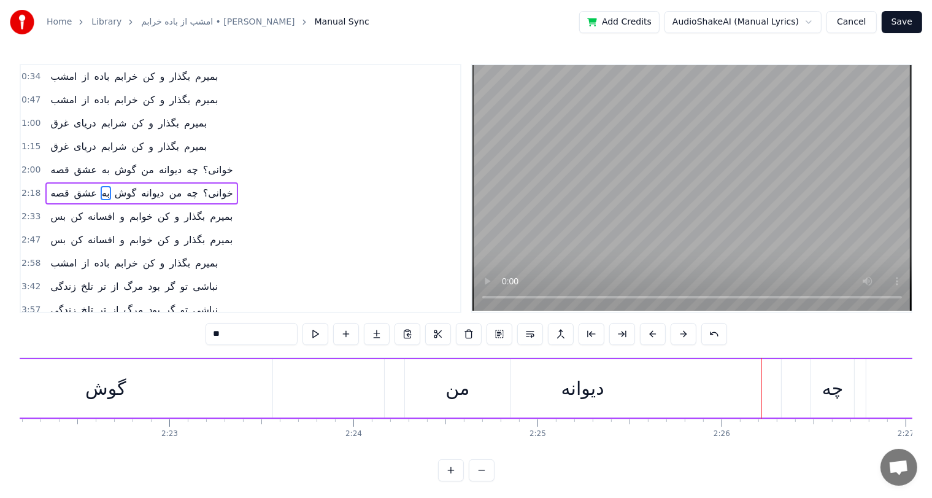
scroll to position [0, 26168]
click at [444, 391] on div "من" at bounding box center [458, 388] width 106 height 58
click at [610, 390] on div "دیوانه" at bounding box center [583, 388] width 396 height 58
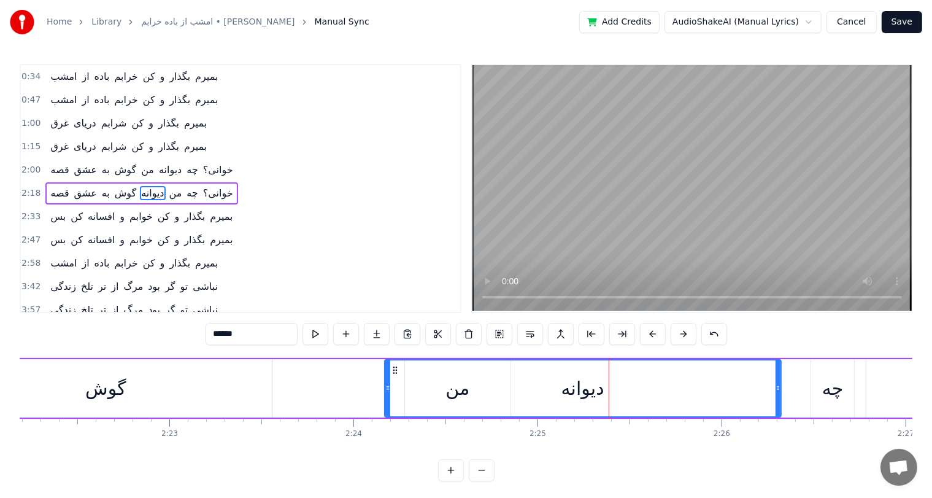
click at [455, 397] on div "دیوانه" at bounding box center [582, 388] width 395 height 56
click at [118, 385] on div "گوش" at bounding box center [105, 388] width 40 height 28
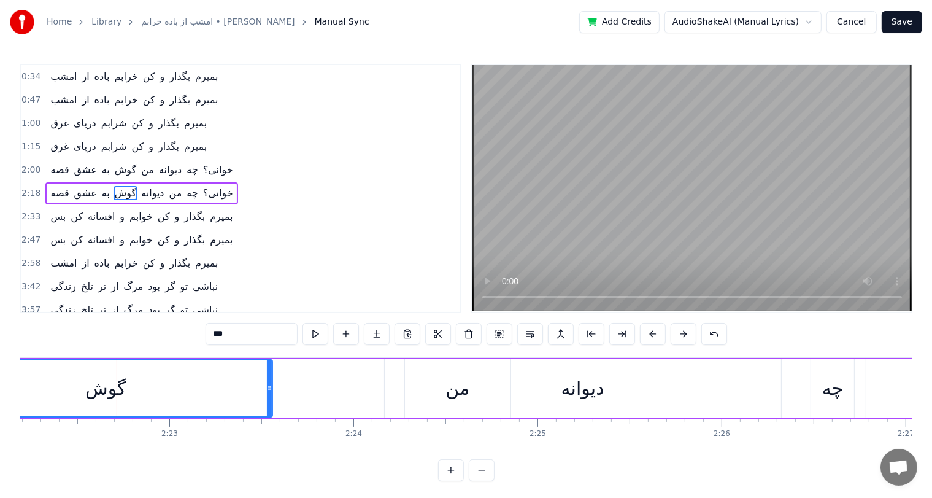
click at [452, 391] on div "من" at bounding box center [457, 388] width 24 height 28
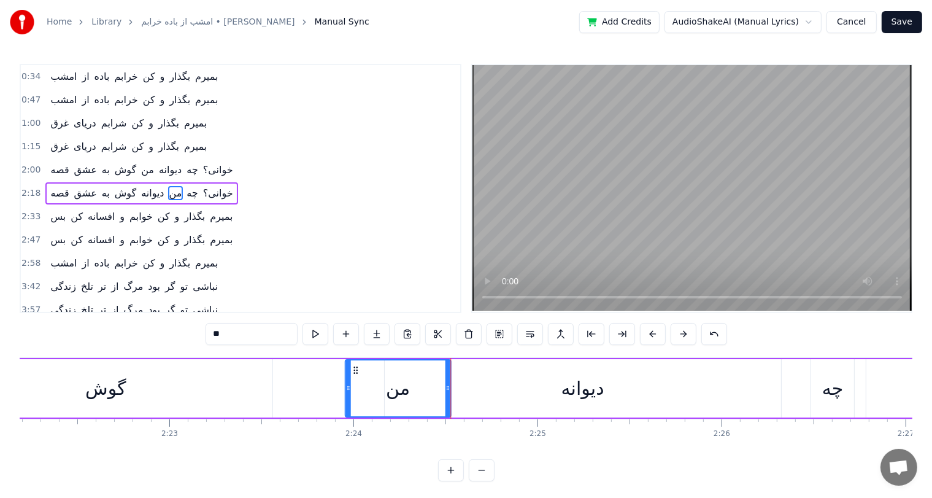
drag, startPoint x: 412, startPoint y: 367, endPoint x: 352, endPoint y: 372, distance: 60.3
click at [352, 372] on icon at bounding box center [355, 370] width 10 height 10
click at [98, 388] on div "گوش" at bounding box center [105, 388] width 40 height 28
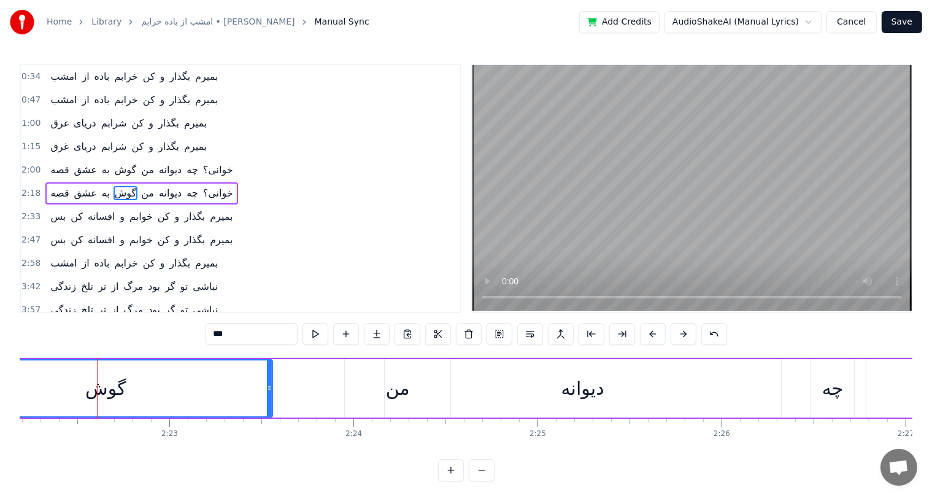
click at [583, 390] on div "دیوانه" at bounding box center [582, 388] width 43 height 28
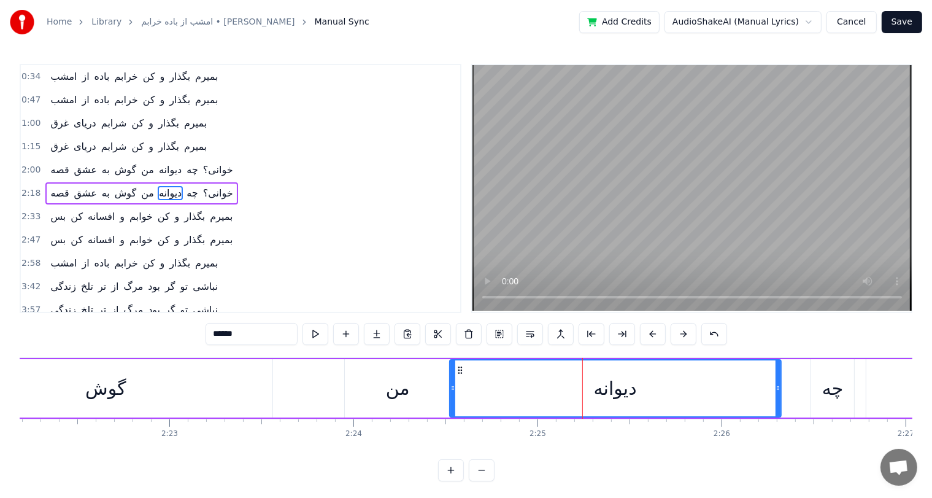
drag, startPoint x: 386, startPoint y: 382, endPoint x: 452, endPoint y: 380, distance: 65.1
click at [452, 380] on div at bounding box center [452, 388] width 5 height 56
click at [391, 393] on div "من" at bounding box center [398, 388] width 24 height 28
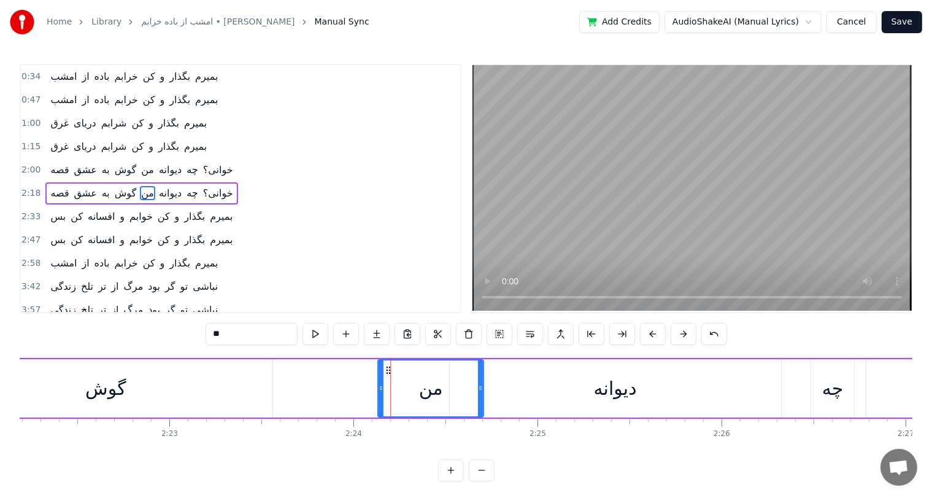
drag, startPoint x: 355, startPoint y: 368, endPoint x: 388, endPoint y: 370, distance: 32.6
click at [388, 370] on icon at bounding box center [388, 370] width 10 height 10
click at [106, 391] on div "گوش" at bounding box center [105, 388] width 40 height 28
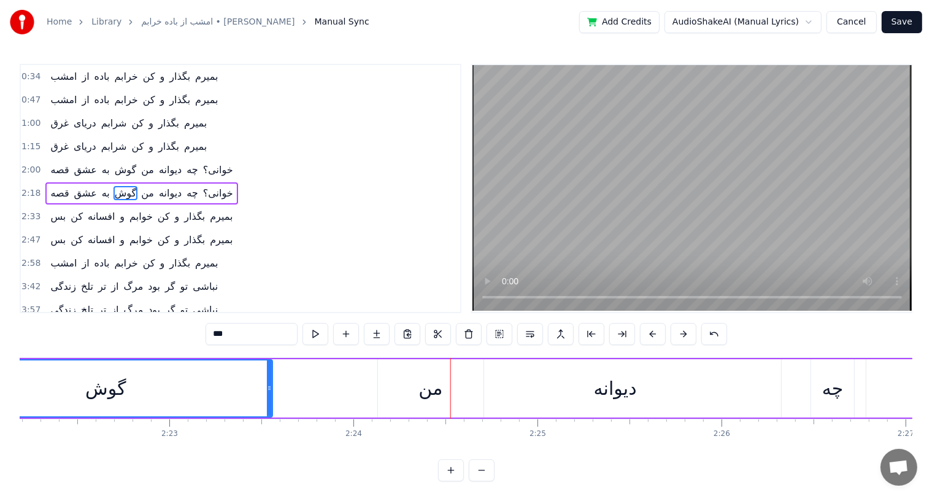
click at [423, 396] on div "من" at bounding box center [430, 388] width 24 height 28
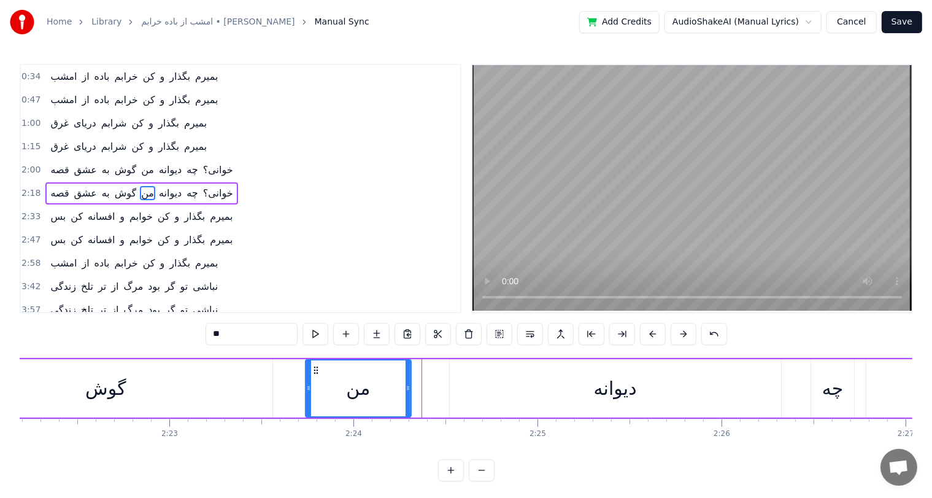
drag, startPoint x: 387, startPoint y: 371, endPoint x: 314, endPoint y: 378, distance: 73.4
click at [314, 378] on div "من" at bounding box center [358, 388] width 104 height 56
click at [613, 386] on div "دیوانه" at bounding box center [615, 388] width 43 height 28
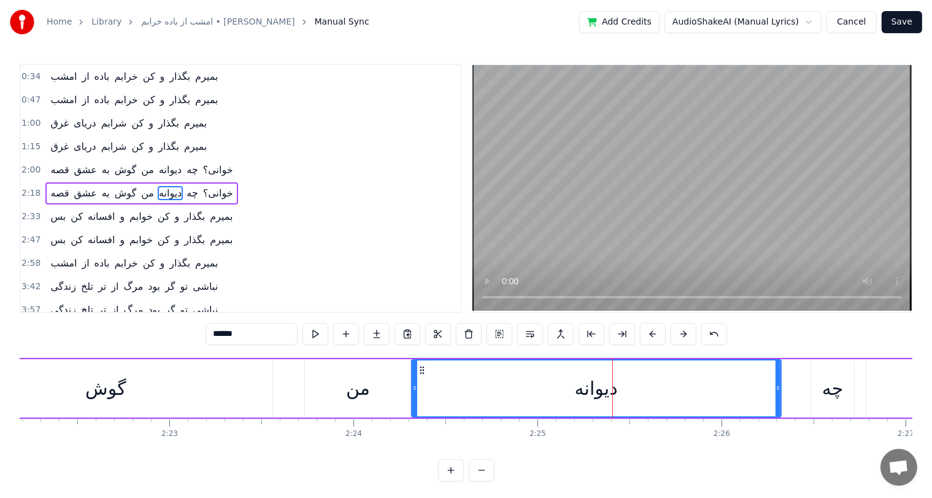
drag, startPoint x: 453, startPoint y: 385, endPoint x: 415, endPoint y: 390, distance: 38.4
click at [415, 390] on icon at bounding box center [414, 388] width 5 height 10
drag, startPoint x: 422, startPoint y: 369, endPoint x: 393, endPoint y: 376, distance: 30.4
click at [393, 376] on div "دیوانه" at bounding box center [567, 388] width 368 height 56
drag, startPoint x: 383, startPoint y: 382, endPoint x: 410, endPoint y: 385, distance: 27.1
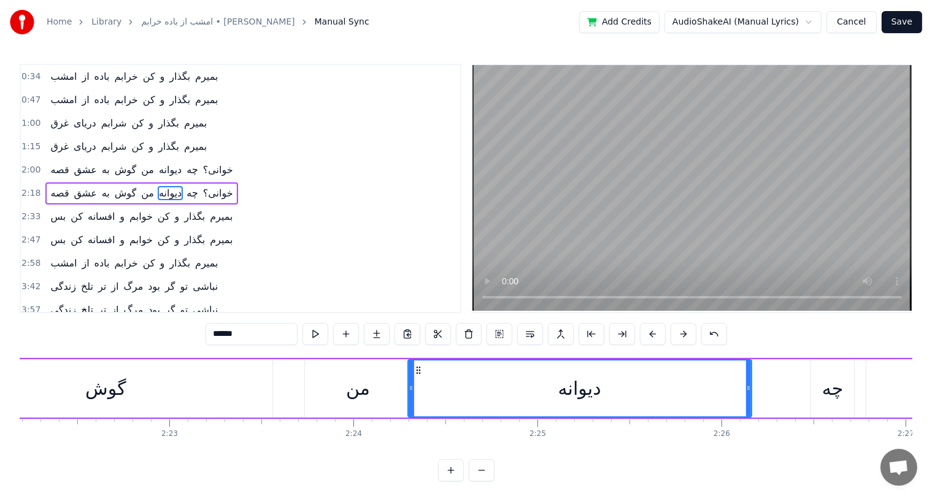
click at [410, 385] on div at bounding box center [411, 388] width 5 height 56
drag, startPoint x: 415, startPoint y: 366, endPoint x: 409, endPoint y: 366, distance: 6.7
click at [120, 387] on div "گوش" at bounding box center [105, 388] width 40 height 28
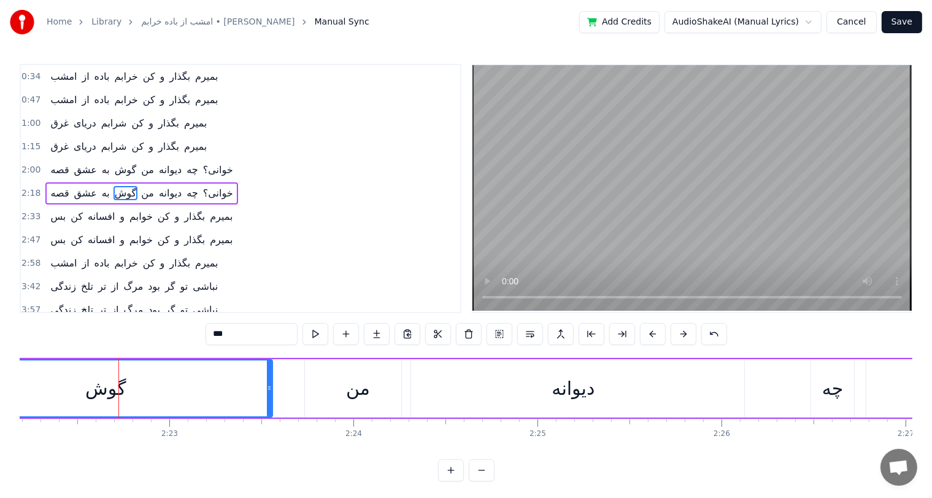
click at [369, 393] on div "من" at bounding box center [358, 388] width 106 height 58
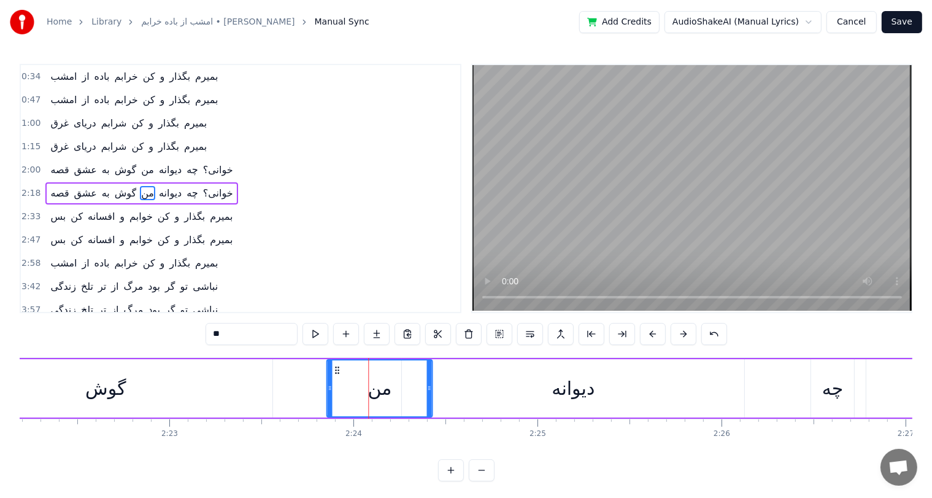
drag, startPoint x: 312, startPoint y: 368, endPoint x: 336, endPoint y: 369, distance: 24.0
click at [336, 369] on icon at bounding box center [337, 370] width 10 height 10
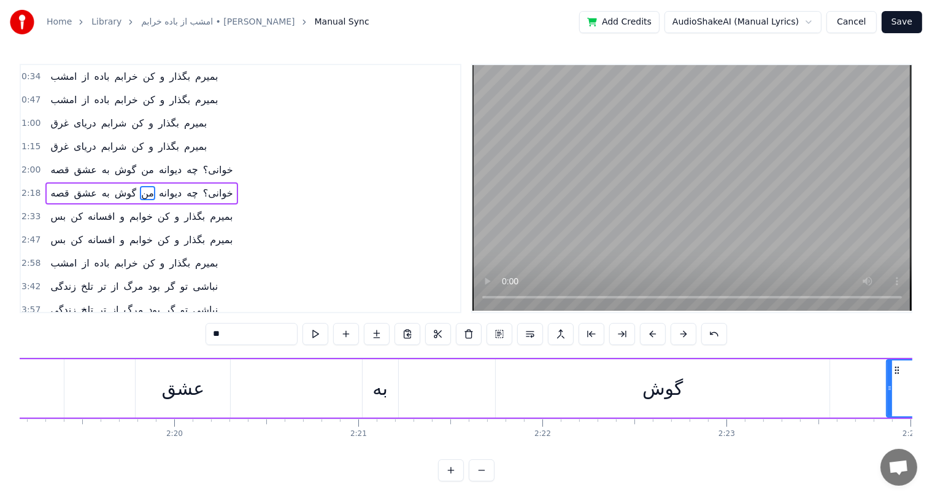
scroll to position [0, 25597]
click at [200, 384] on div "عشق" at bounding box center [196, 388] width 43 height 28
type input "***"
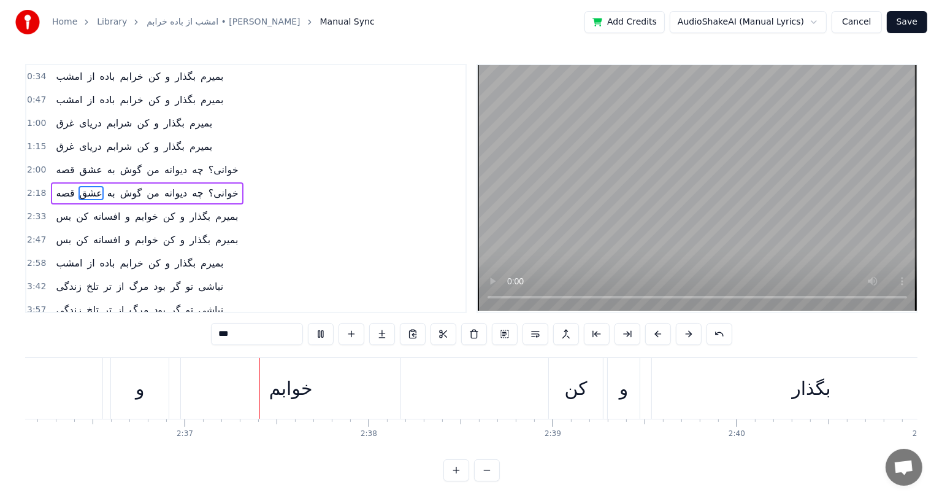
scroll to position [0, 28782]
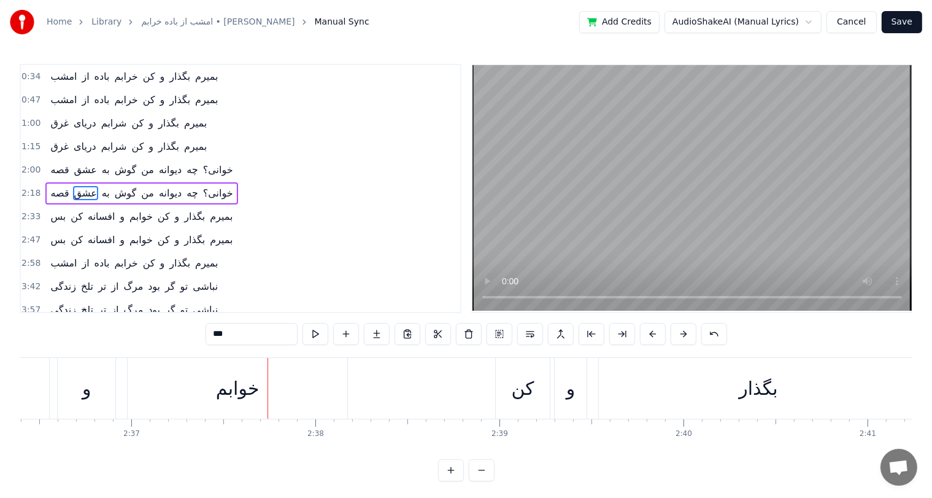
click at [907, 25] on button "Save" at bounding box center [902, 22] width 40 height 22
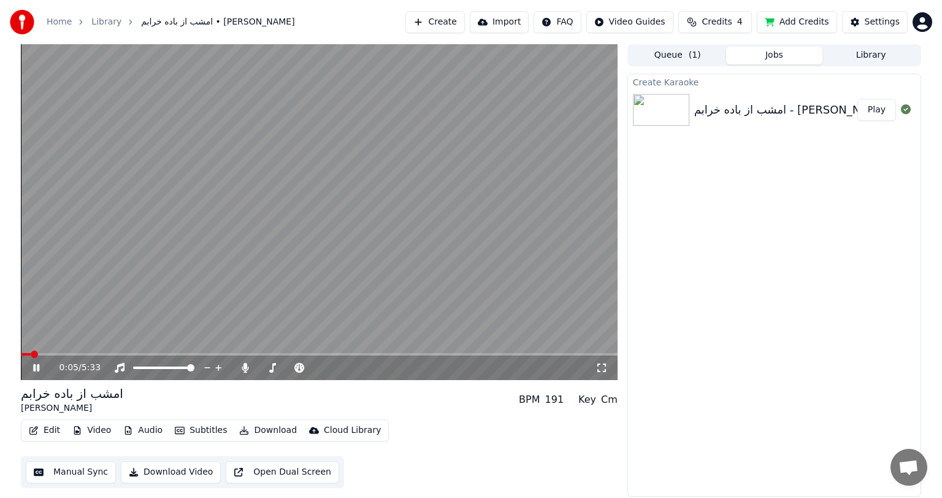
click at [35, 366] on icon at bounding box center [36, 367] width 6 height 7
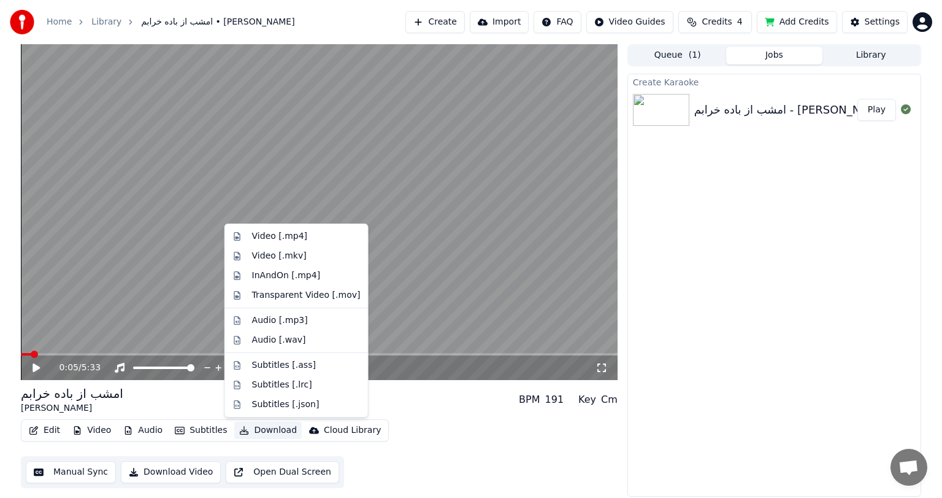
click at [264, 429] on button "Download" at bounding box center [267, 429] width 67 height 17
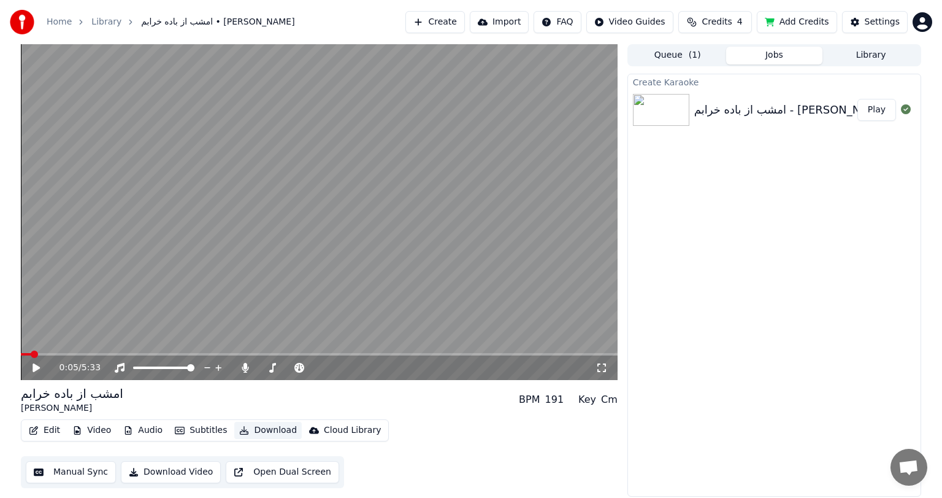
click at [264, 429] on button "Download" at bounding box center [267, 429] width 67 height 17
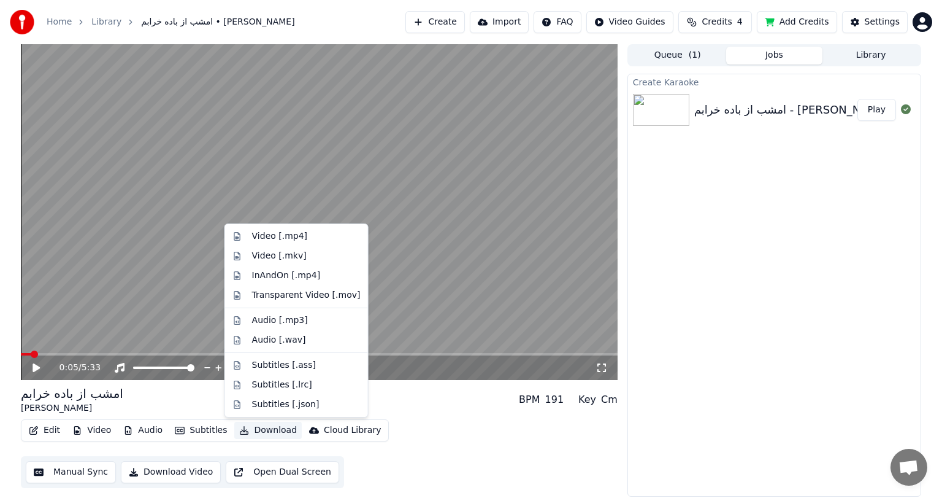
click at [264, 429] on button "Download" at bounding box center [267, 429] width 67 height 17
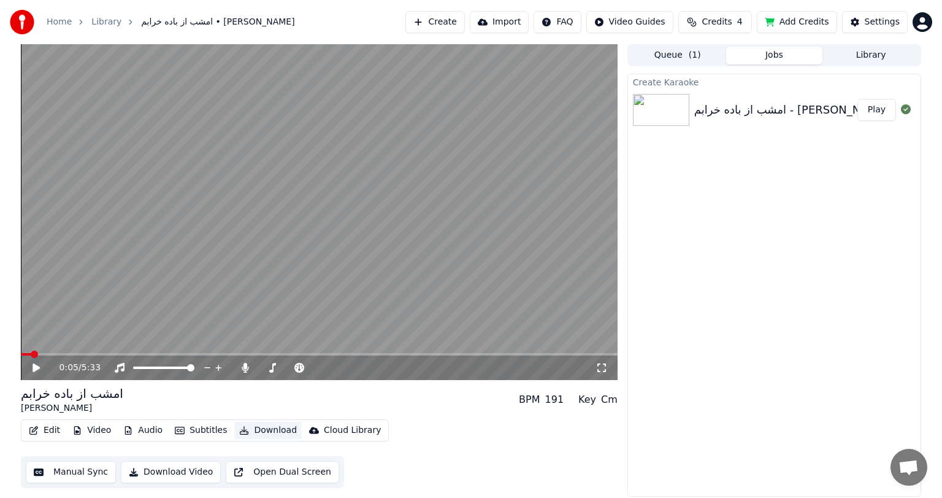
click at [264, 429] on button "Download" at bounding box center [267, 429] width 67 height 17
click at [163, 472] on button "Download Video" at bounding box center [171, 472] width 100 height 22
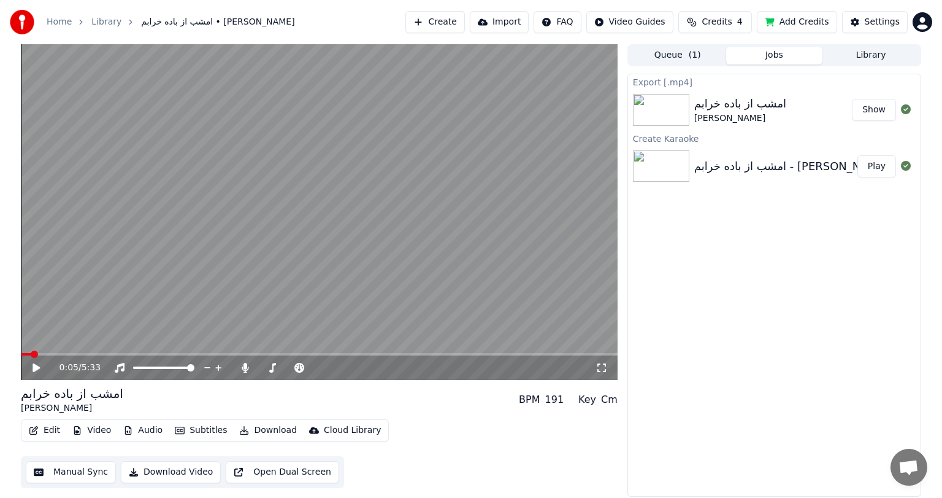
click at [874, 117] on button "Show" at bounding box center [874, 110] width 44 height 22
click at [240, 367] on icon at bounding box center [245, 368] width 12 height 10
click at [156, 475] on button "Download Video" at bounding box center [171, 472] width 100 height 22
